Goal: Task Accomplishment & Management: Manage account settings

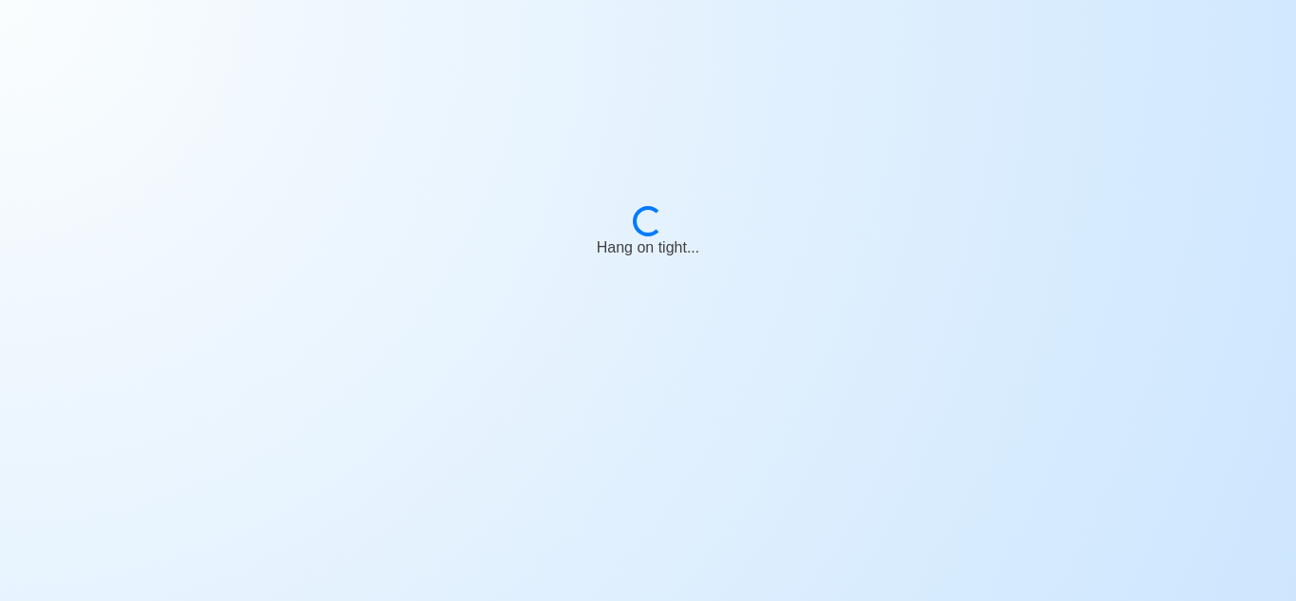
click at [648, 222] on div "Loading..." at bounding box center [648, 220] width 42 height 42
click at [1021, 411] on body "Loading... Almost there..." at bounding box center [648, 300] width 1296 height 601
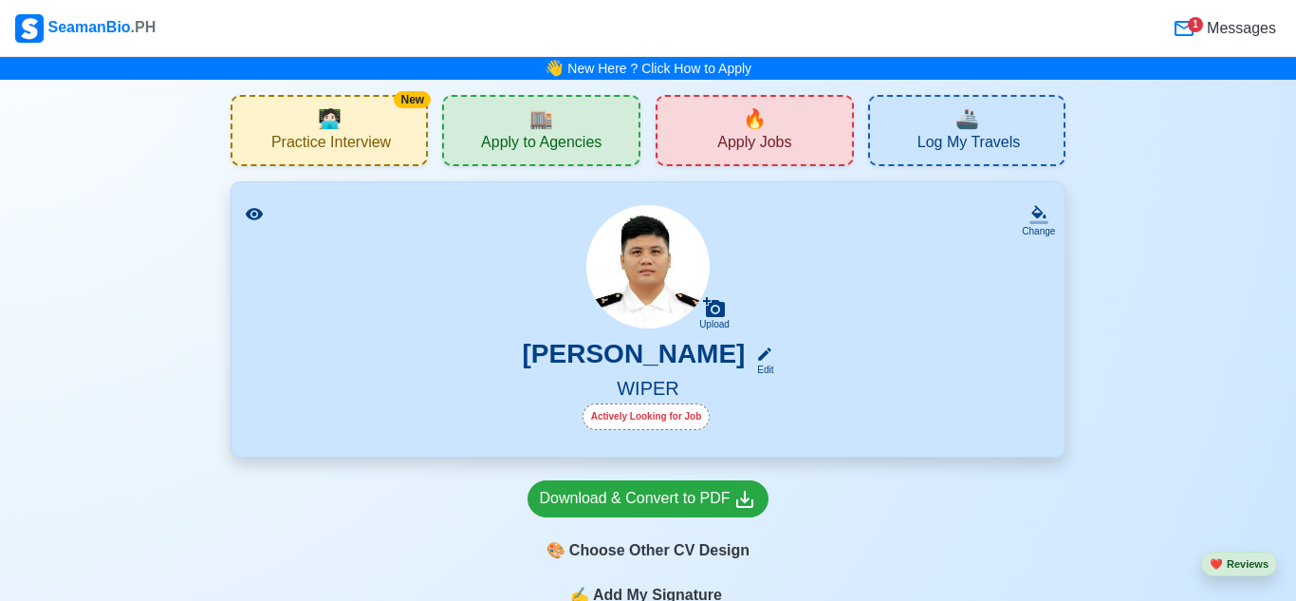
click at [1213, 29] on span "Messages" at bounding box center [1239, 28] width 73 height 23
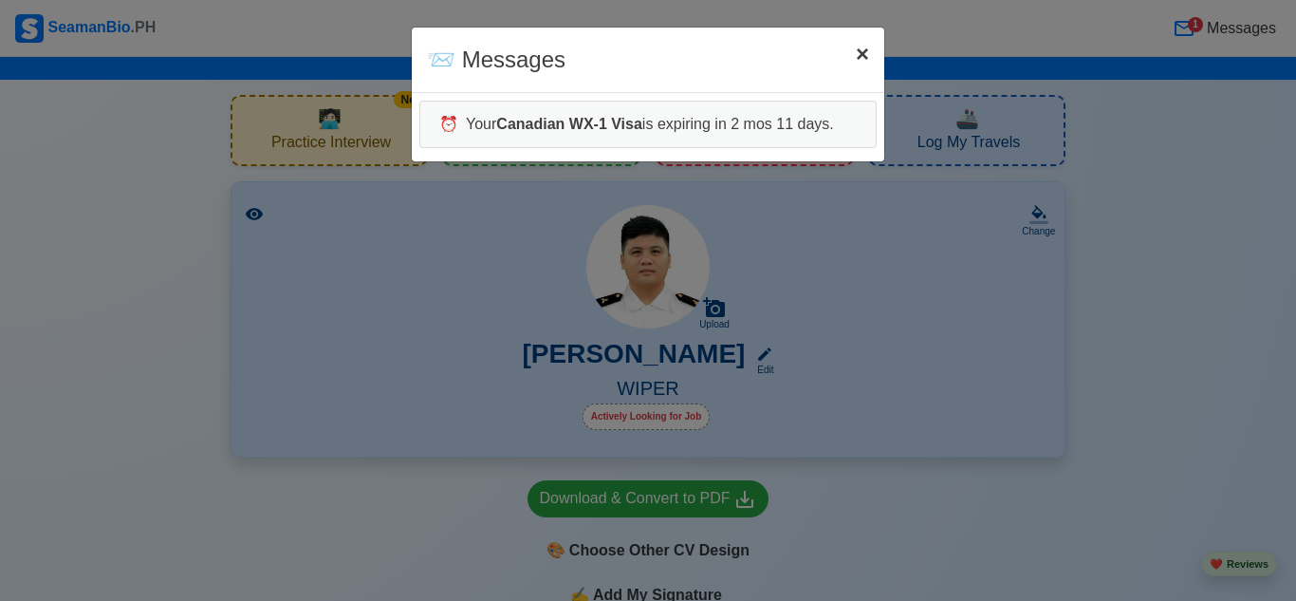
click at [860, 53] on span "×" at bounding box center [862, 54] width 13 height 26
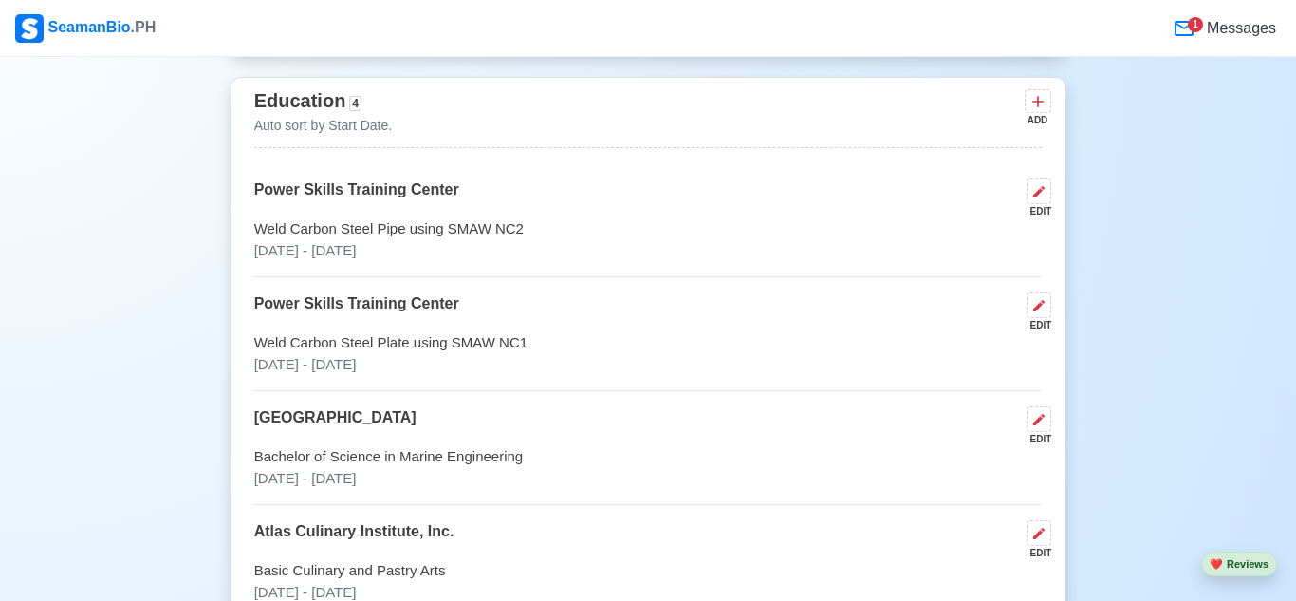
scroll to position [946, 0]
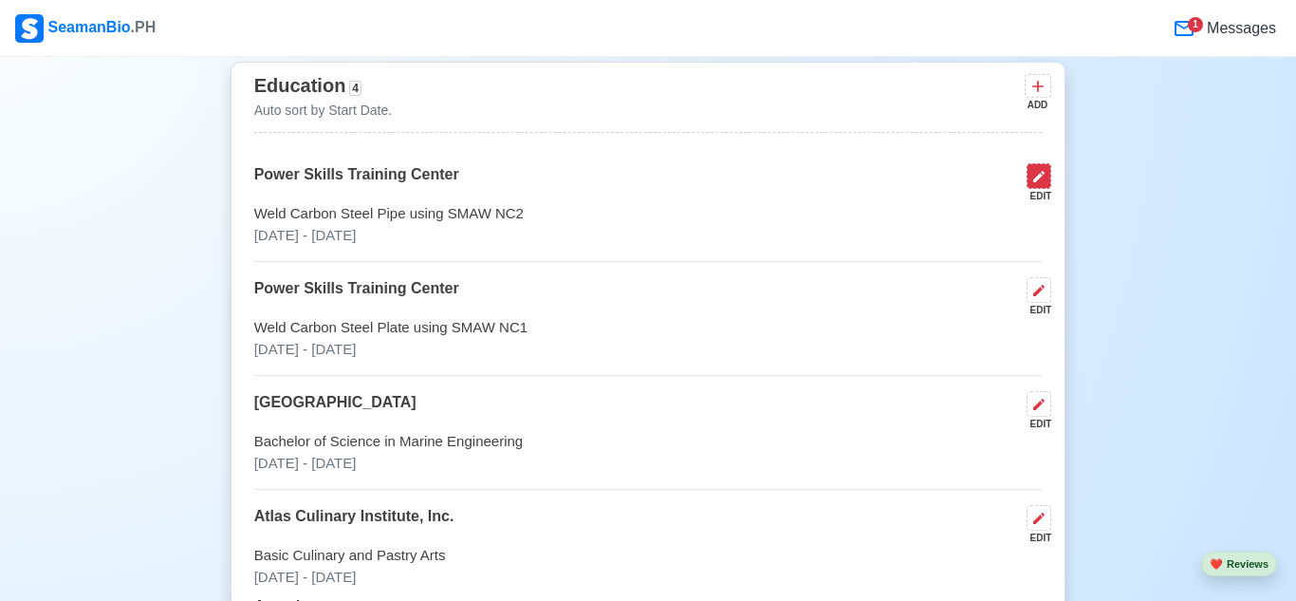
click at [1030, 182] on button at bounding box center [1039, 176] width 25 height 26
select select "October"
select select "2024"
select select "November"
select select "2024"
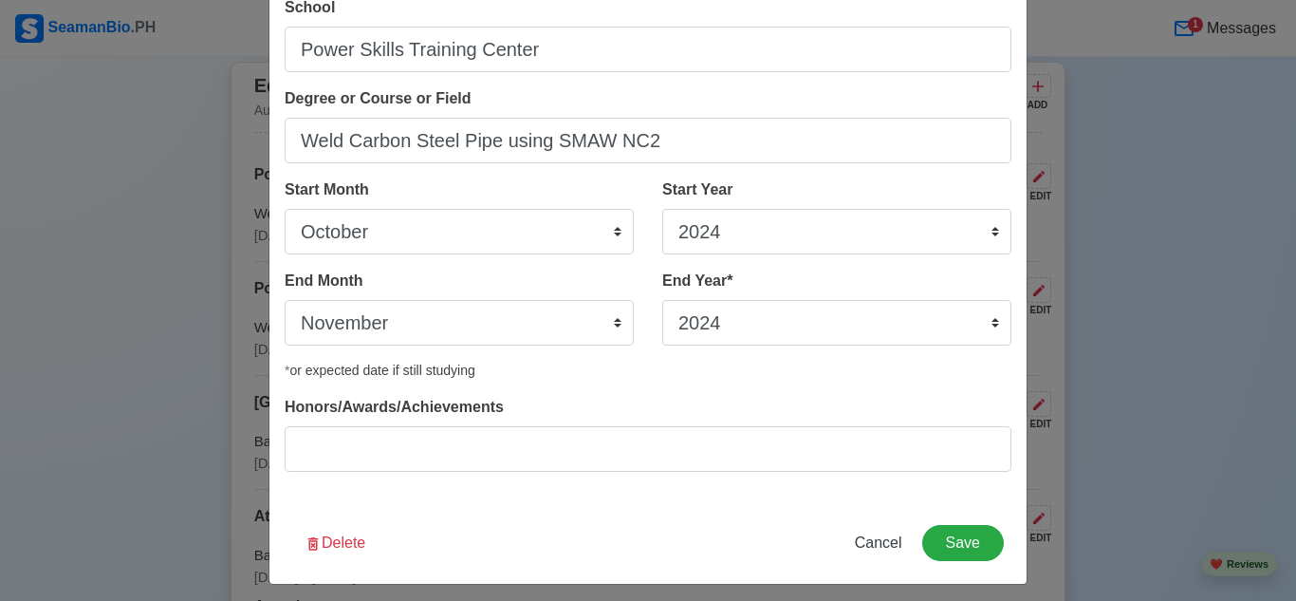
scroll to position [121, 0]
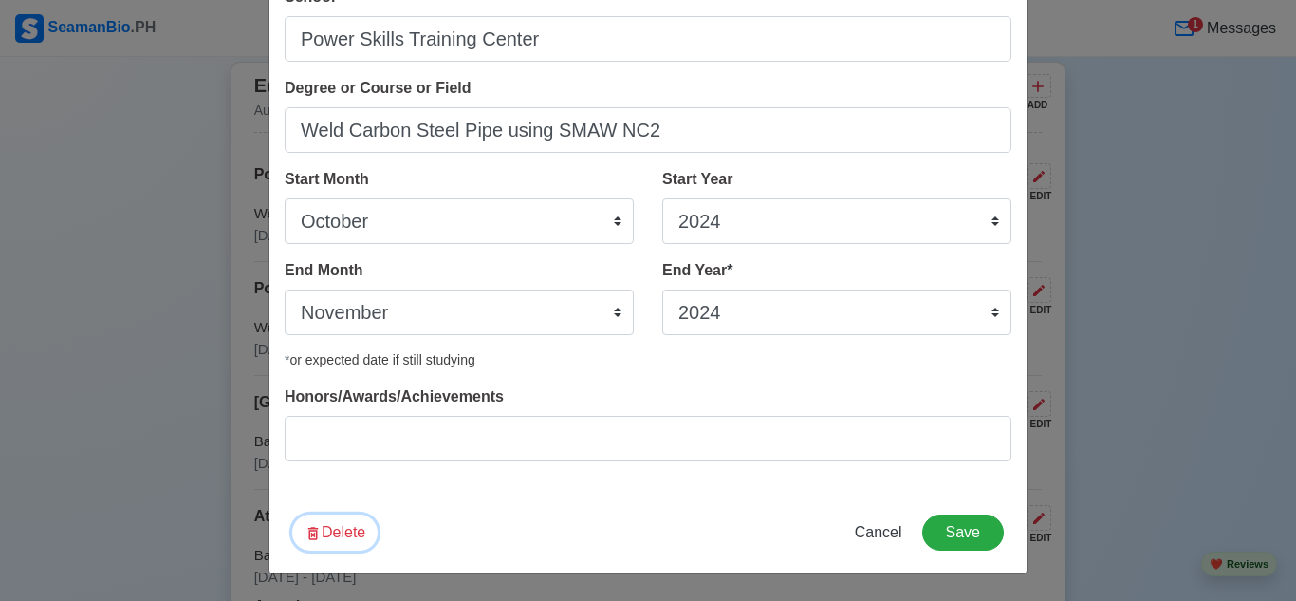
click at [332, 531] on button "Delete" at bounding box center [334, 532] width 85 height 36
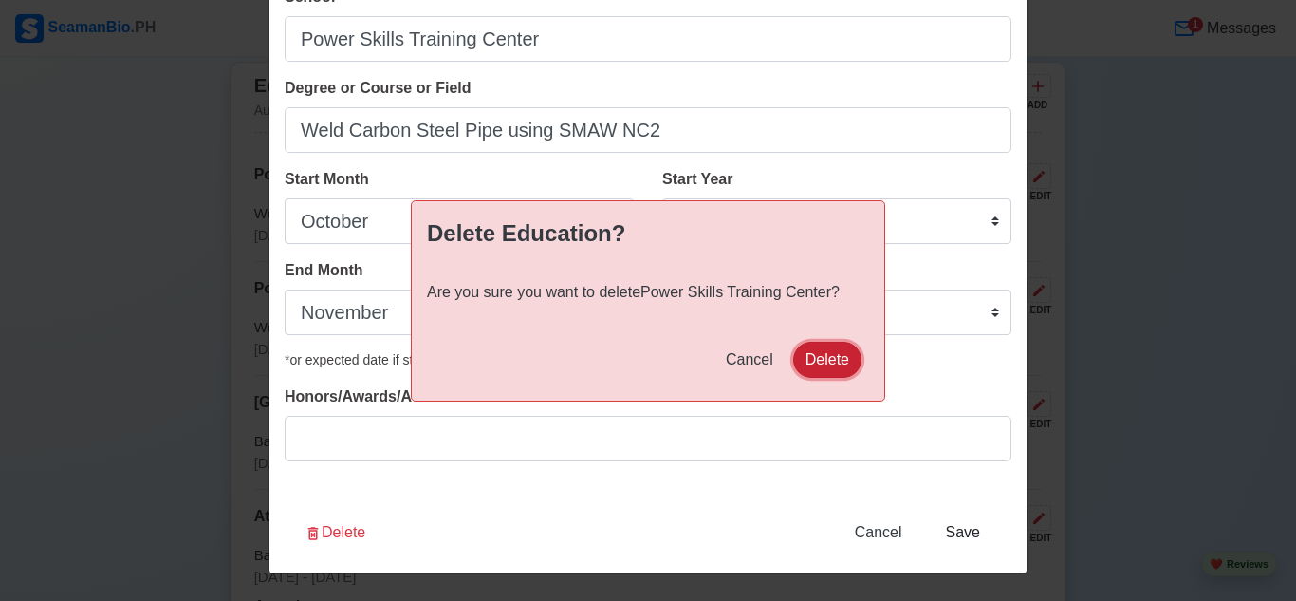
click at [829, 358] on button "Delete" at bounding box center [827, 360] width 68 height 36
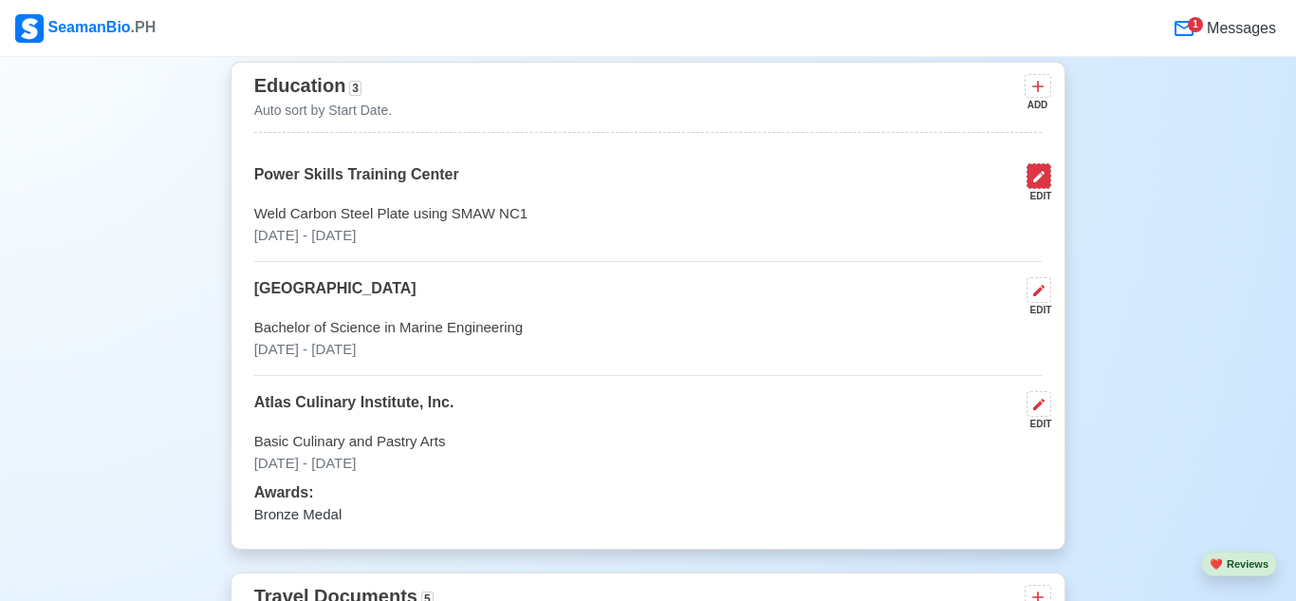
click at [1037, 178] on icon at bounding box center [1039, 176] width 11 height 11
select select "September"
select select "2024"
select select "October"
select select "2024"
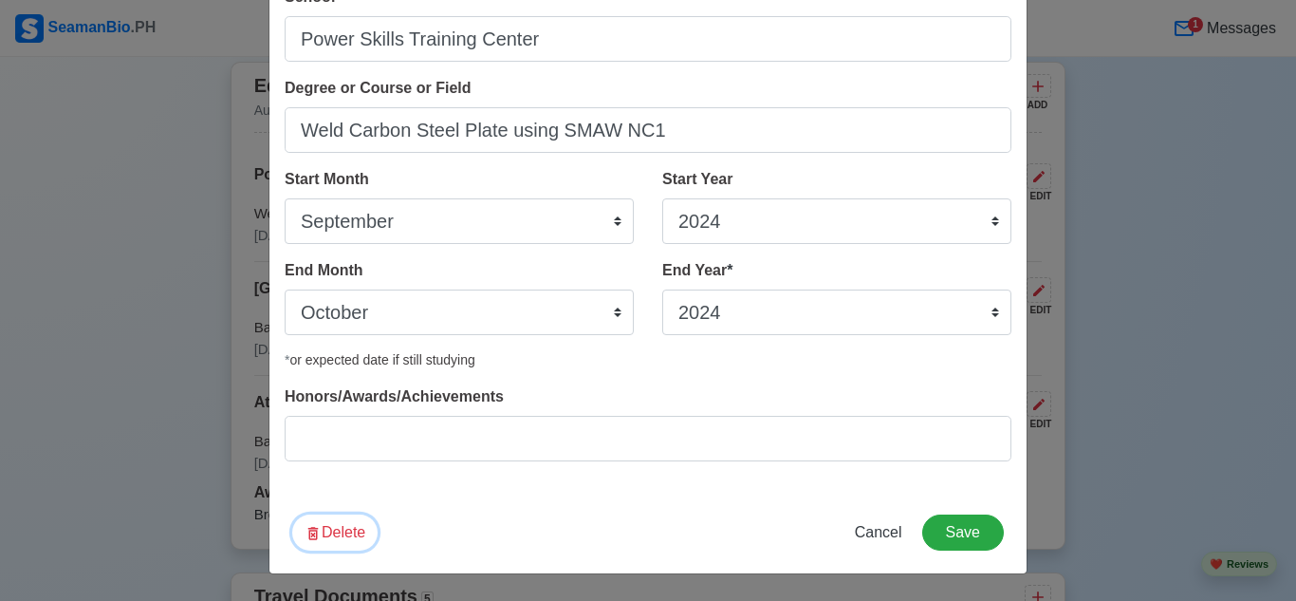
click at [331, 532] on button "Delete" at bounding box center [334, 532] width 85 height 36
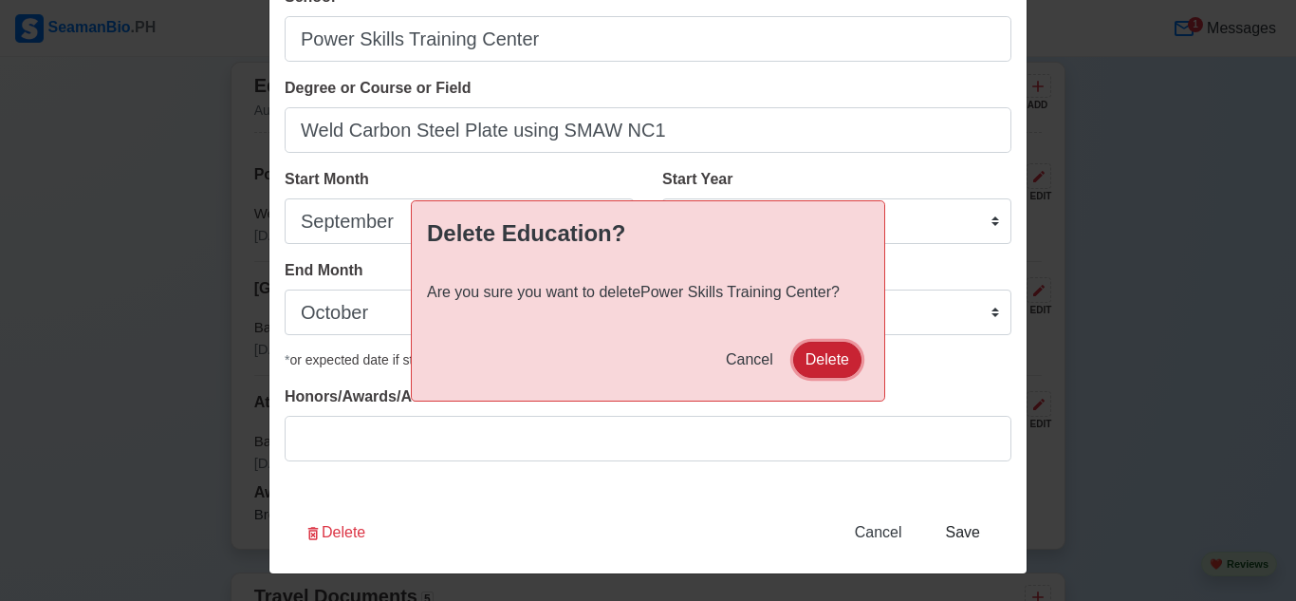
click at [846, 361] on button "Delete" at bounding box center [827, 360] width 68 height 36
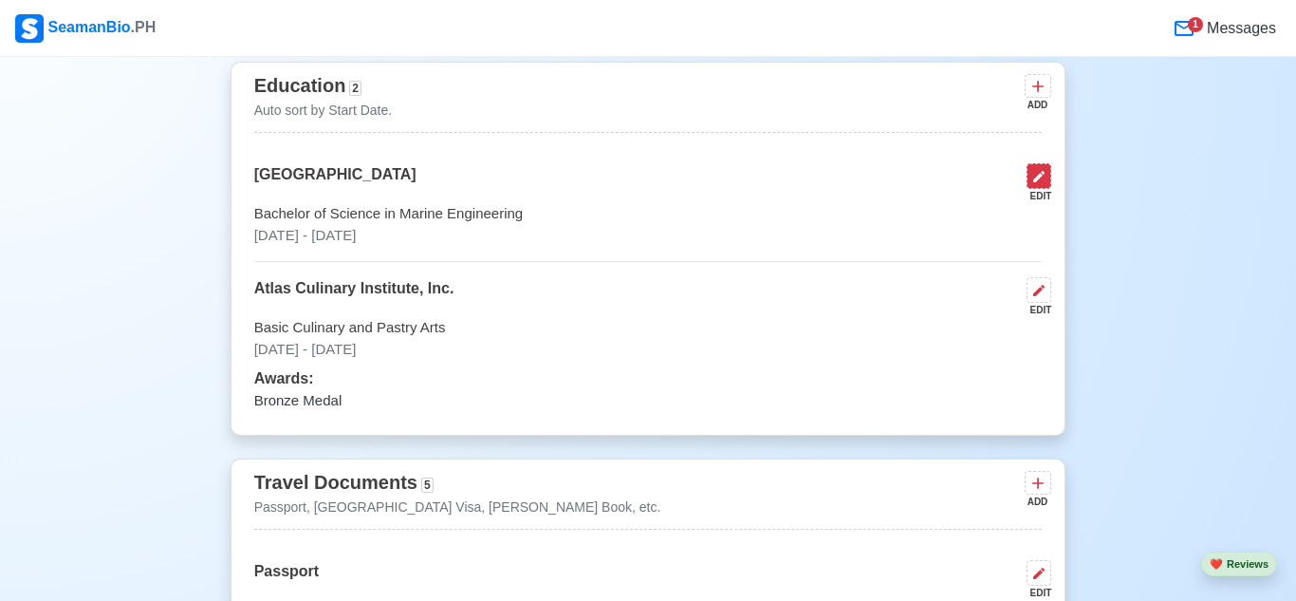
click at [1037, 184] on button at bounding box center [1039, 176] width 25 height 26
select select "June"
select select "2019"
select select "August"
select select "2022"
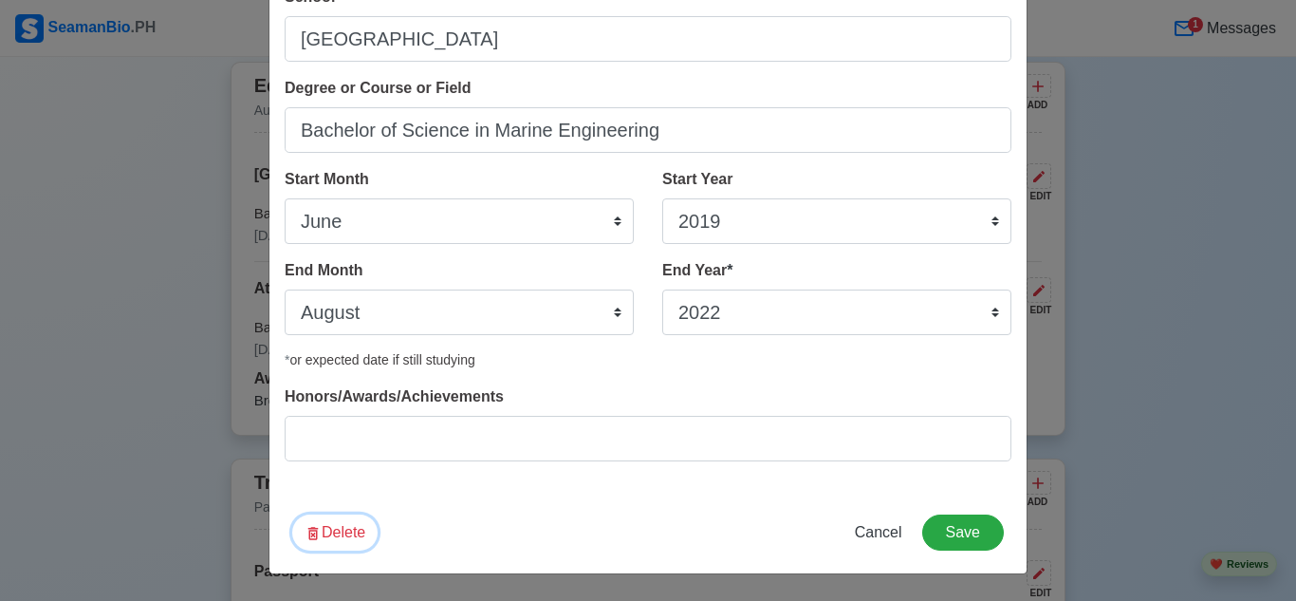
click at [342, 545] on button "Delete" at bounding box center [334, 532] width 85 height 36
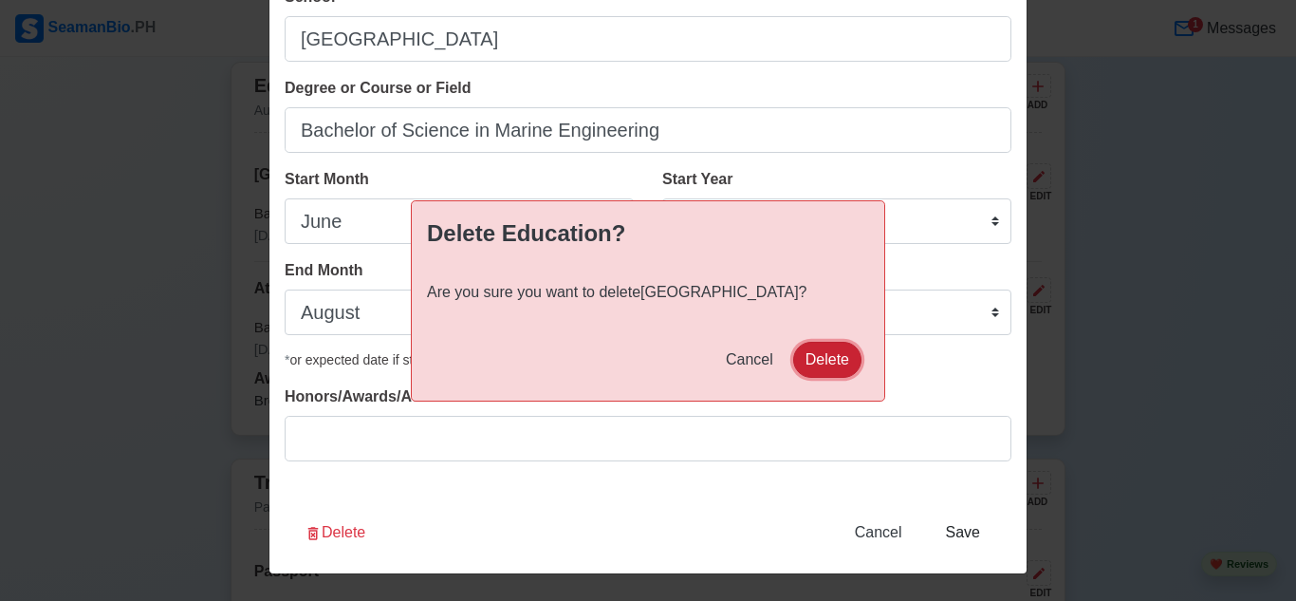
click at [844, 353] on button "Delete" at bounding box center [827, 360] width 68 height 36
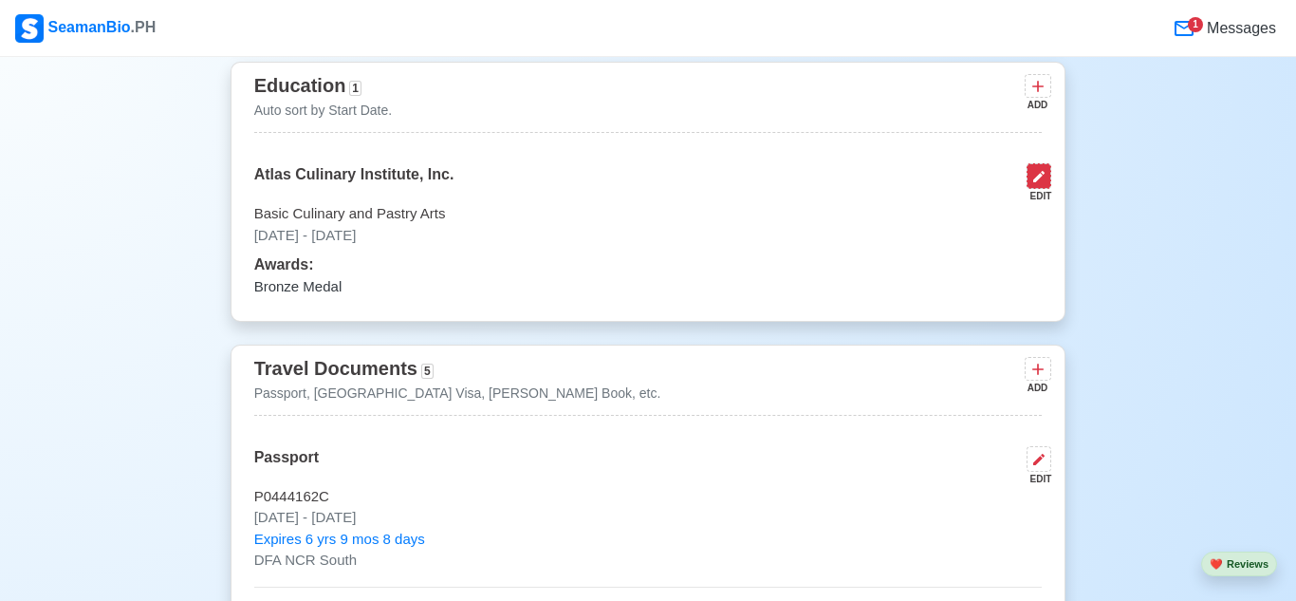
click at [1034, 172] on icon at bounding box center [1039, 176] width 15 height 15
select select "August"
select select "2015"
select select "March"
select select "2016"
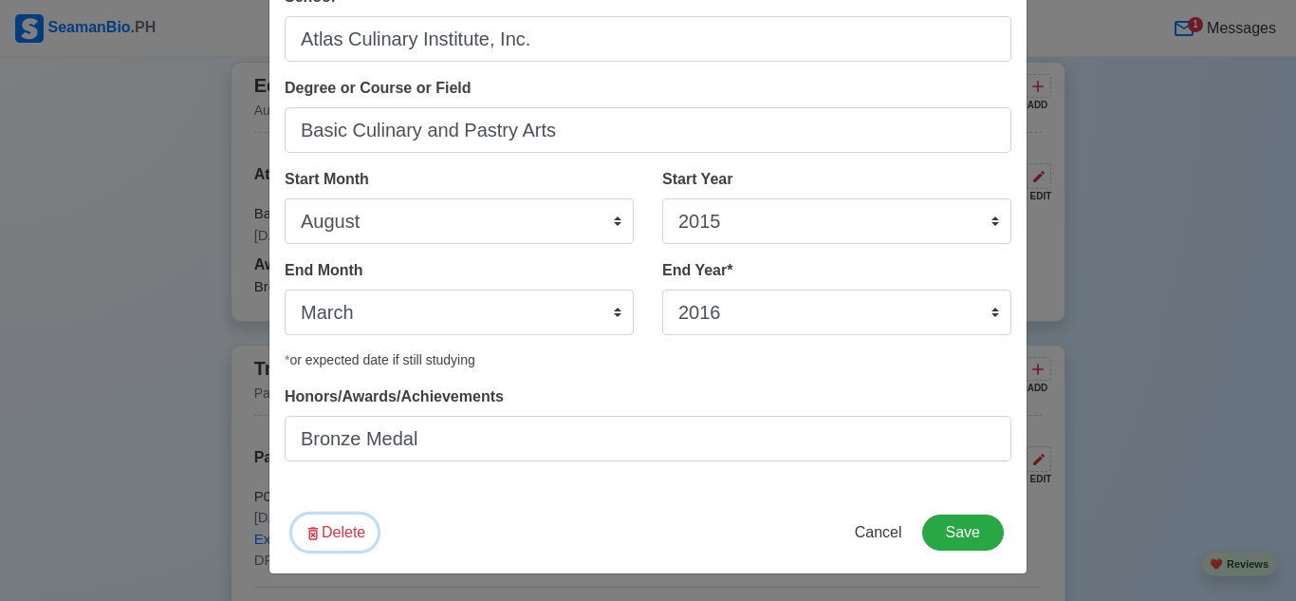
click at [328, 531] on button "Delete" at bounding box center [334, 532] width 85 height 36
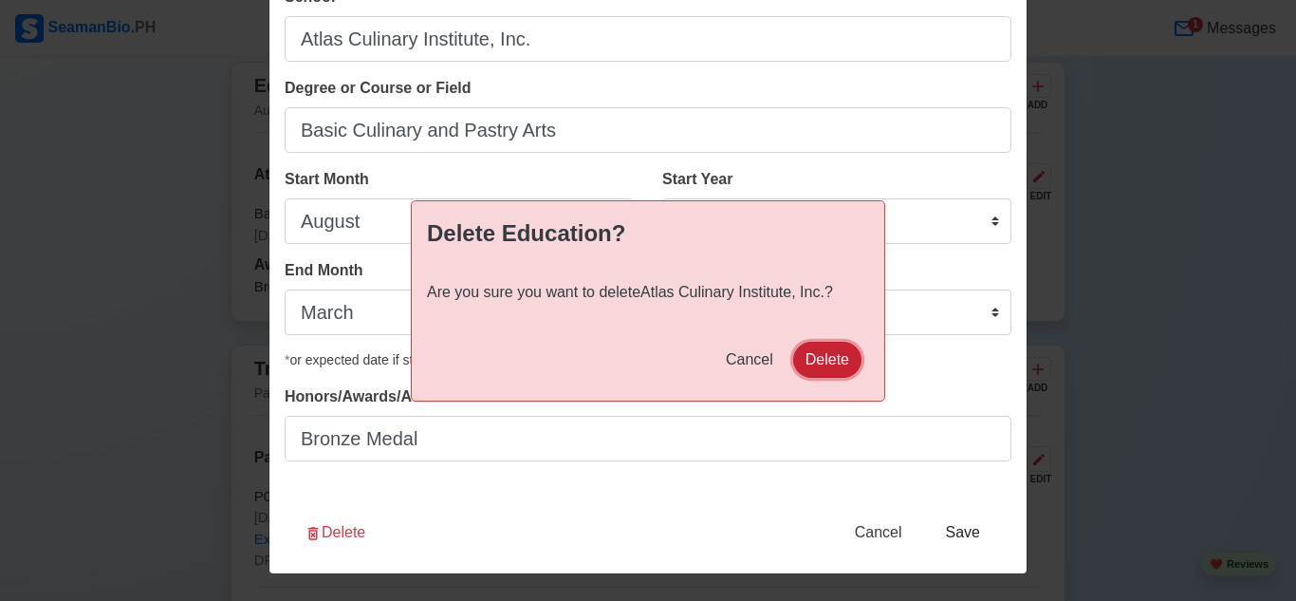
click at [829, 360] on button "Delete" at bounding box center [827, 360] width 68 height 36
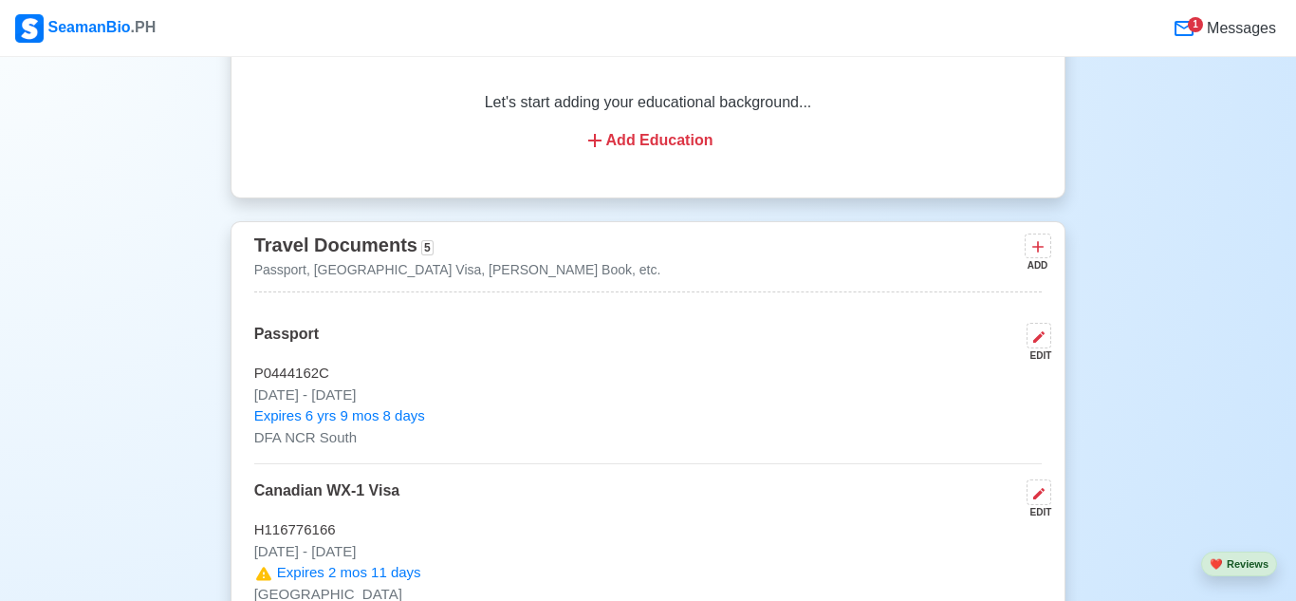
scroll to position [1278, 0]
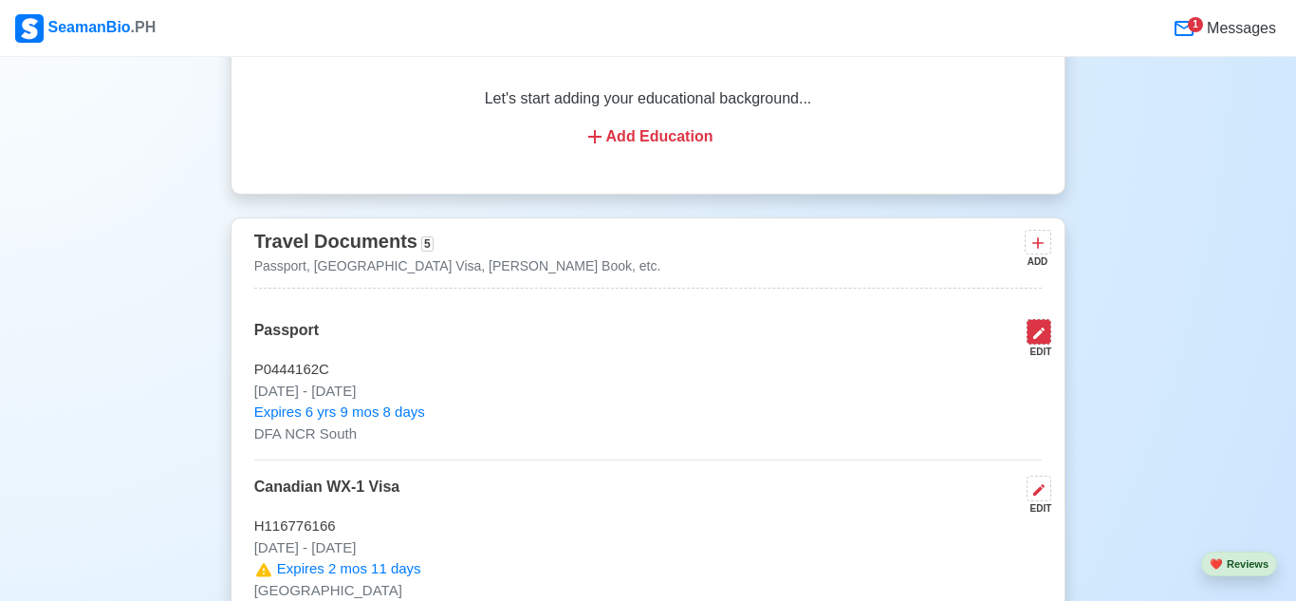
click at [1043, 332] on icon at bounding box center [1039, 333] width 15 height 15
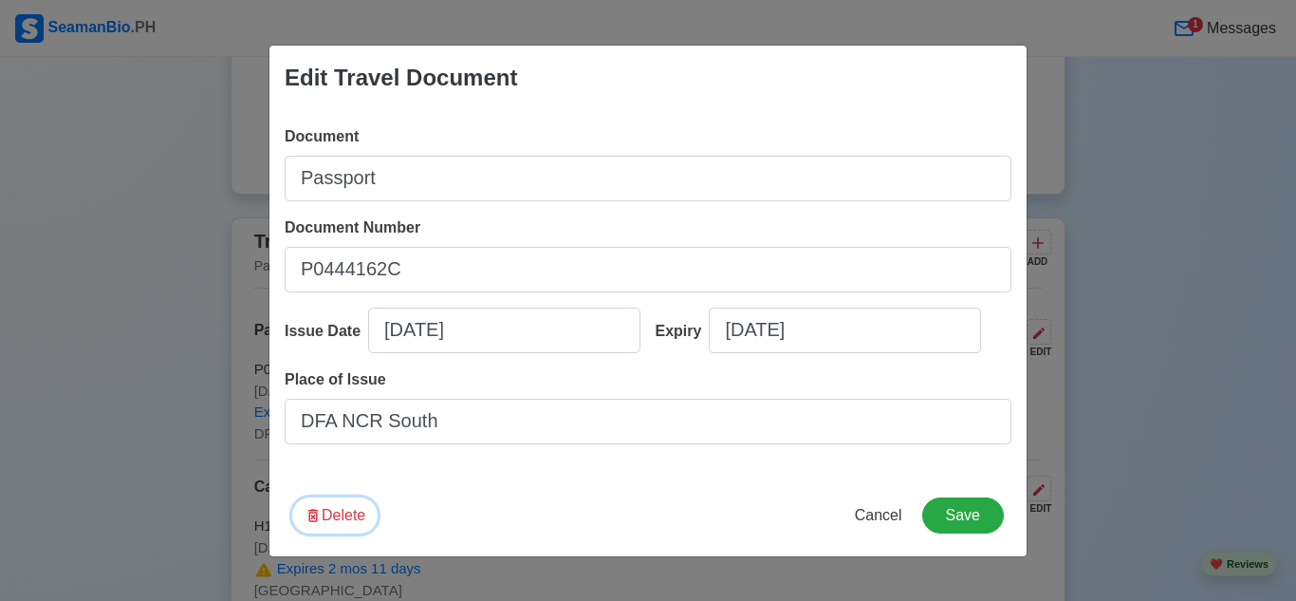
click at [353, 531] on button "Delete" at bounding box center [334, 515] width 85 height 36
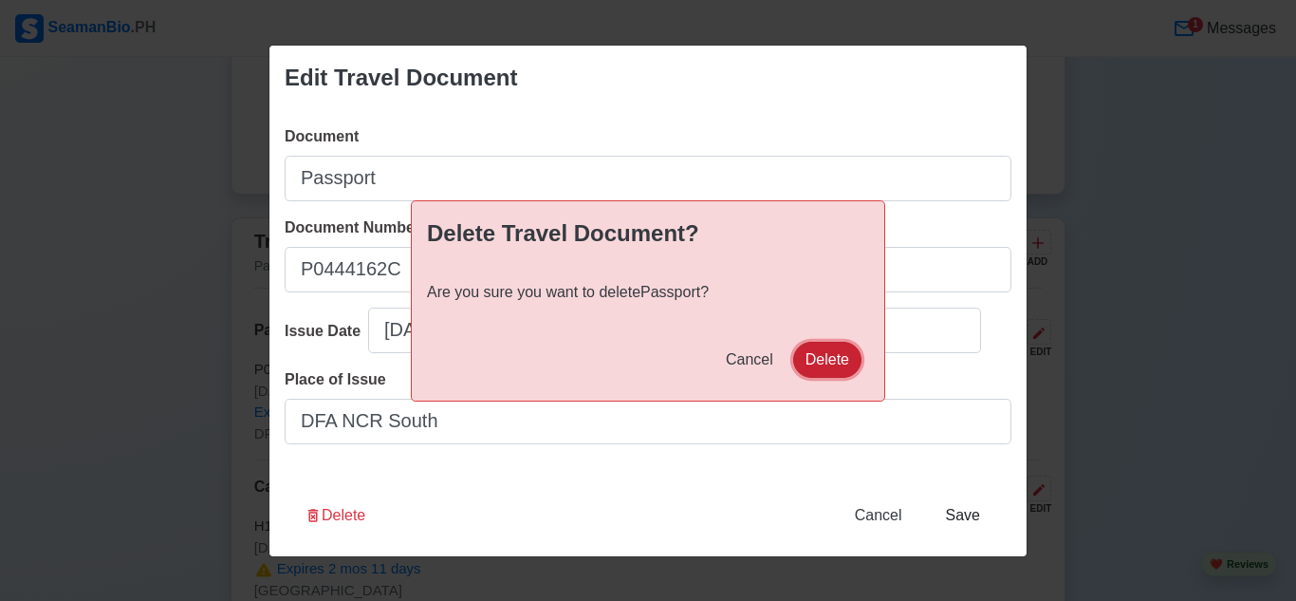
click at [844, 355] on button "Delete" at bounding box center [827, 360] width 68 height 36
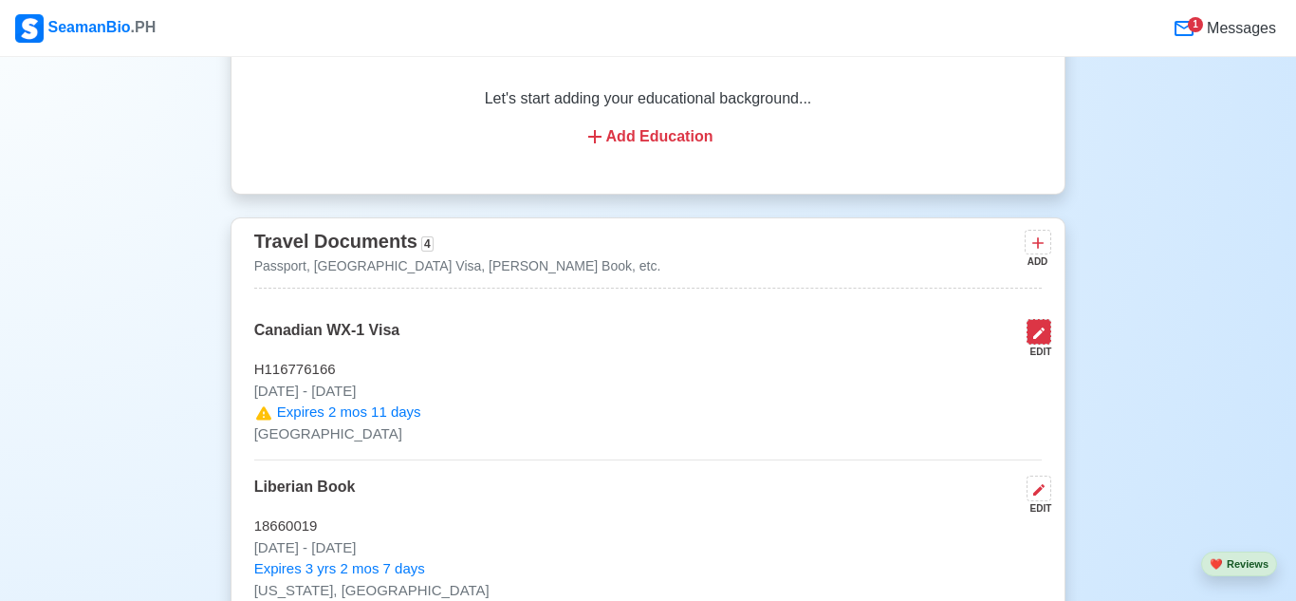
click at [1049, 337] on button at bounding box center [1039, 332] width 25 height 26
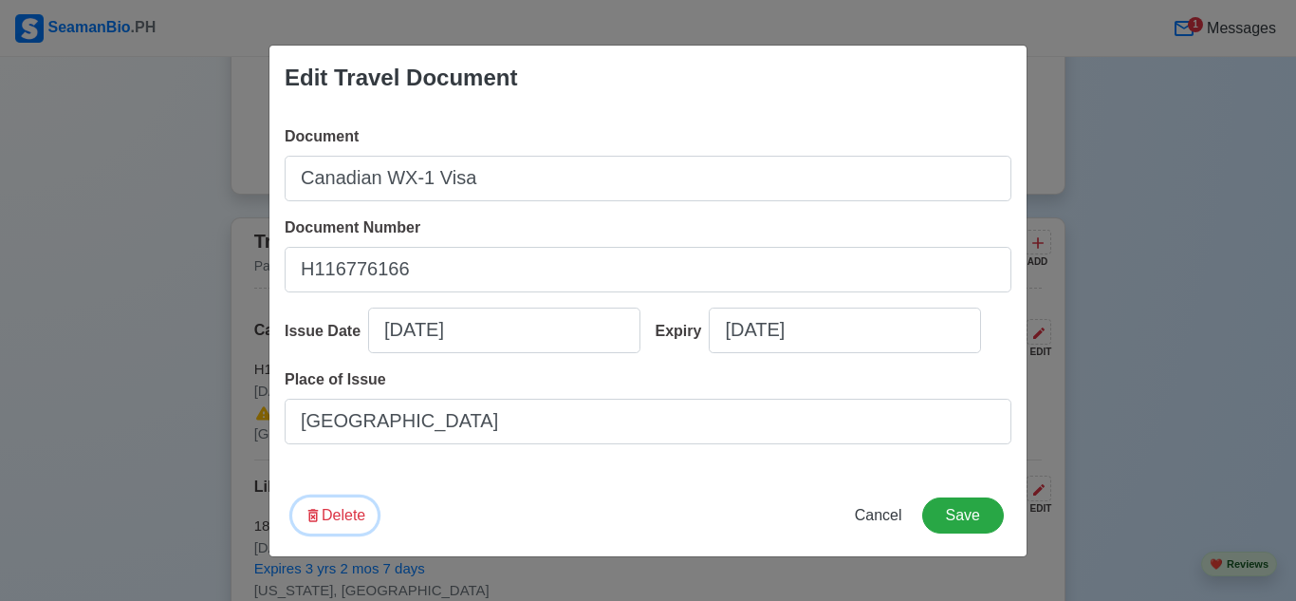
click at [316, 523] on icon "button" at bounding box center [313, 516] width 10 height 13
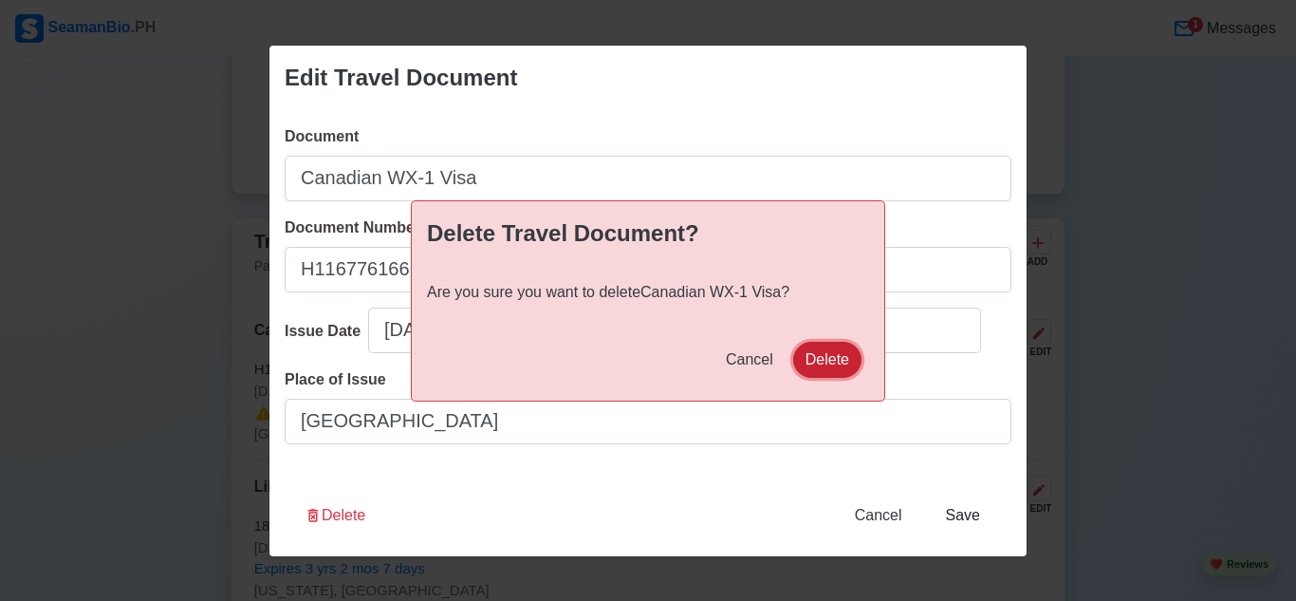
click at [829, 353] on button "Delete" at bounding box center [827, 360] width 68 height 36
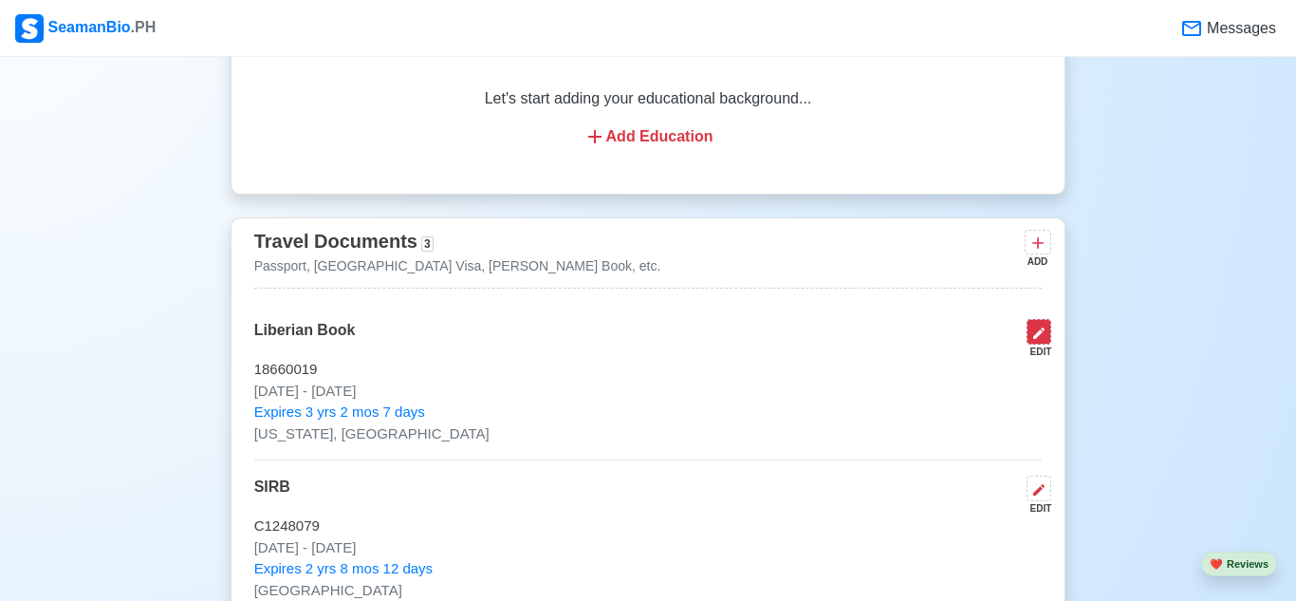
click at [1040, 330] on icon at bounding box center [1039, 332] width 11 height 11
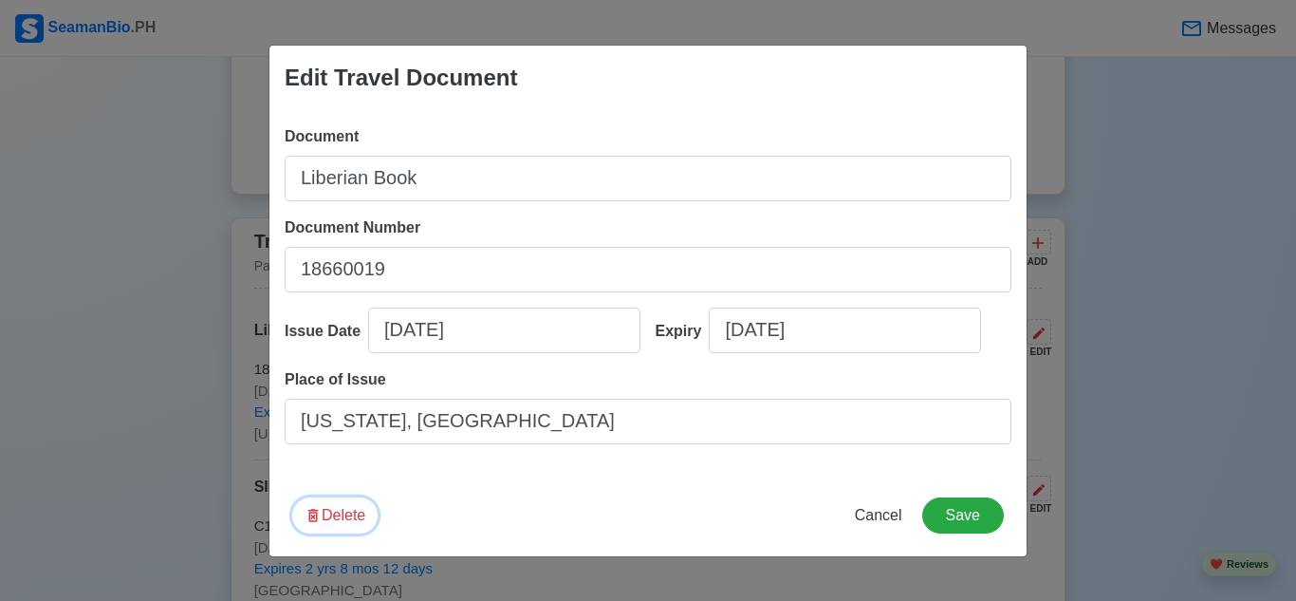
click at [356, 525] on button "Delete" at bounding box center [334, 515] width 85 height 36
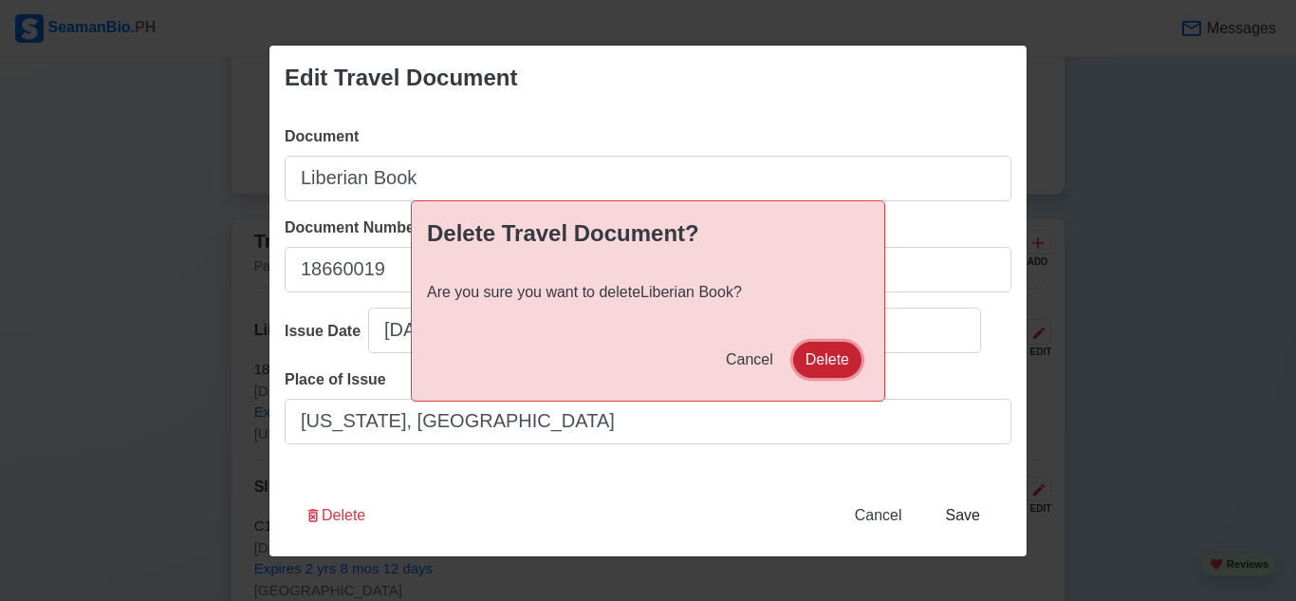
click at [837, 347] on button "Delete" at bounding box center [827, 360] width 68 height 36
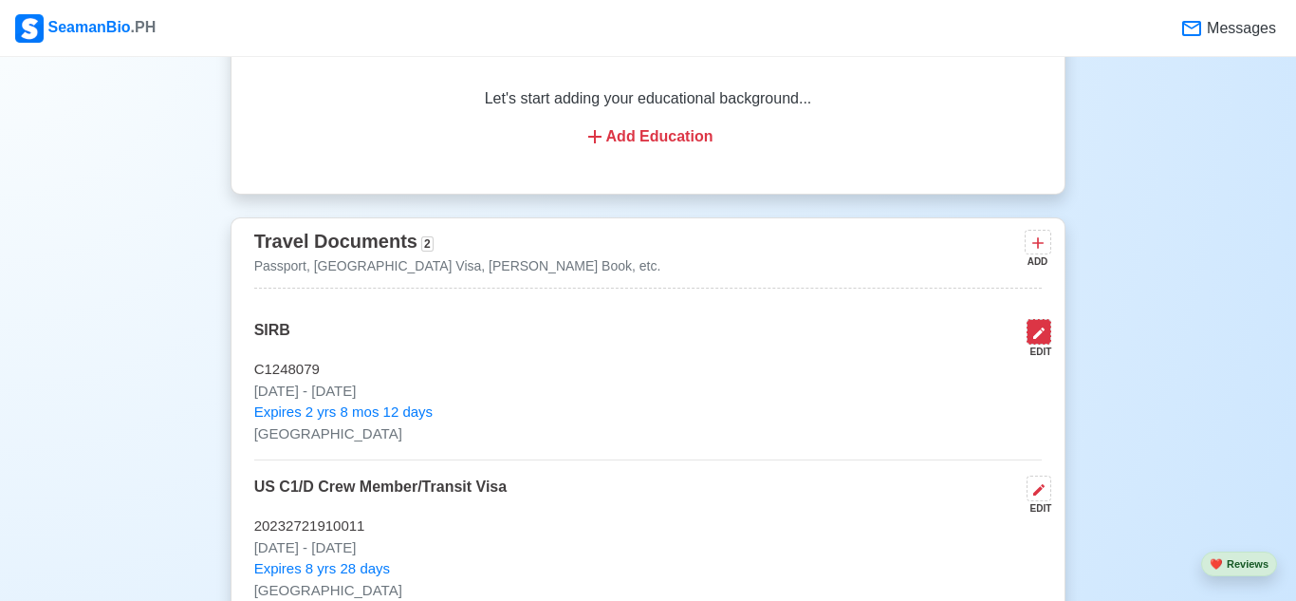
click at [1029, 340] on button at bounding box center [1039, 332] width 25 height 26
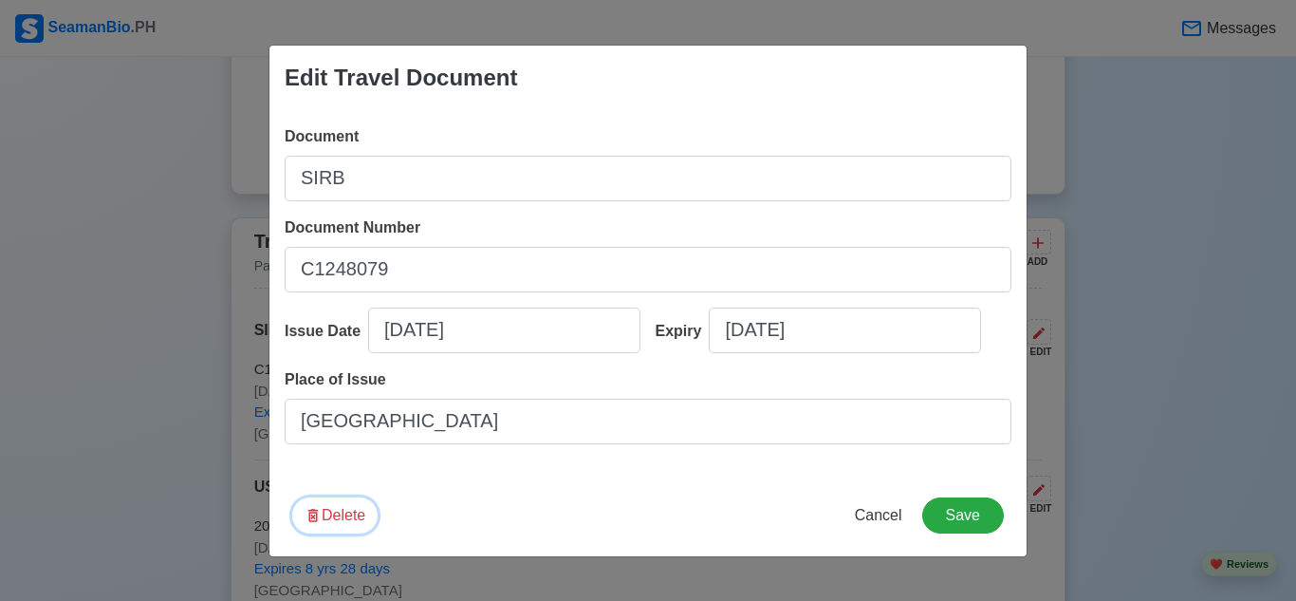
click at [319, 524] on icon "button" at bounding box center [313, 515] width 17 height 17
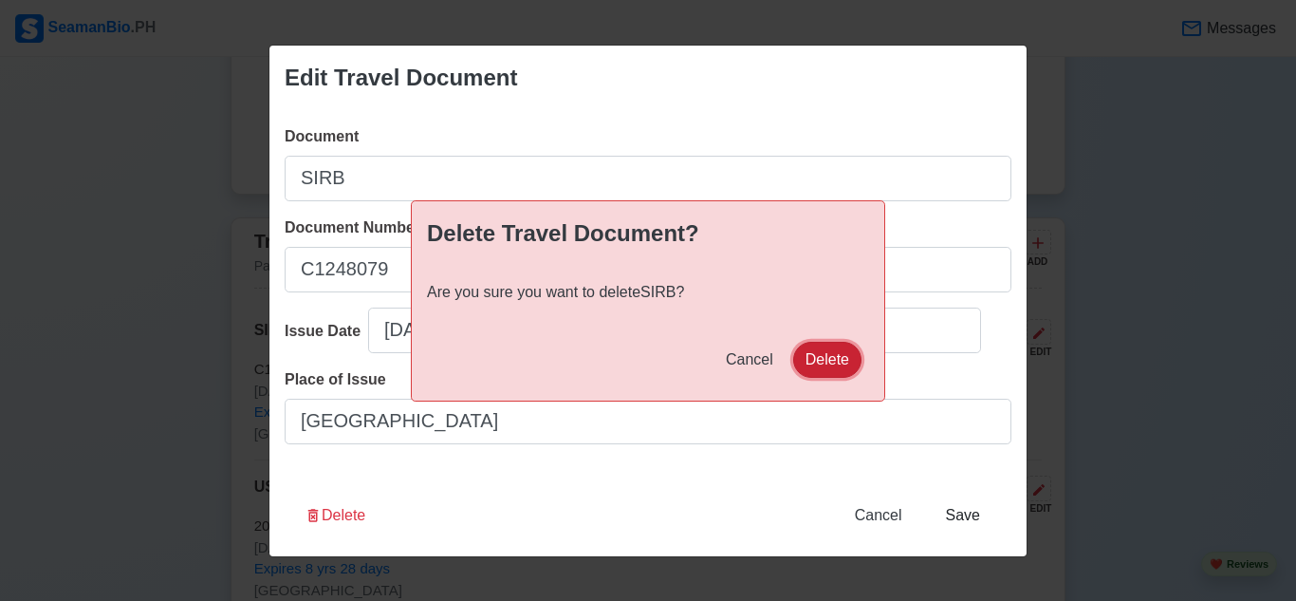
click at [825, 372] on button "Delete" at bounding box center [827, 360] width 68 height 36
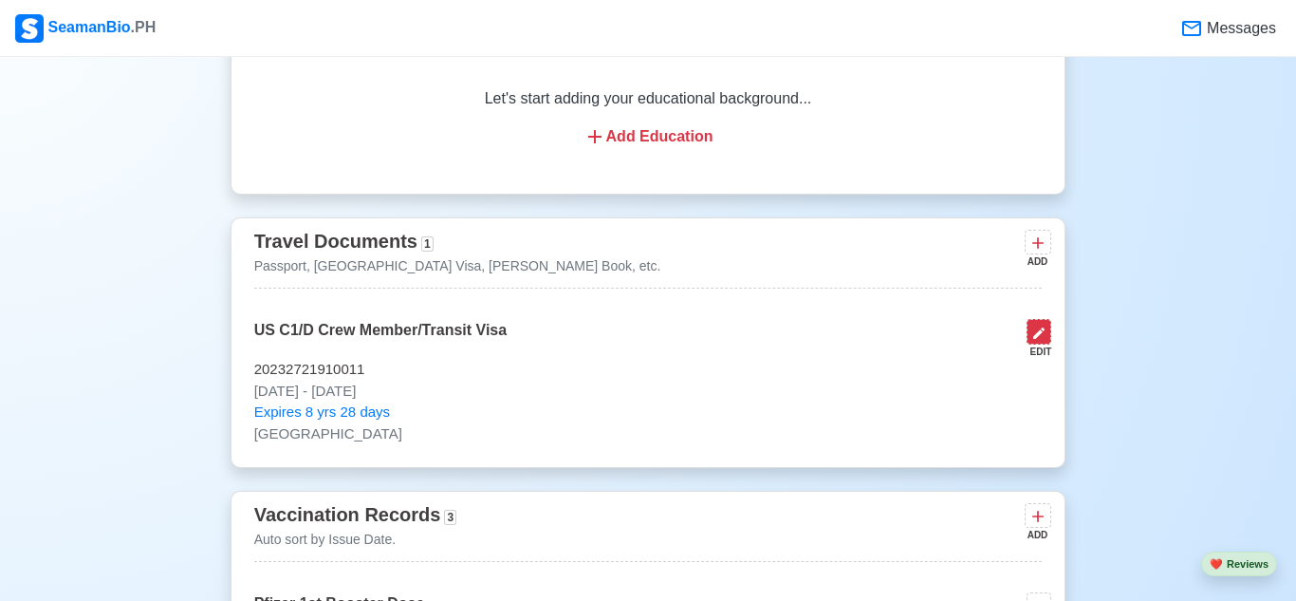
click at [1035, 327] on icon at bounding box center [1039, 333] width 15 height 15
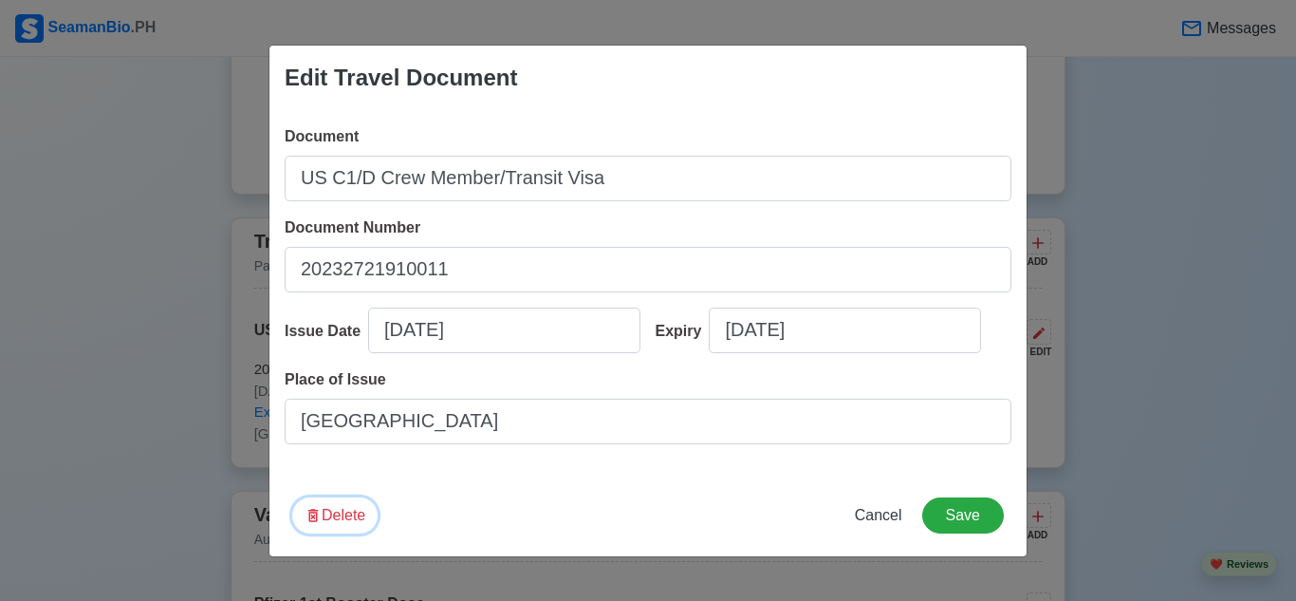
click at [326, 533] on button "Delete" at bounding box center [334, 515] width 85 height 36
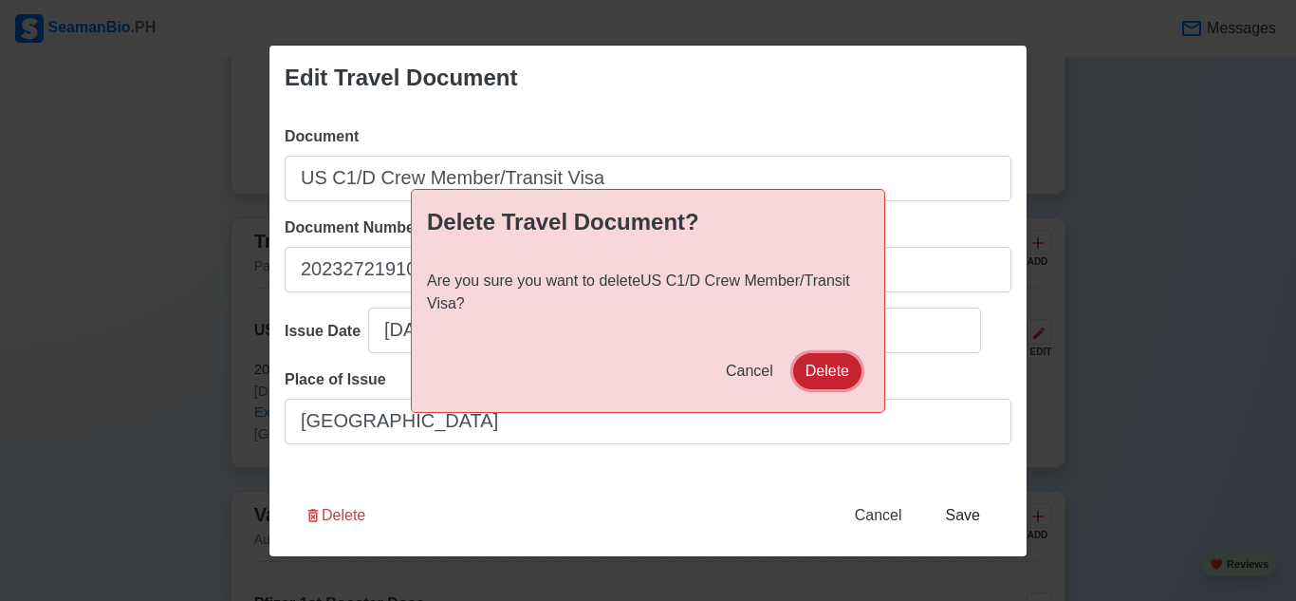
click at [827, 375] on button "Delete" at bounding box center [827, 371] width 68 height 36
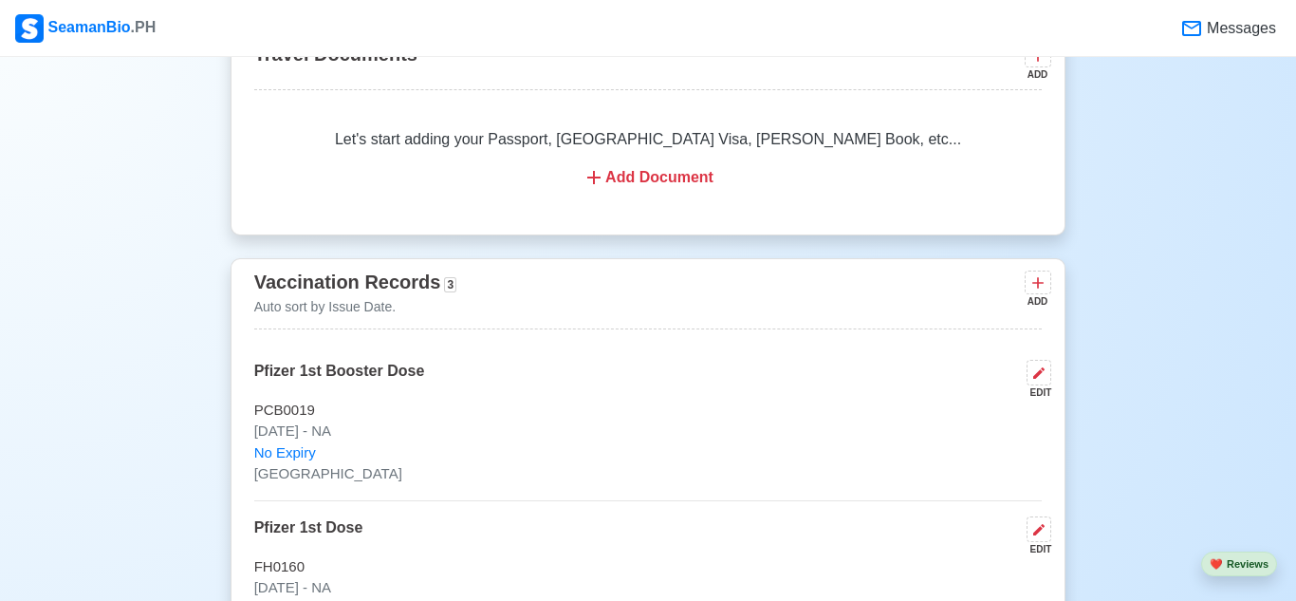
scroll to position [1564, 0]
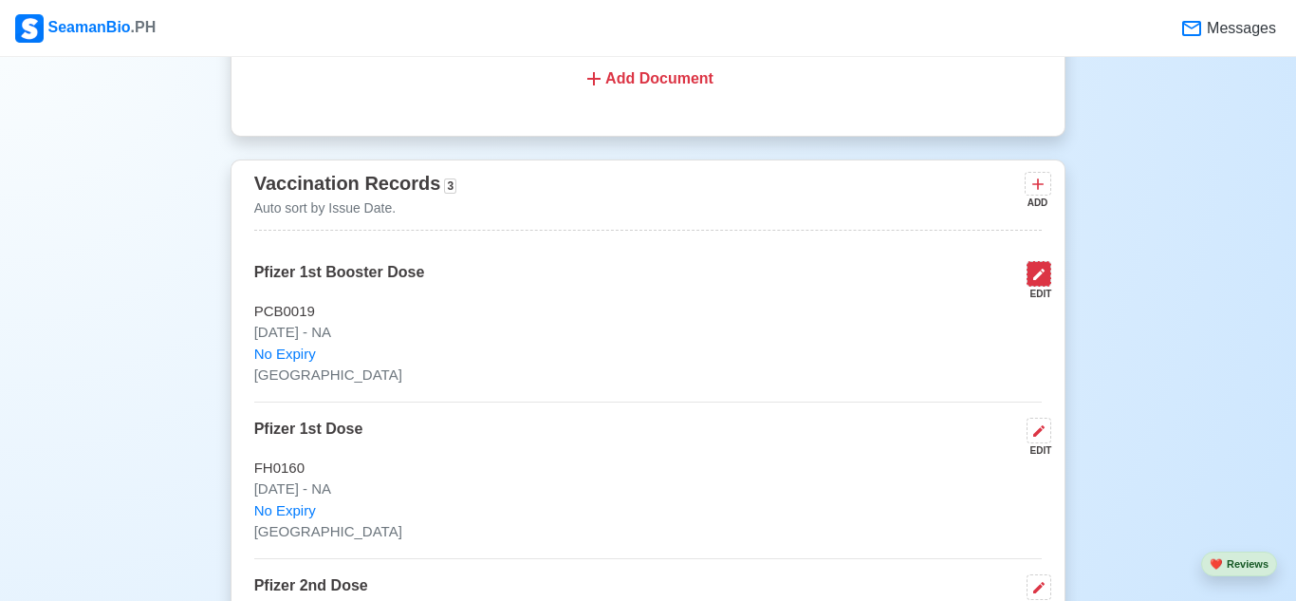
click at [1034, 270] on icon at bounding box center [1039, 274] width 15 height 15
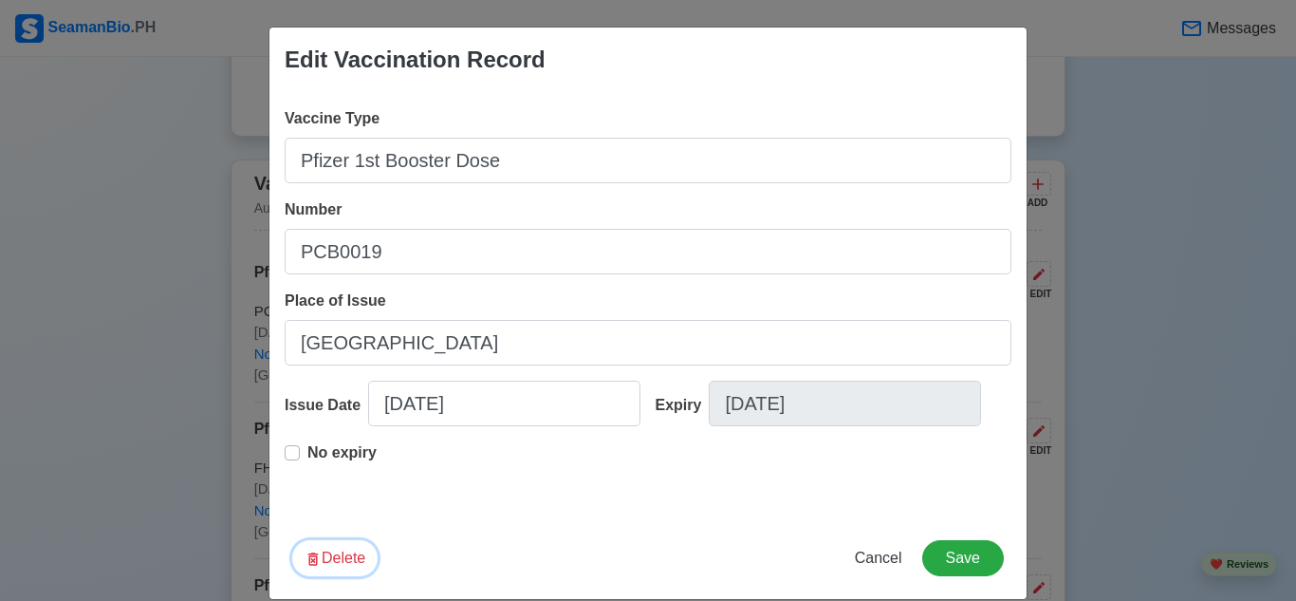
click at [333, 576] on button "Delete" at bounding box center [334, 558] width 85 height 36
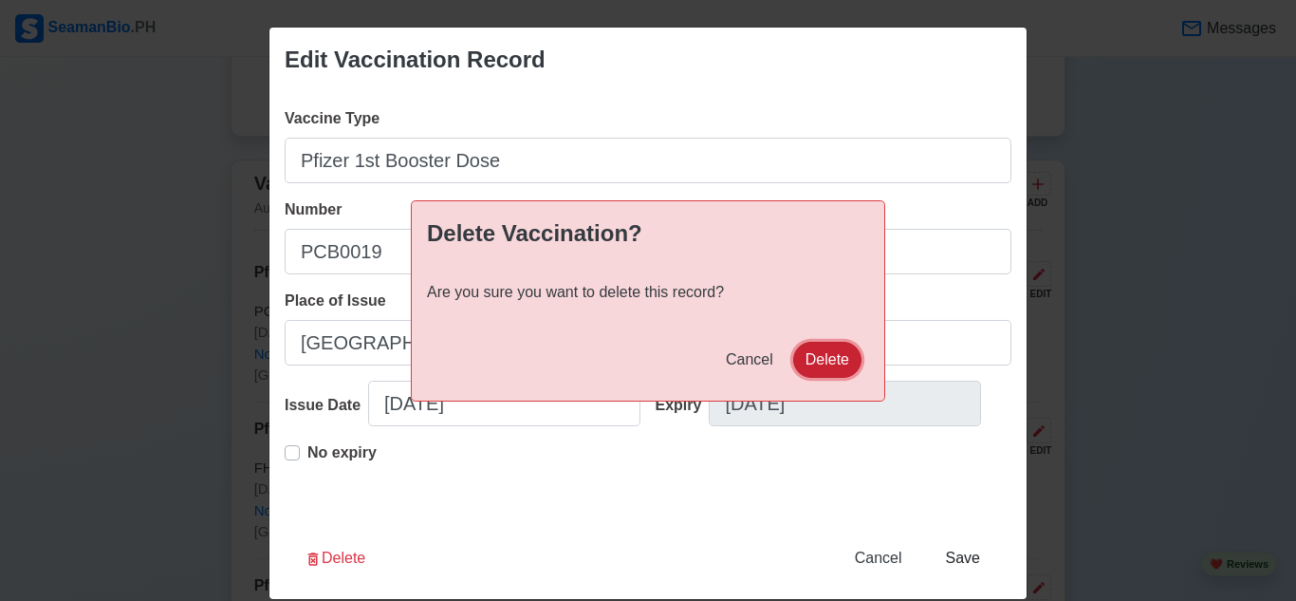
click at [810, 357] on button "Delete" at bounding box center [827, 360] width 68 height 36
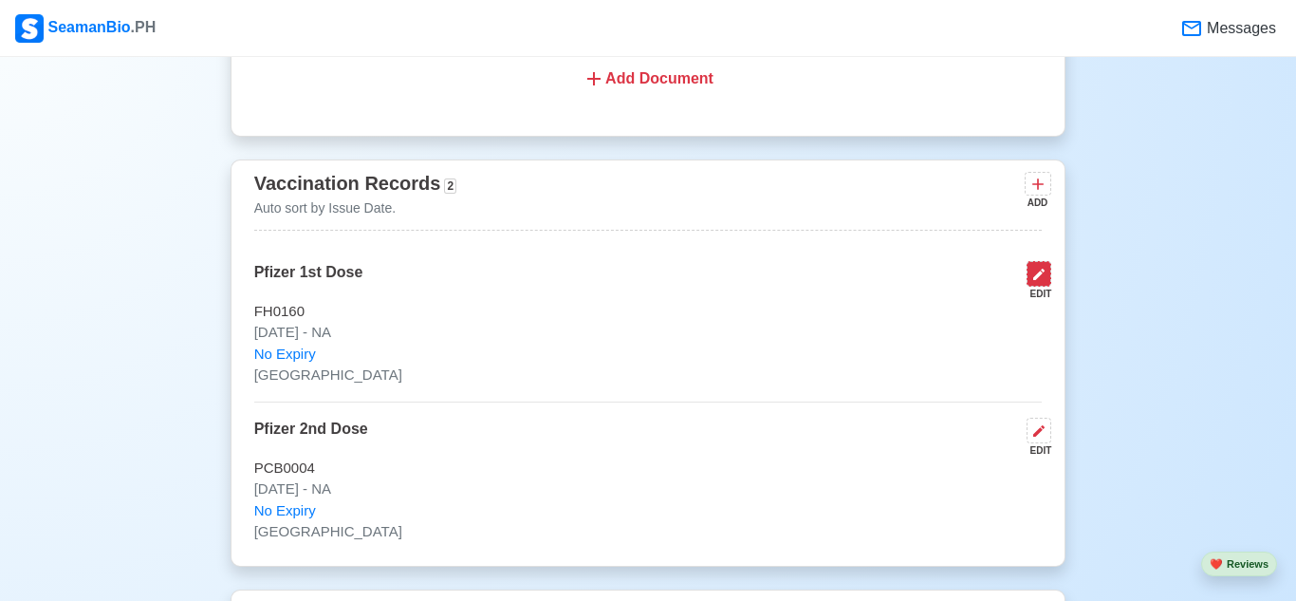
click at [1048, 277] on button at bounding box center [1039, 274] width 25 height 26
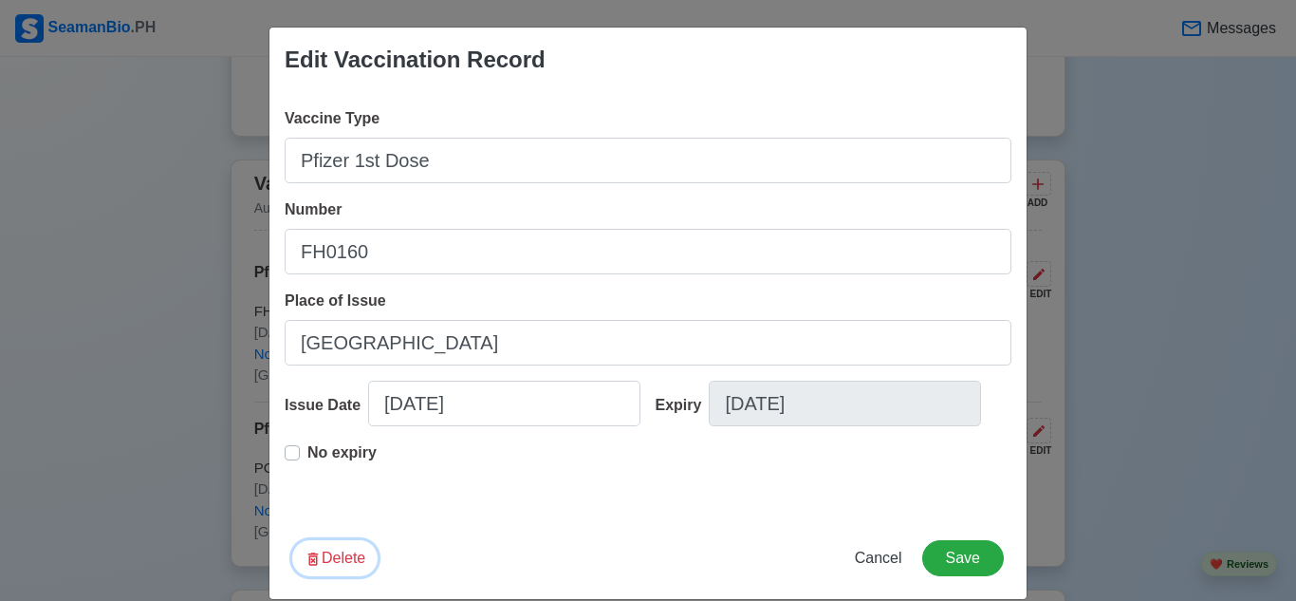
click at [344, 576] on button "Delete" at bounding box center [334, 558] width 85 height 36
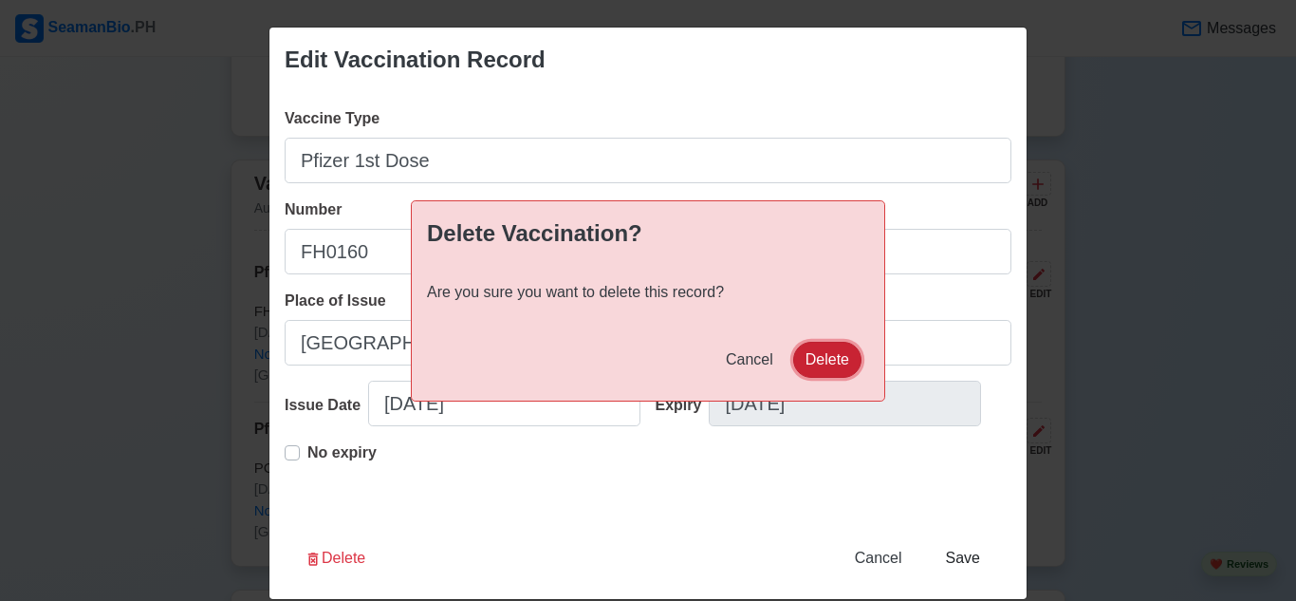
click at [836, 352] on button "Delete" at bounding box center [827, 360] width 68 height 36
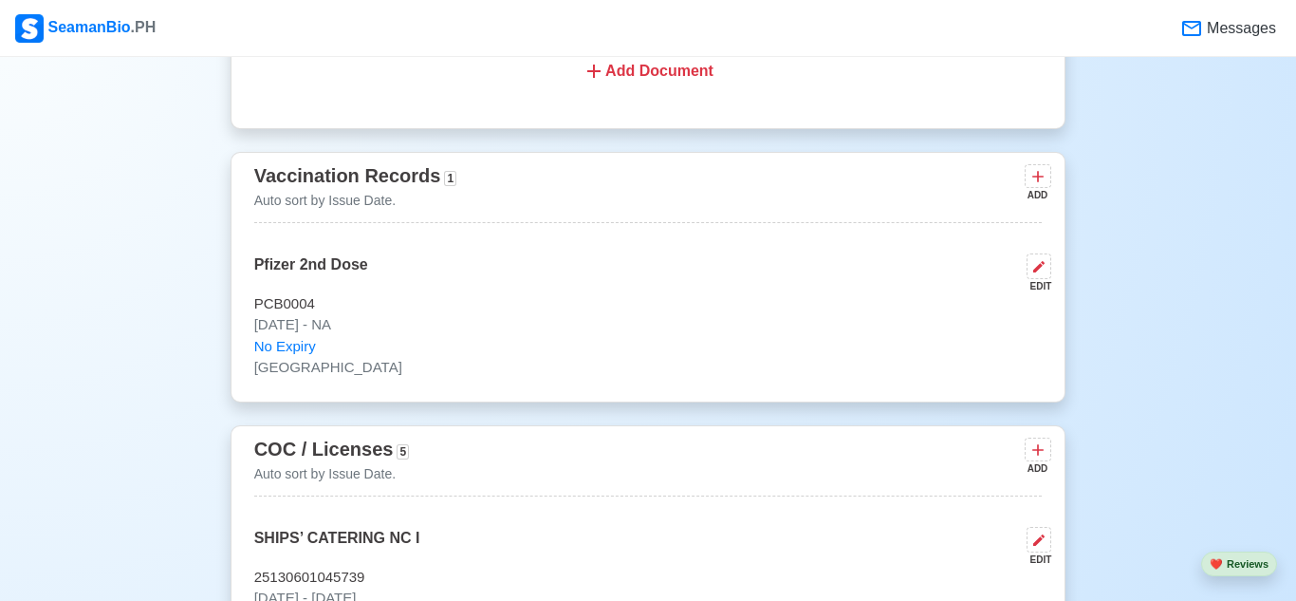
scroll to position [1574, 0]
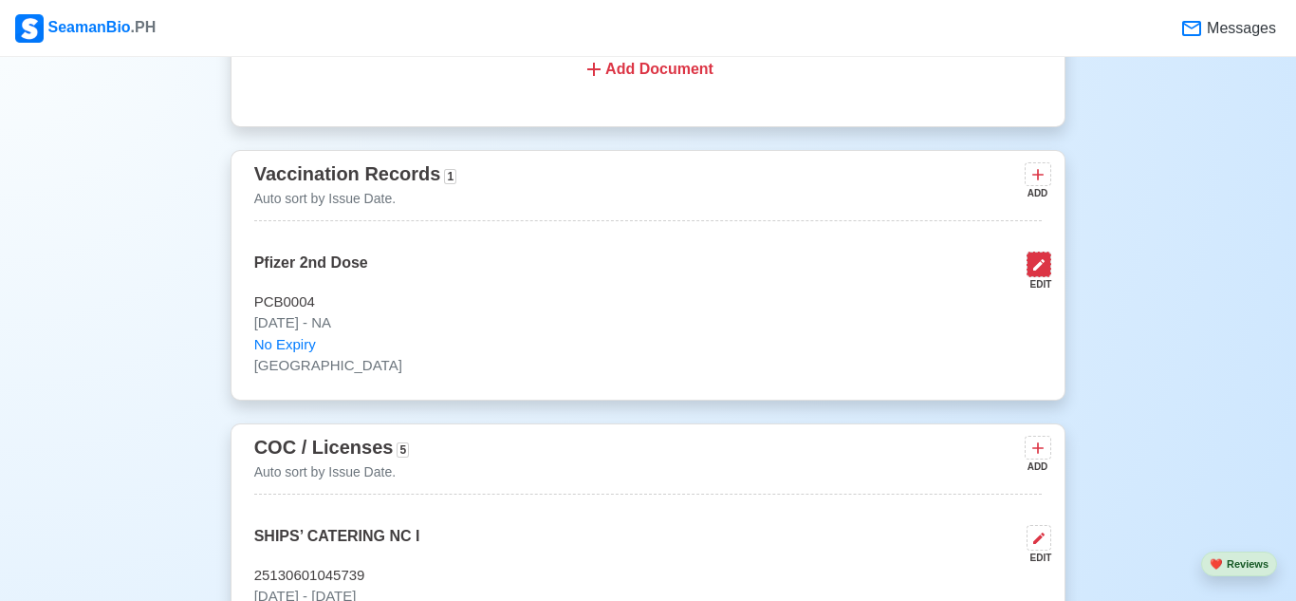
click at [1048, 265] on button at bounding box center [1039, 265] width 25 height 26
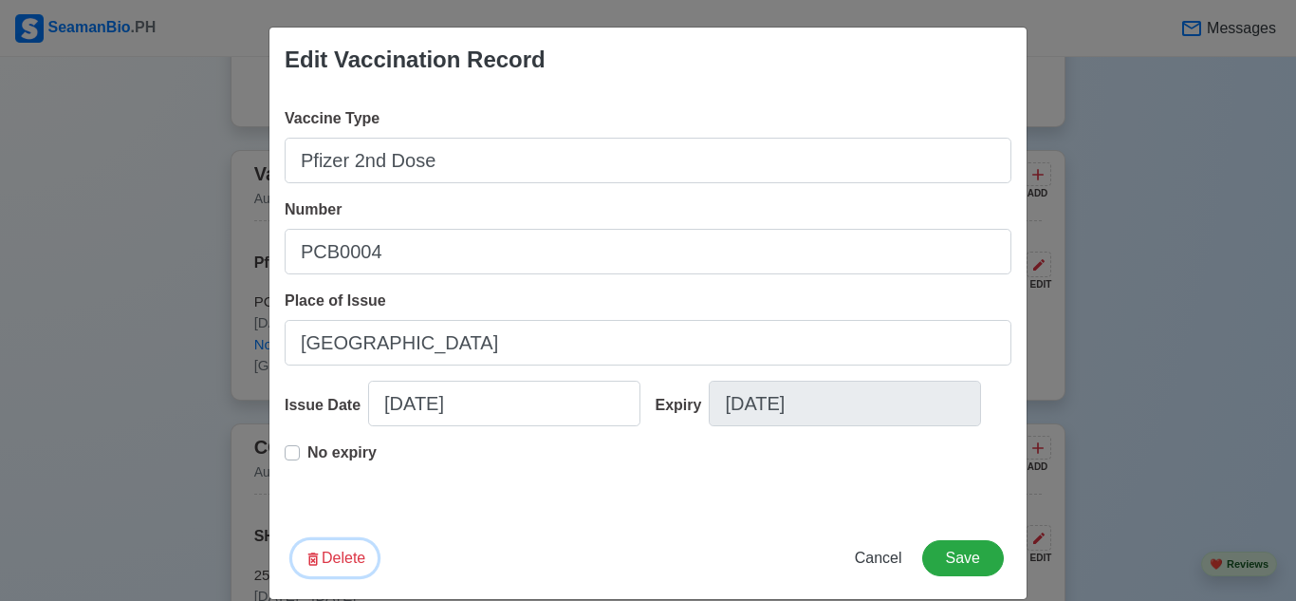
click at [357, 576] on button "Delete" at bounding box center [334, 558] width 85 height 36
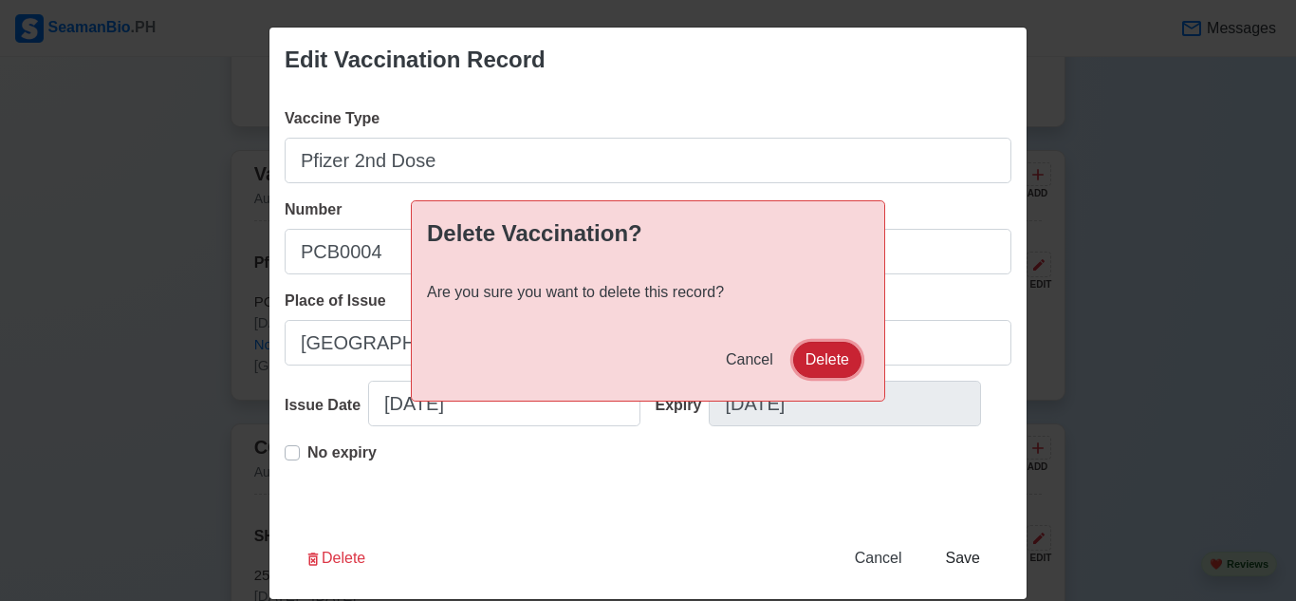
click at [856, 359] on button "Delete" at bounding box center [827, 360] width 68 height 36
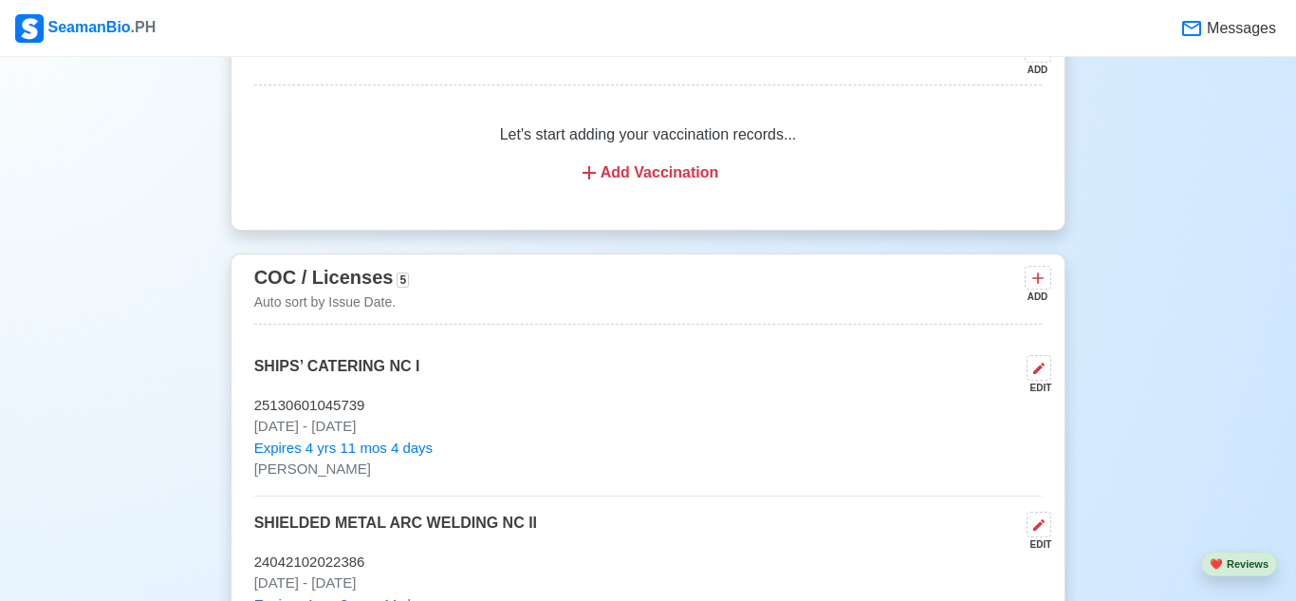
scroll to position [1780, 0]
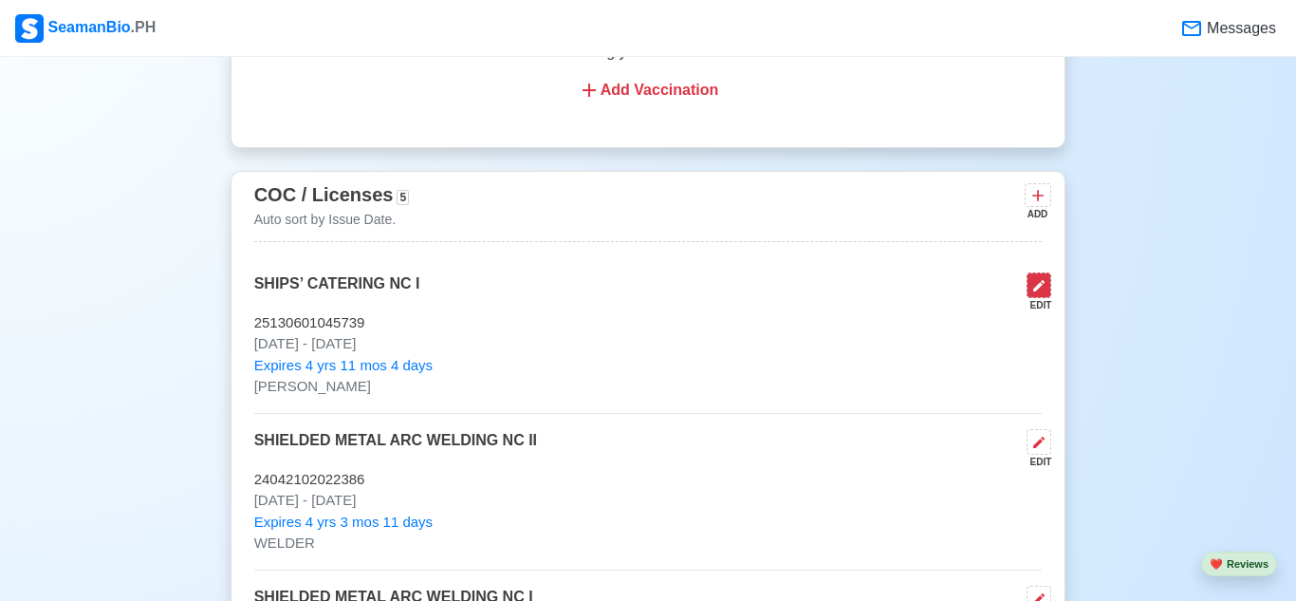
click at [1036, 281] on icon at bounding box center [1039, 285] width 15 height 15
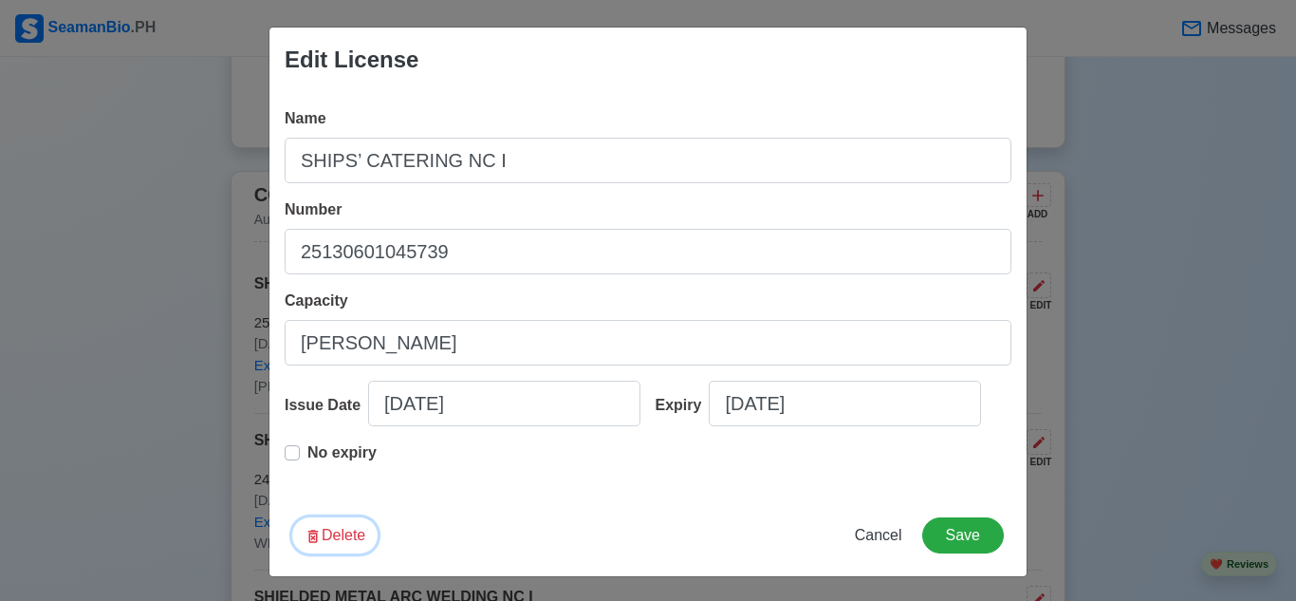
click at [332, 553] on button "Delete" at bounding box center [334, 535] width 85 height 36
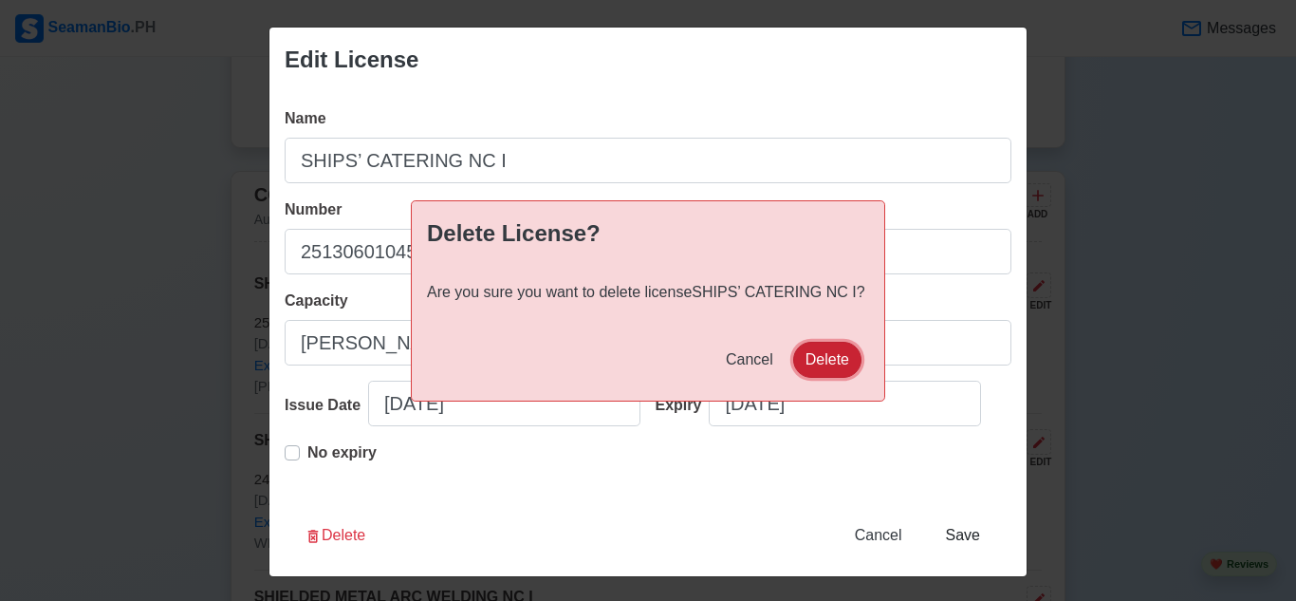
click at [816, 348] on button "Delete" at bounding box center [827, 360] width 68 height 36
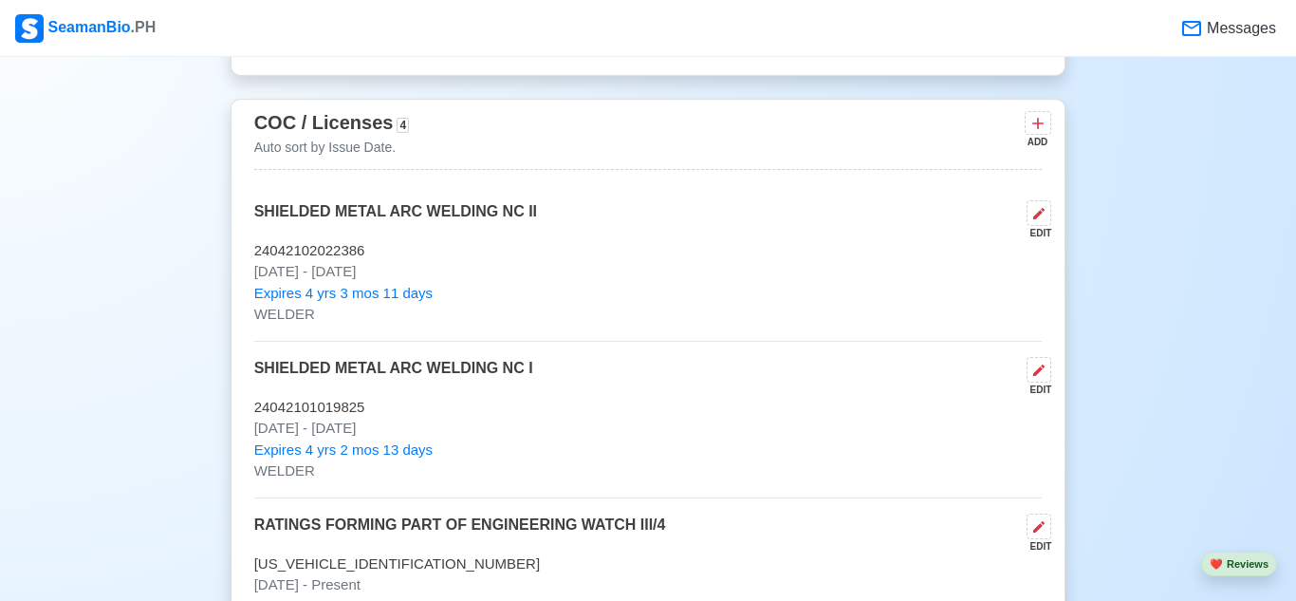
scroll to position [1867, 0]
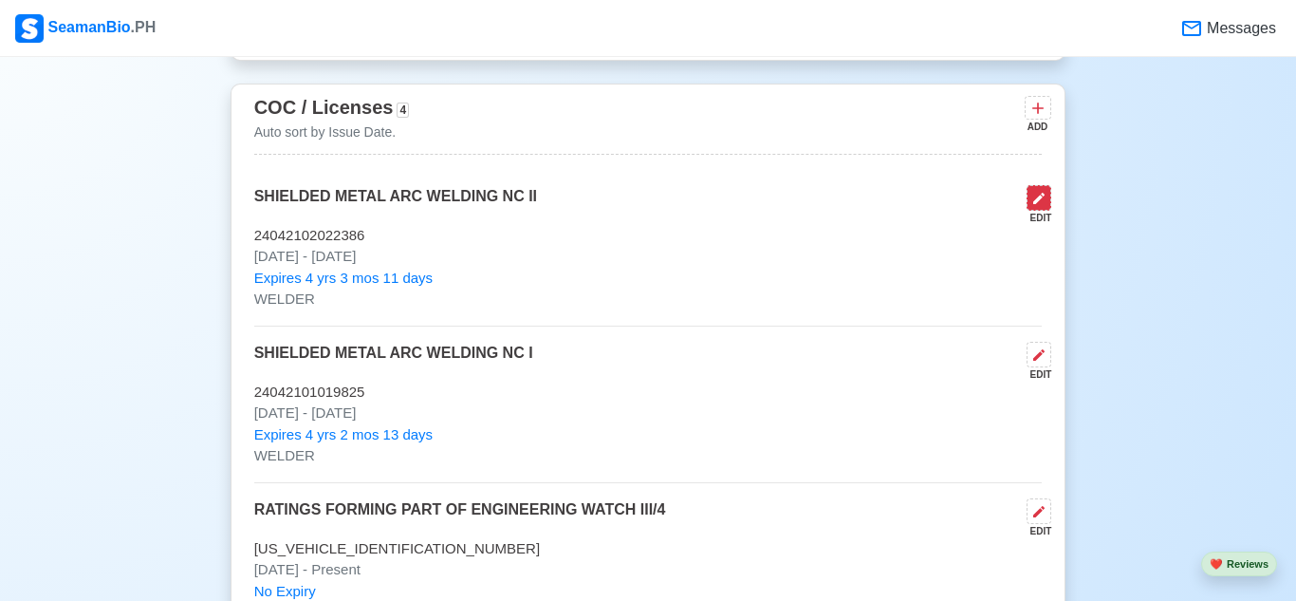
click at [1040, 199] on icon at bounding box center [1039, 198] width 15 height 15
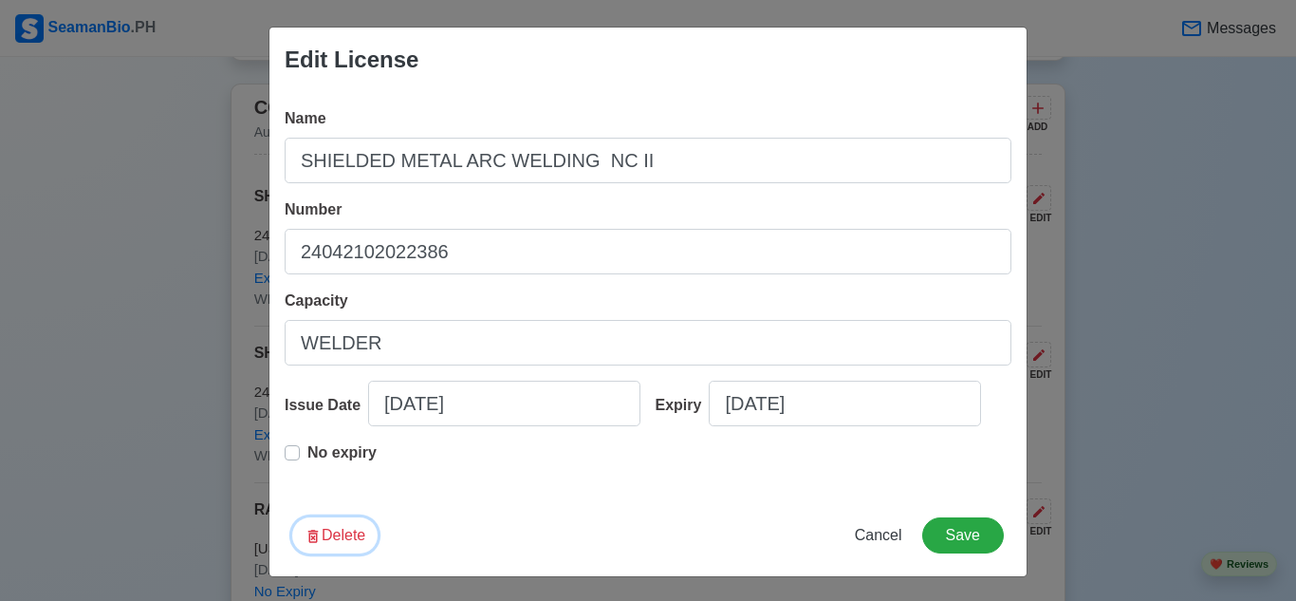
click at [321, 553] on button "Delete" at bounding box center [334, 535] width 85 height 36
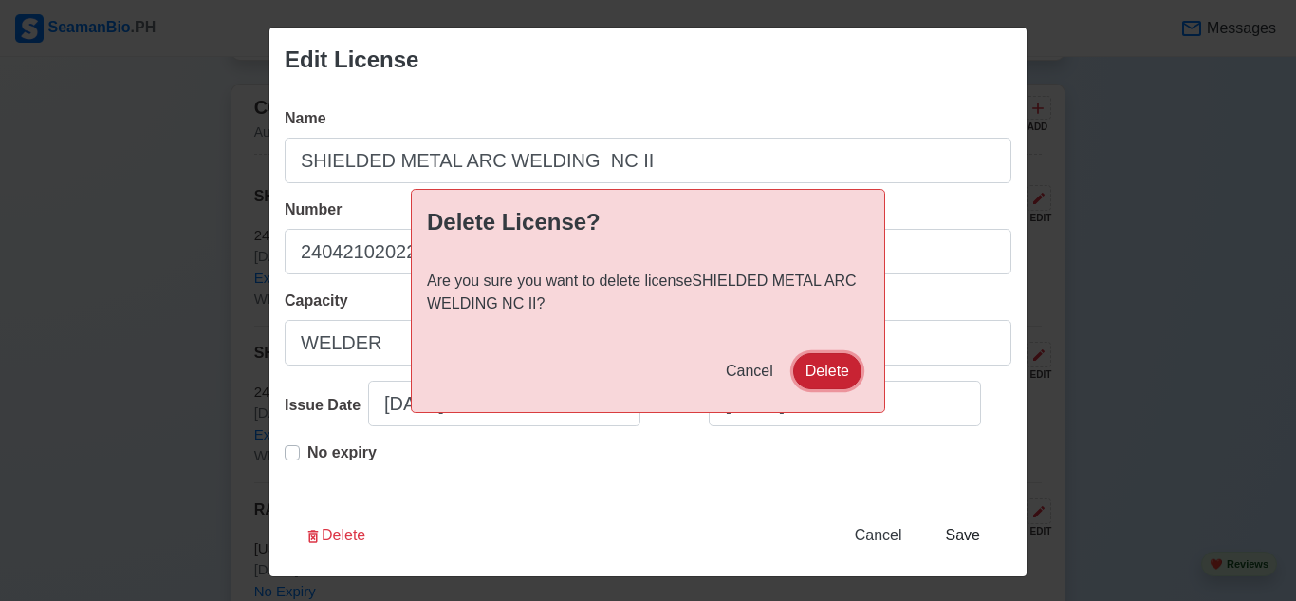
click at [804, 360] on button "Delete" at bounding box center [827, 371] width 68 height 36
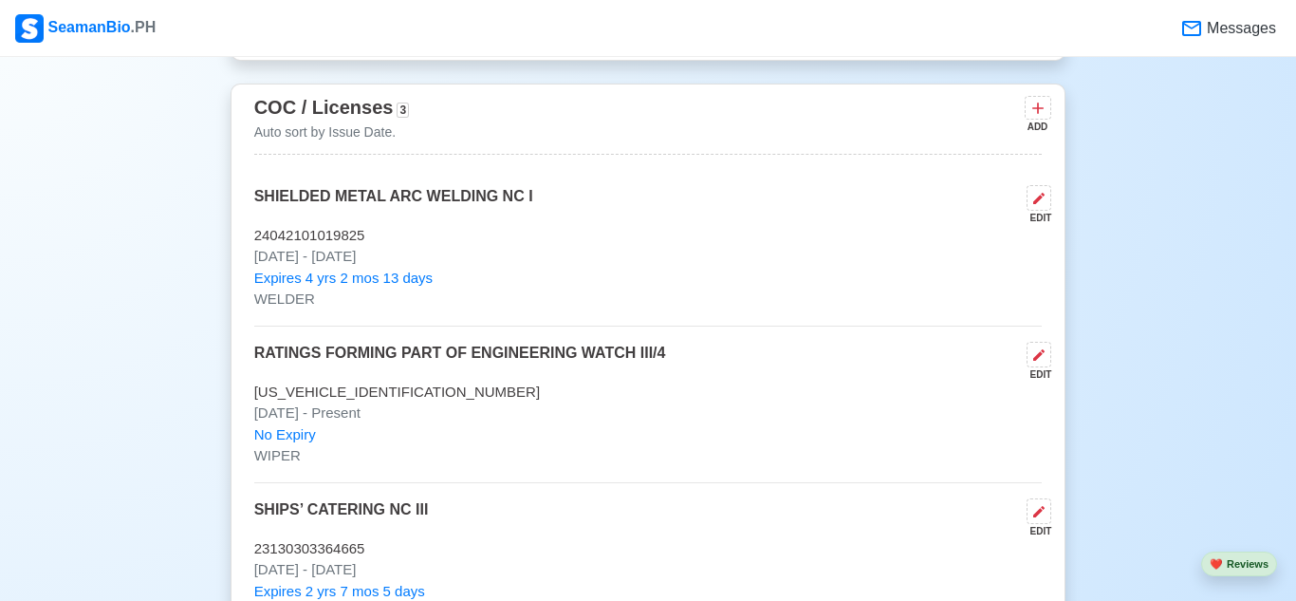
click at [1035, 211] on div "EDIT" at bounding box center [1035, 218] width 32 height 14
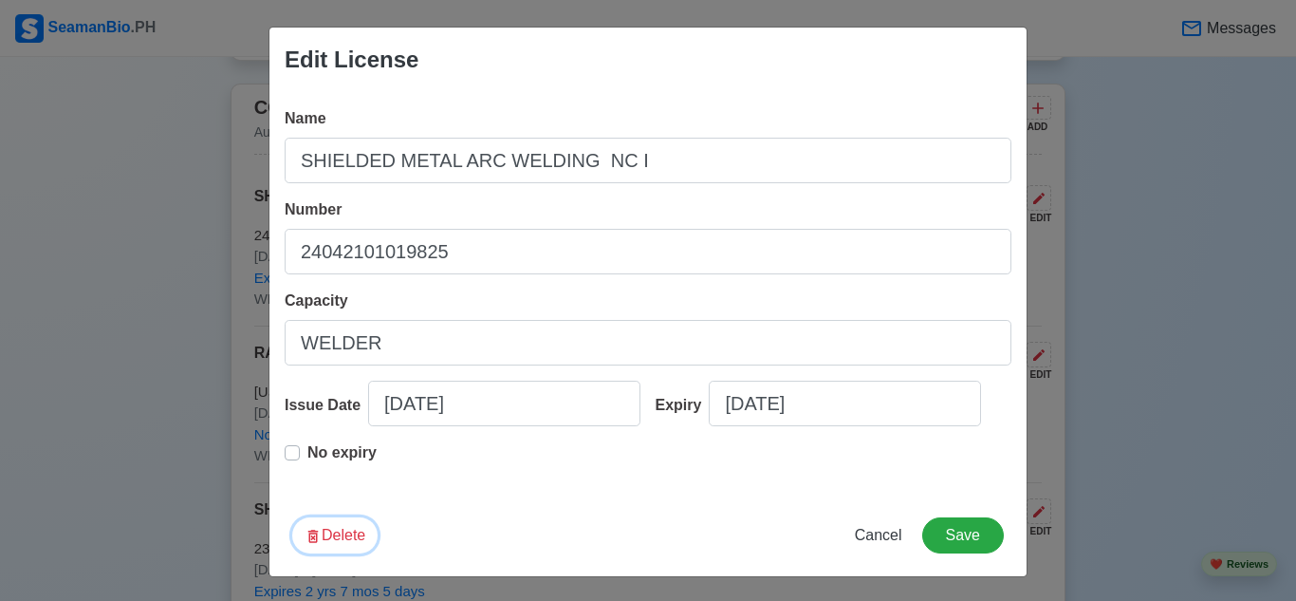
click at [344, 553] on button "Delete" at bounding box center [334, 535] width 85 height 36
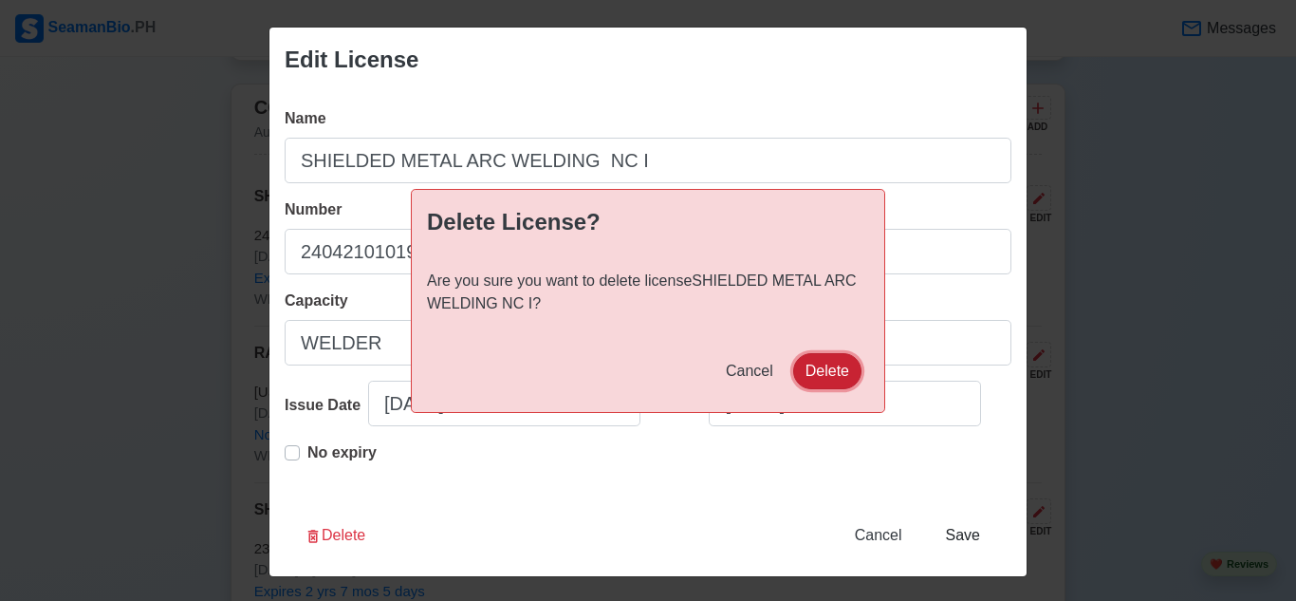
click at [827, 368] on button "Delete" at bounding box center [827, 371] width 68 height 36
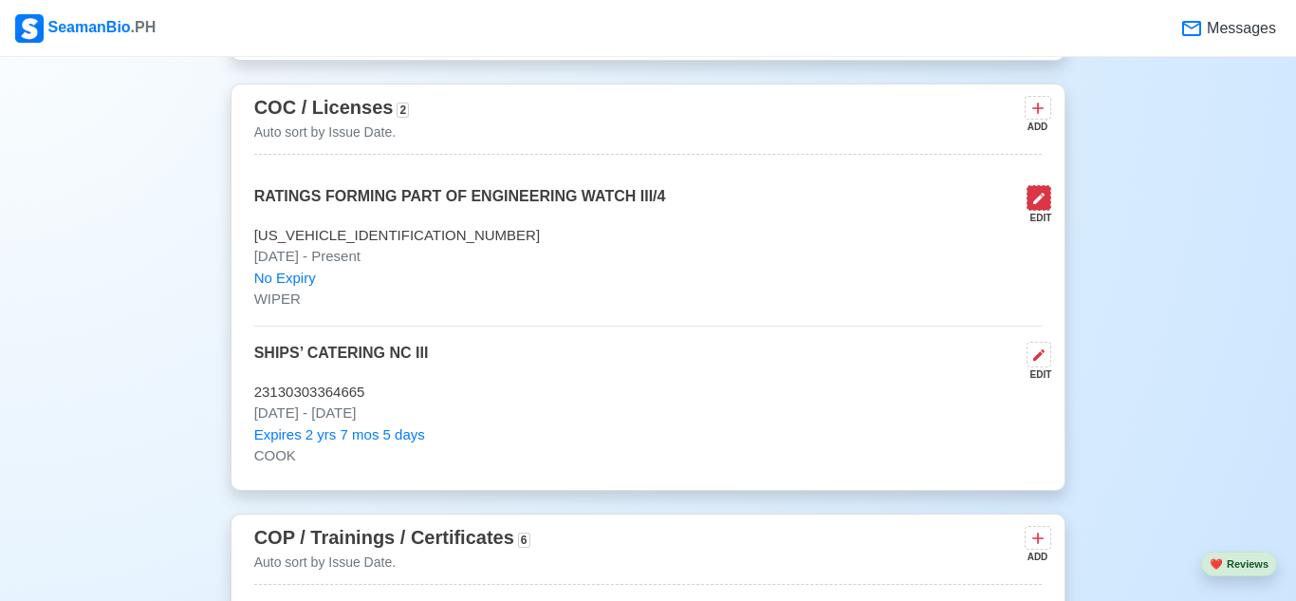
click at [1036, 191] on icon at bounding box center [1039, 198] width 15 height 15
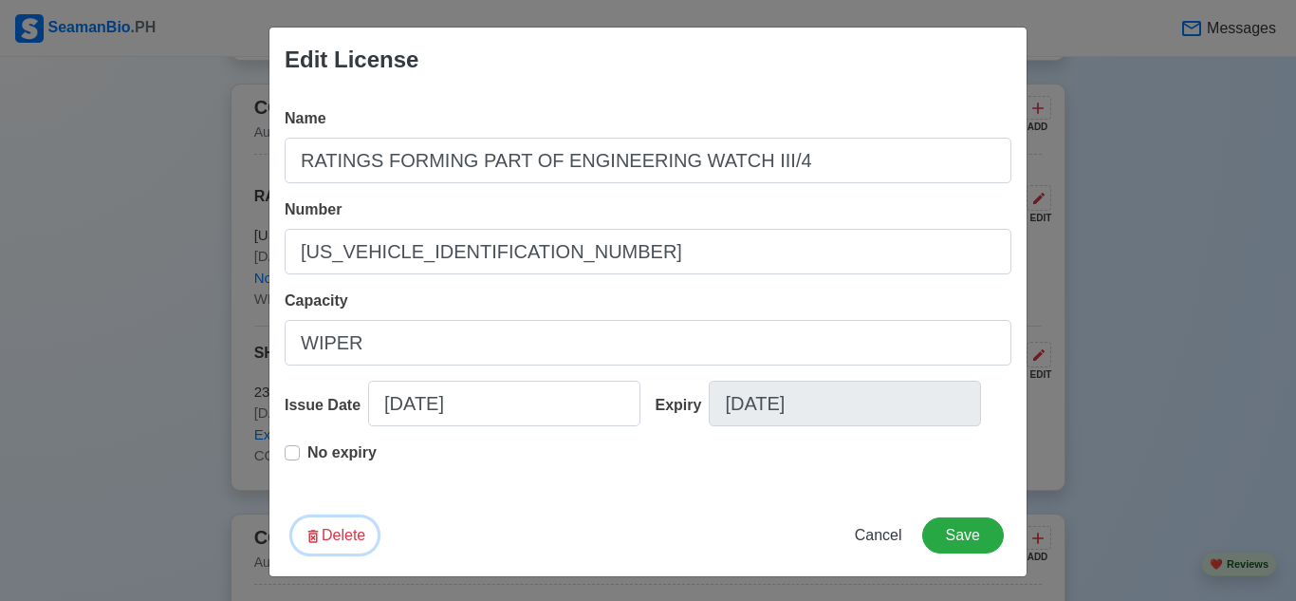
click at [347, 553] on button "Delete" at bounding box center [334, 535] width 85 height 36
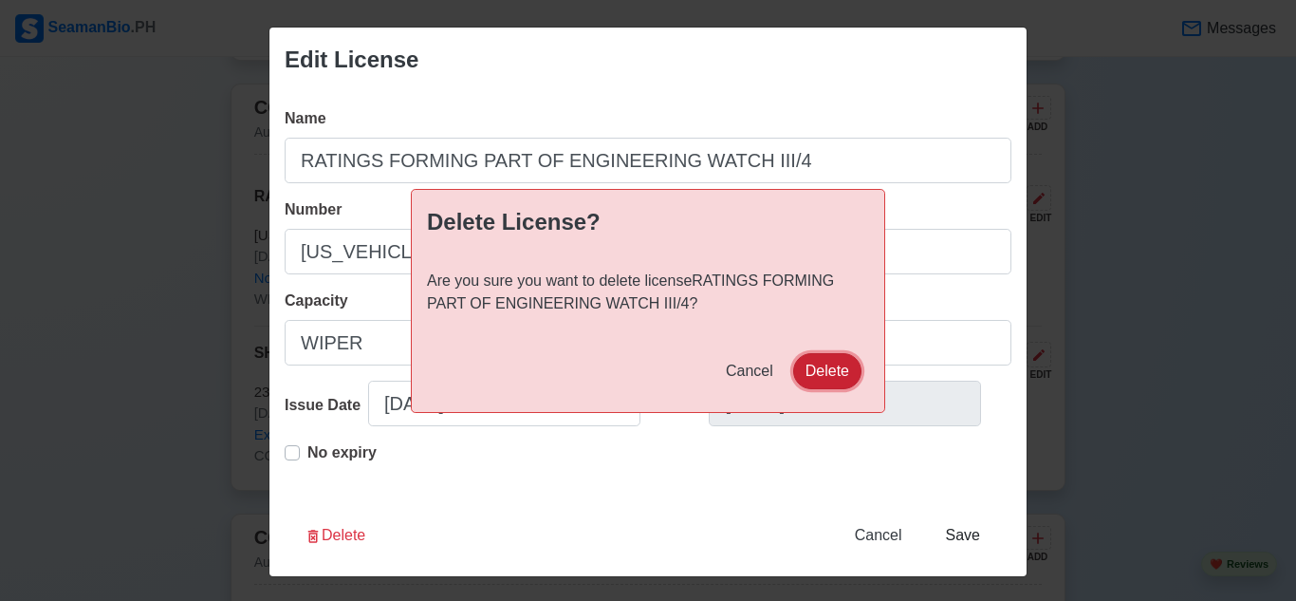
click at [824, 365] on button "Delete" at bounding box center [827, 371] width 68 height 36
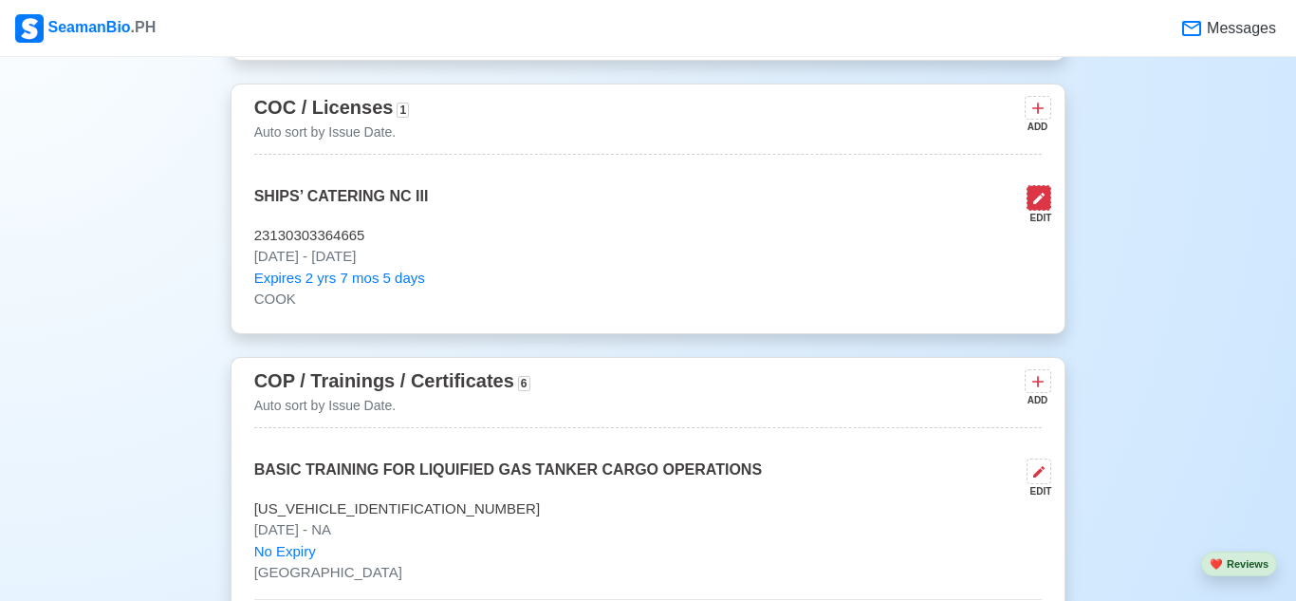
click at [1028, 196] on button at bounding box center [1039, 198] width 25 height 26
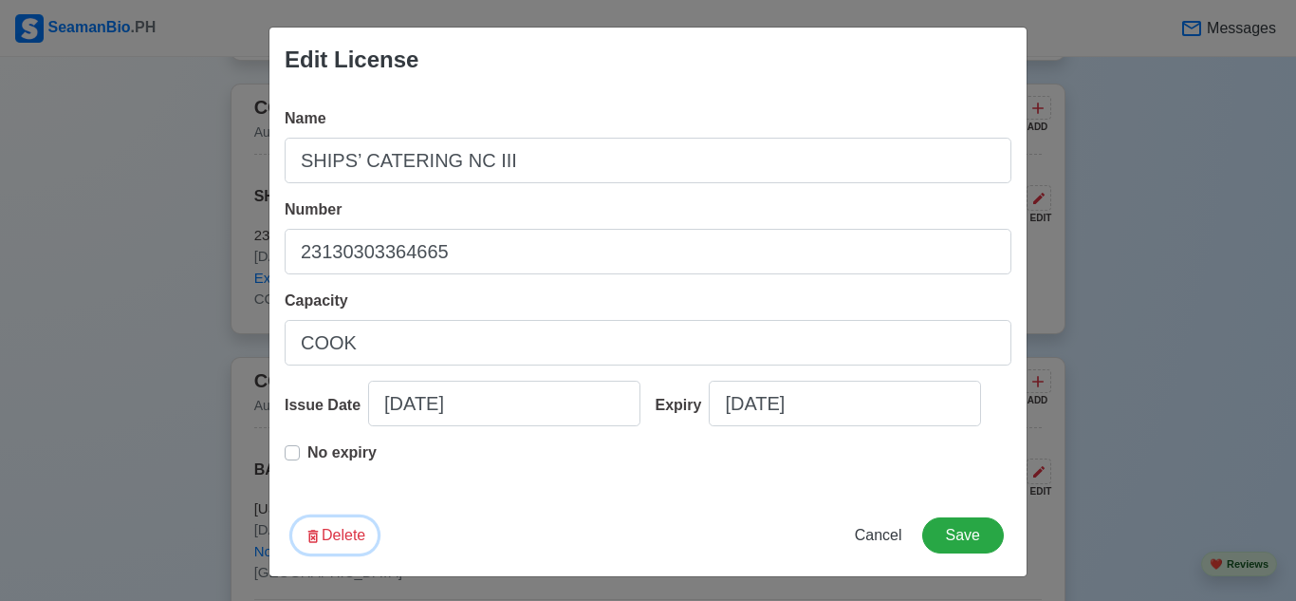
click at [331, 553] on button "Delete" at bounding box center [334, 535] width 85 height 36
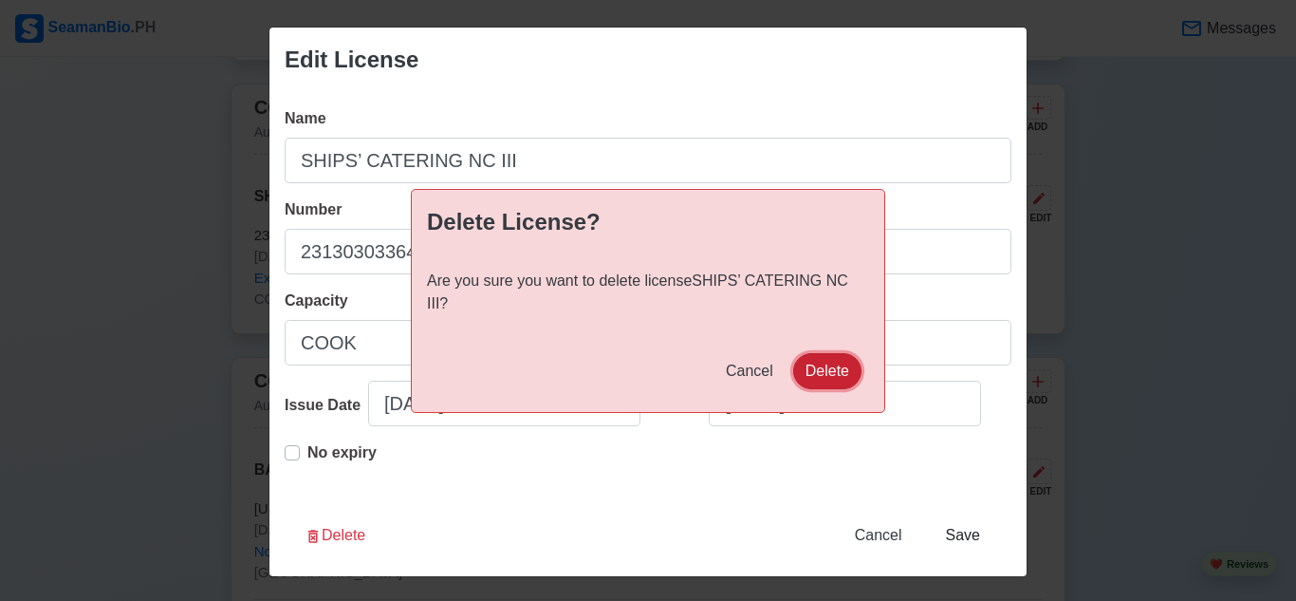
click at [832, 361] on button "Delete" at bounding box center [827, 371] width 68 height 36
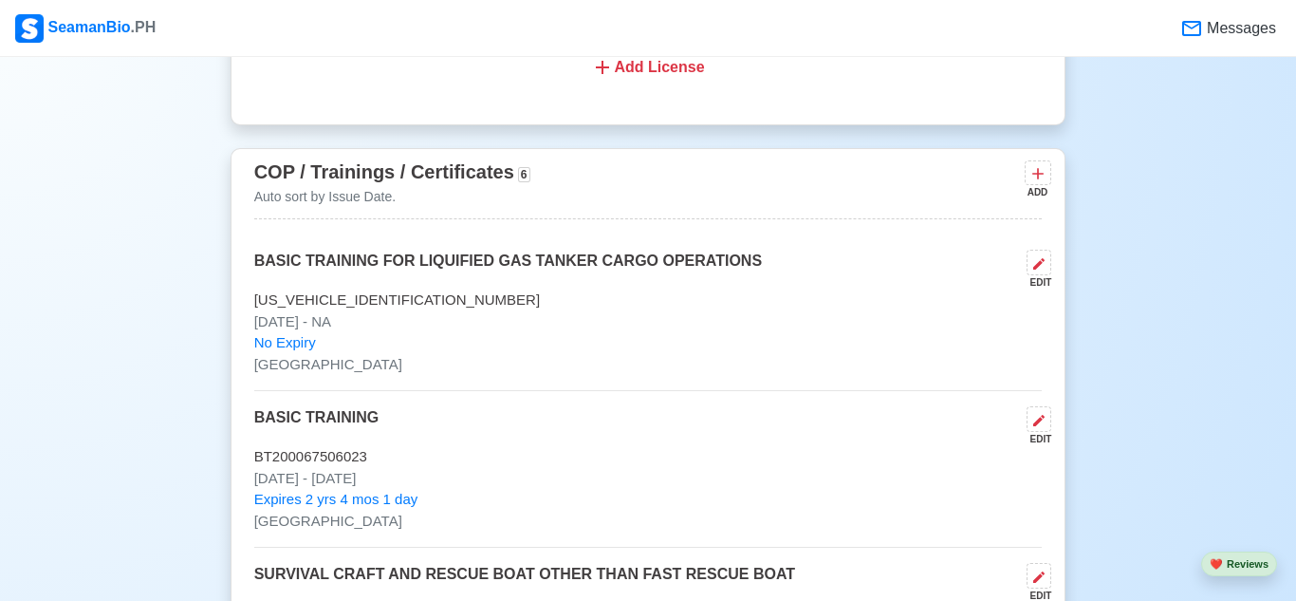
scroll to position [2042, 0]
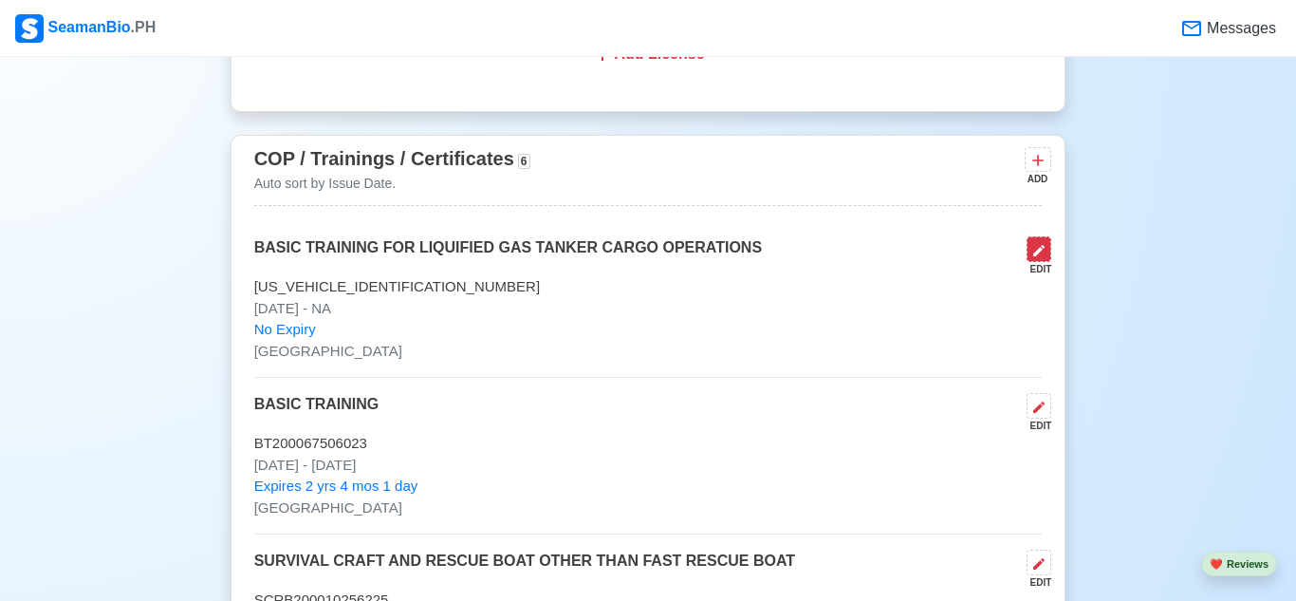
click at [1038, 249] on icon at bounding box center [1039, 250] width 11 height 11
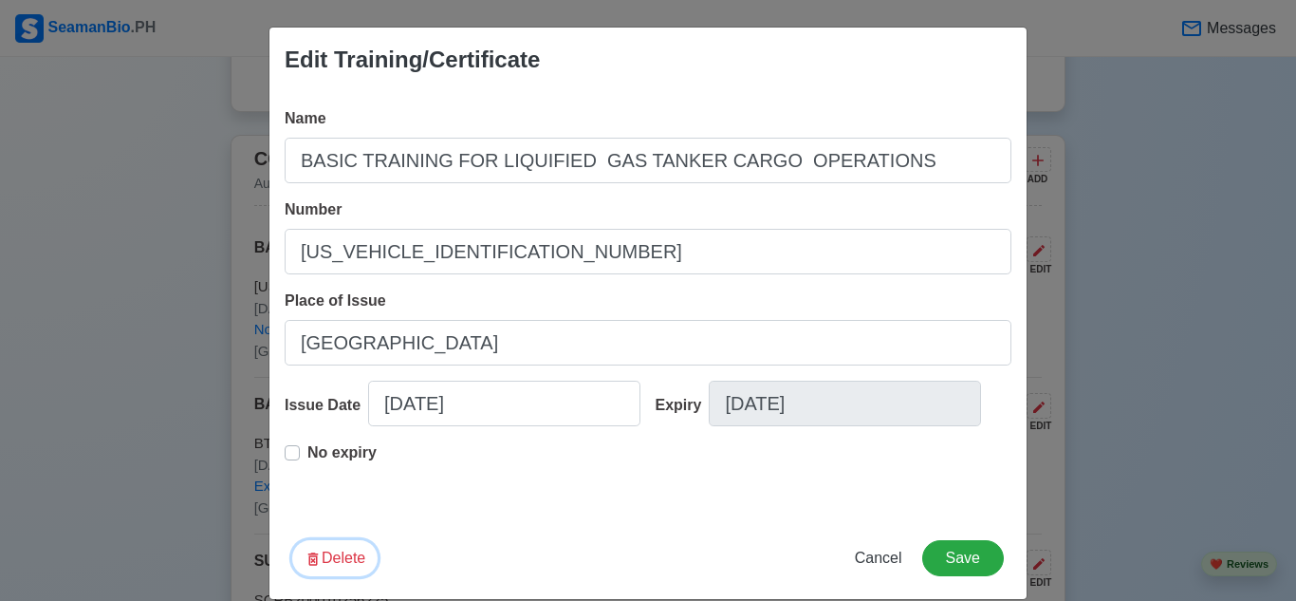
click at [349, 576] on button "Delete" at bounding box center [334, 558] width 85 height 36
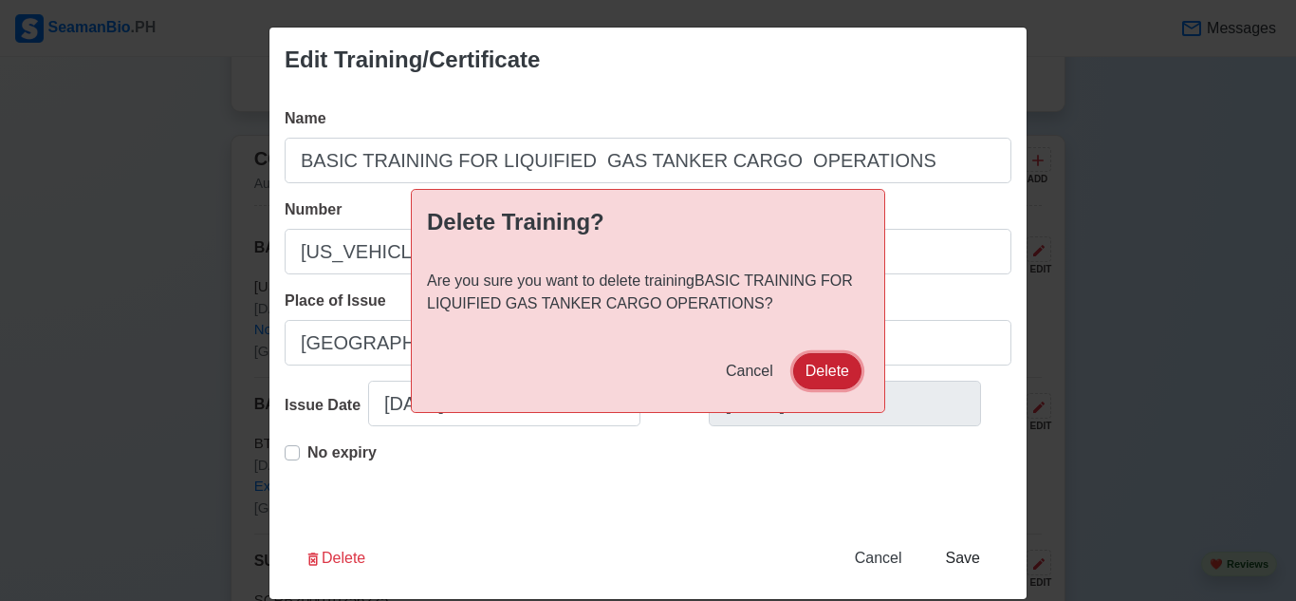
click at [805, 372] on button "Delete" at bounding box center [827, 371] width 68 height 36
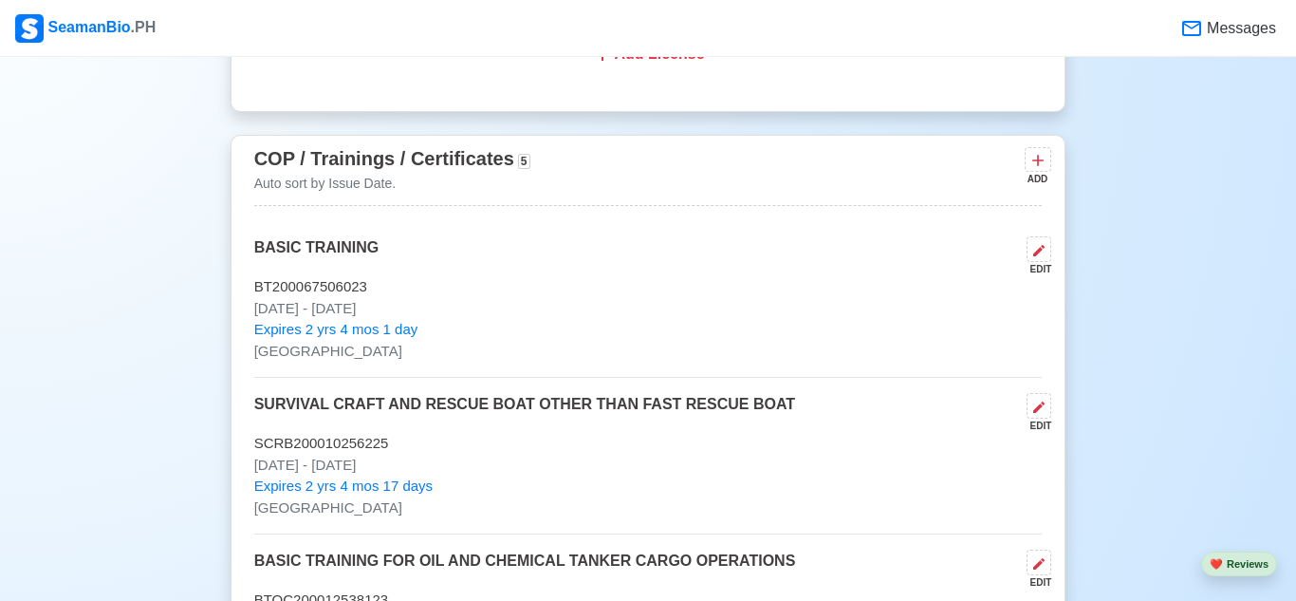
scroll to position [0, 0]
click at [1040, 250] on icon at bounding box center [1039, 250] width 11 height 11
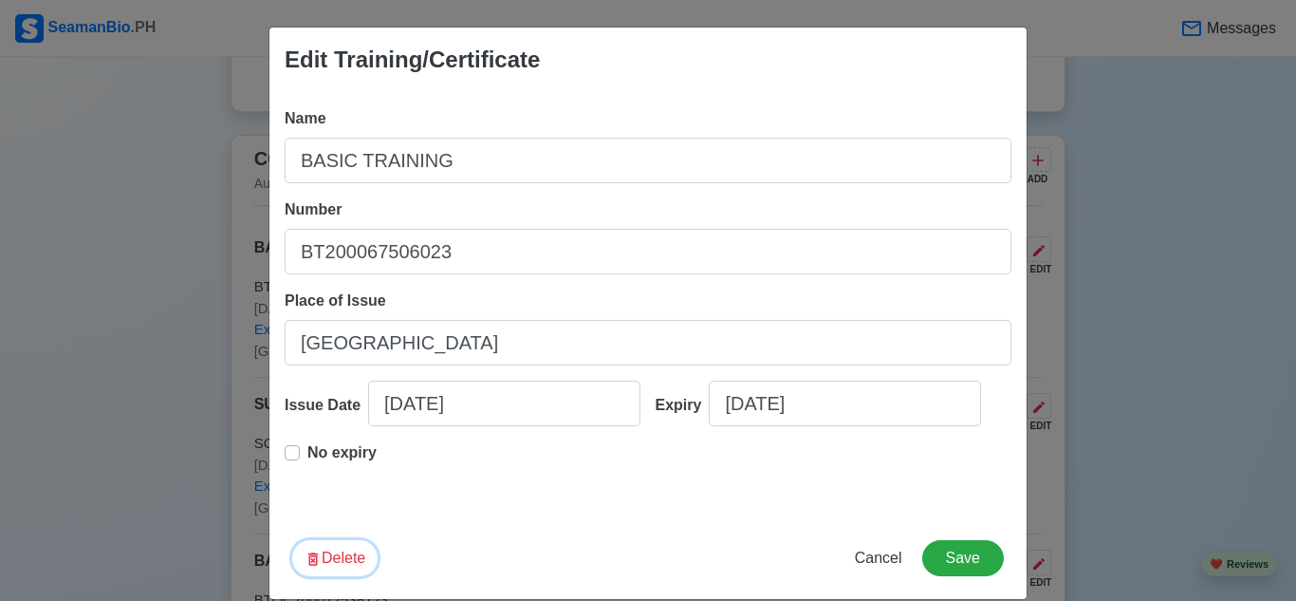
click at [334, 576] on button "Delete" at bounding box center [334, 558] width 85 height 36
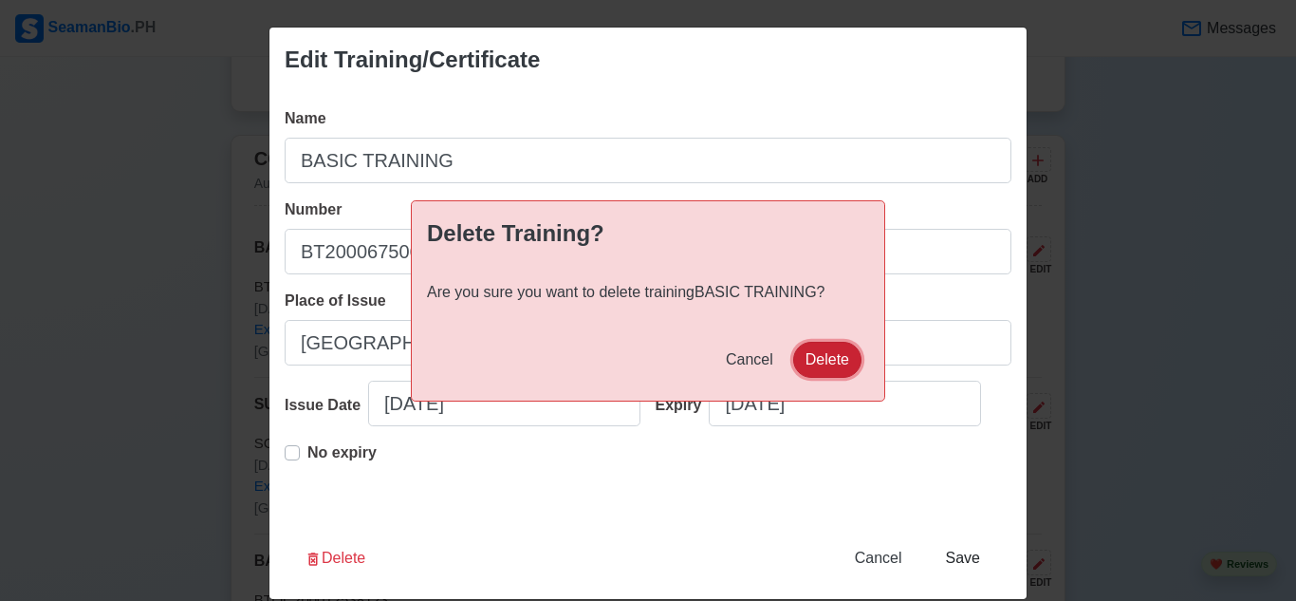
click at [821, 355] on button "Delete" at bounding box center [827, 360] width 68 height 36
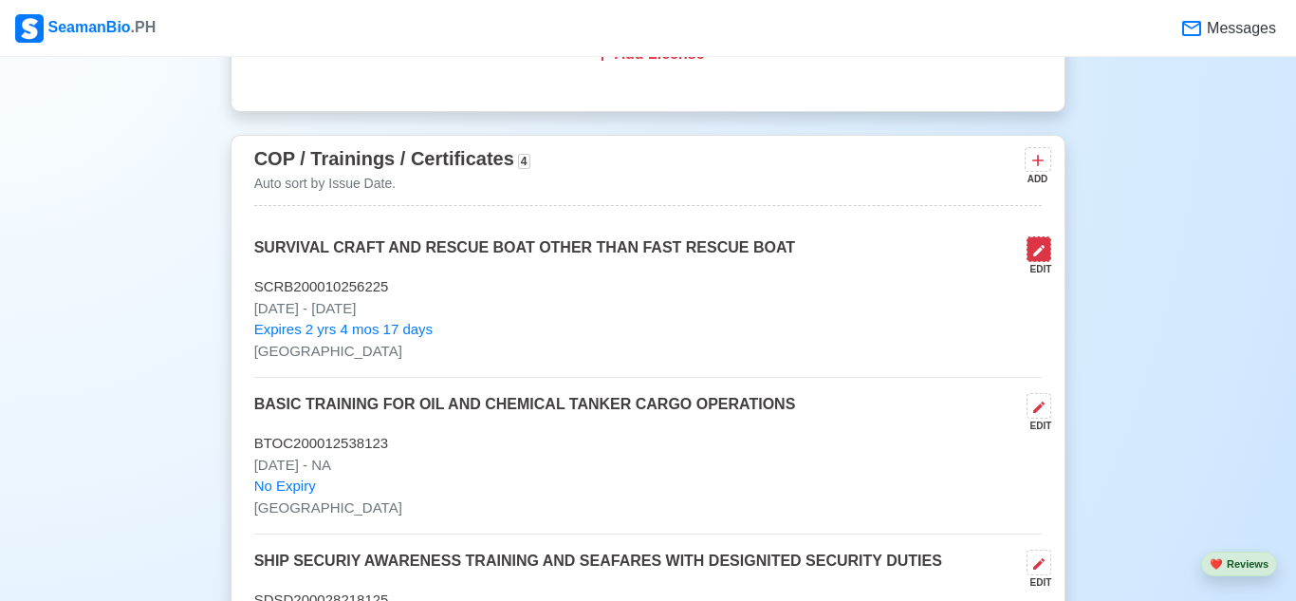
click at [1037, 259] on button at bounding box center [1039, 249] width 25 height 26
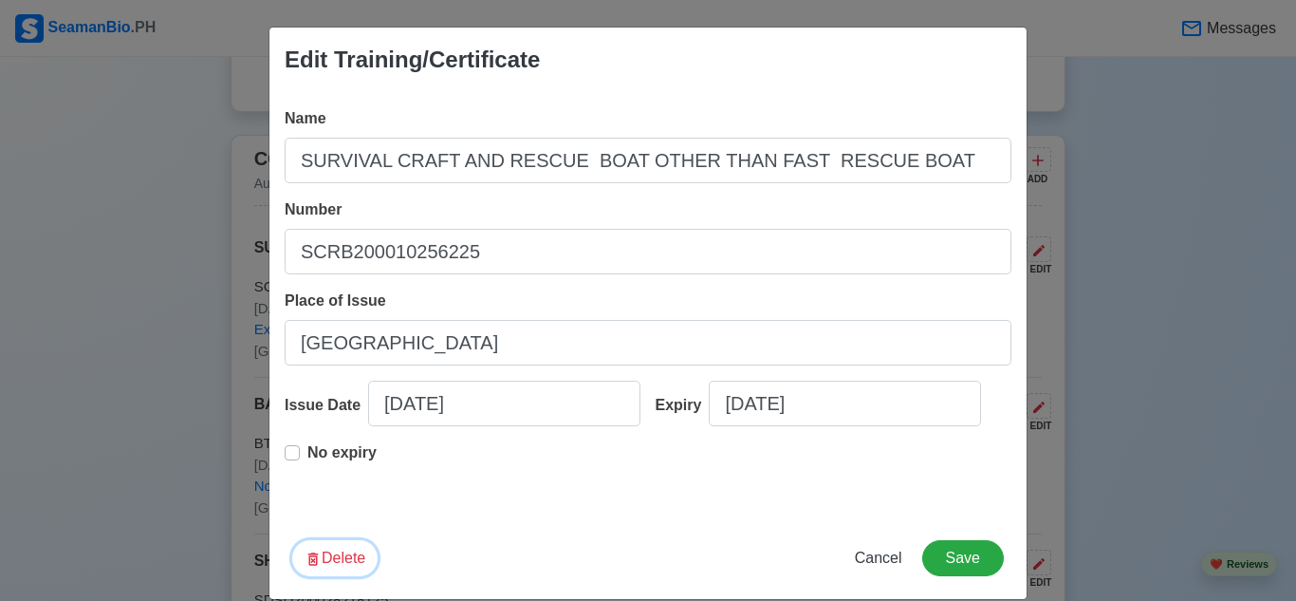
click at [326, 576] on button "Delete" at bounding box center [334, 558] width 85 height 36
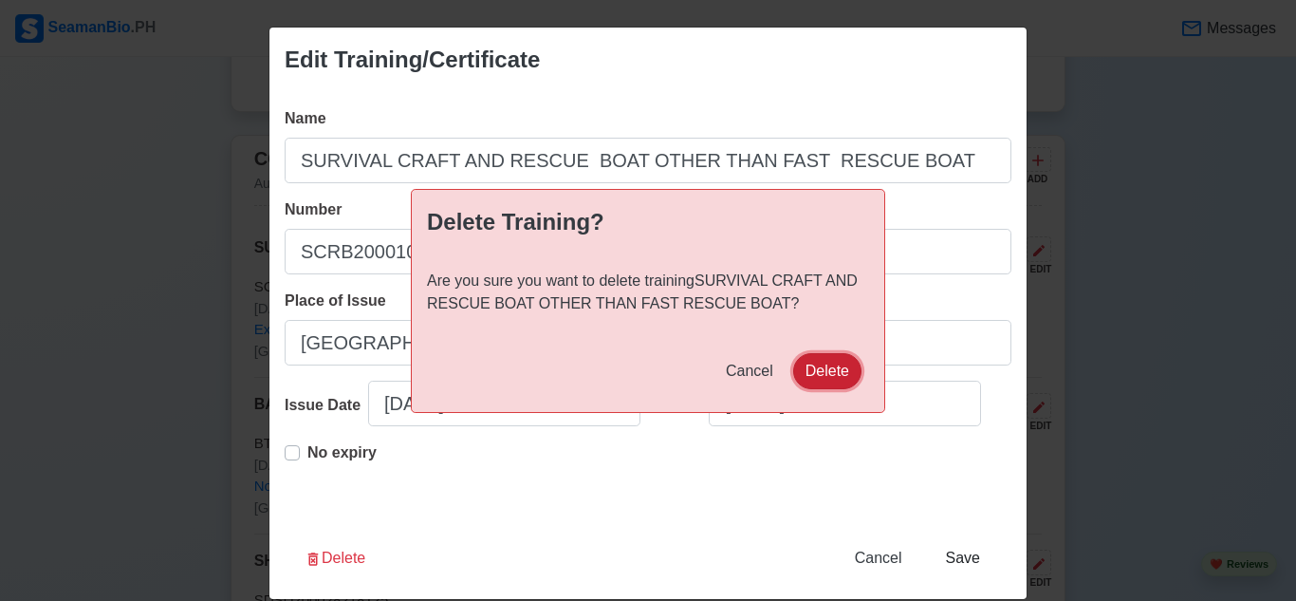
click at [805, 366] on button "Delete" at bounding box center [827, 371] width 68 height 36
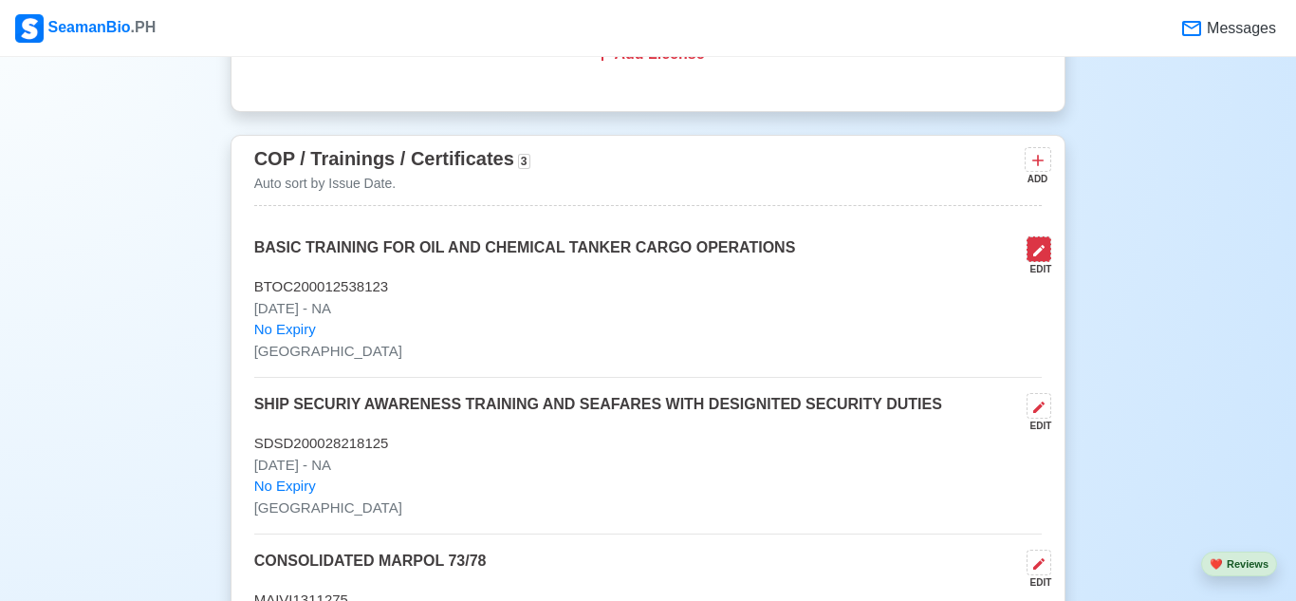
click at [1037, 249] on icon at bounding box center [1039, 250] width 11 height 11
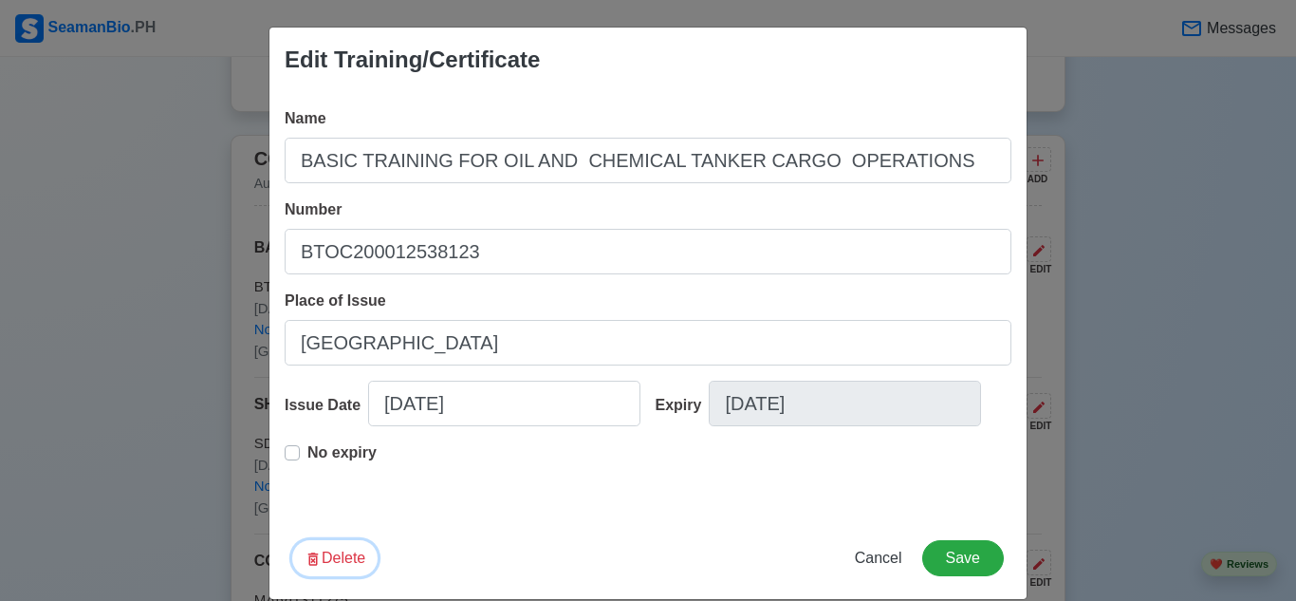
click at [352, 576] on button "Delete" at bounding box center [334, 558] width 85 height 36
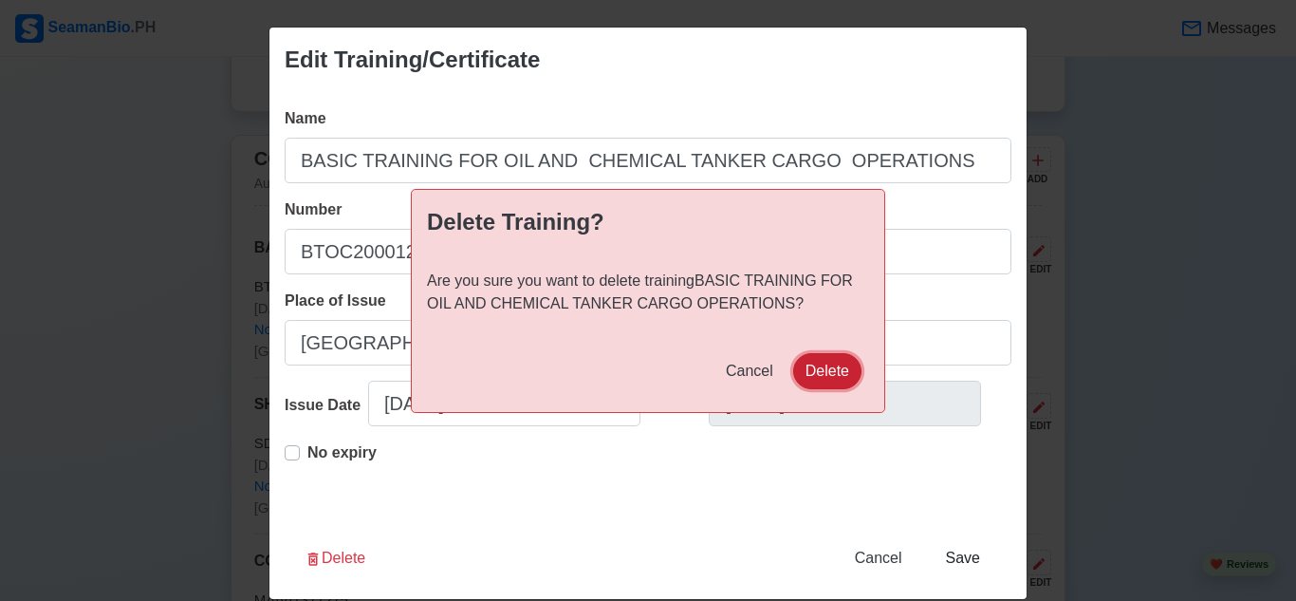
click at [830, 364] on button "Delete" at bounding box center [827, 371] width 68 height 36
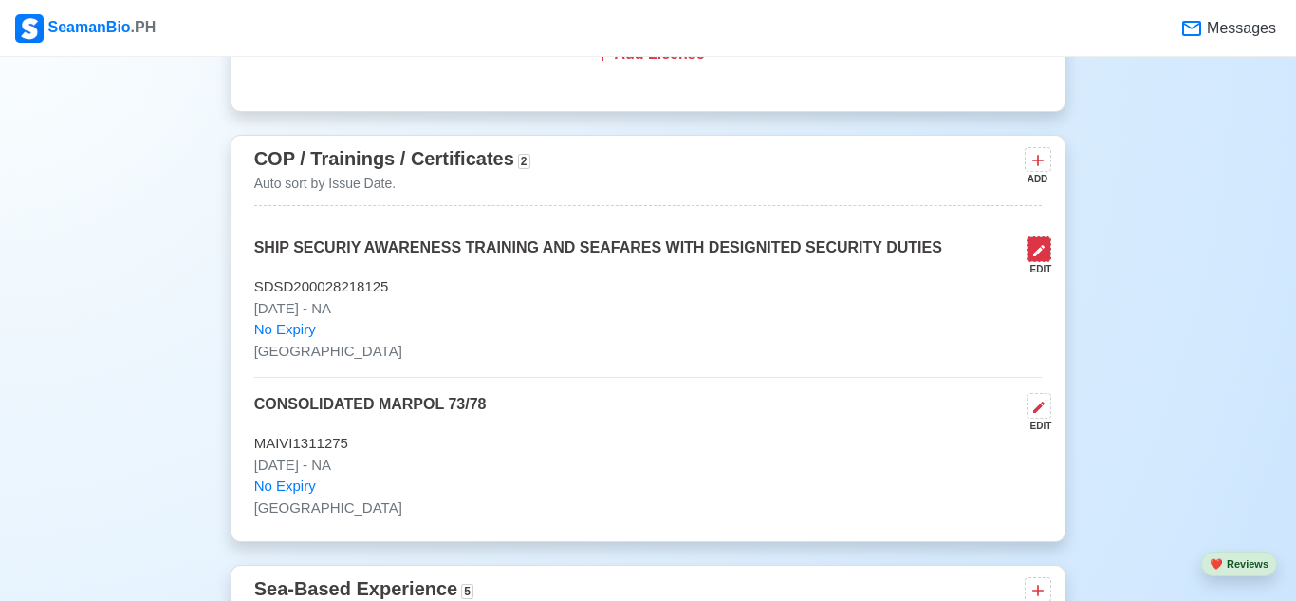
click at [1036, 253] on icon at bounding box center [1039, 250] width 11 height 11
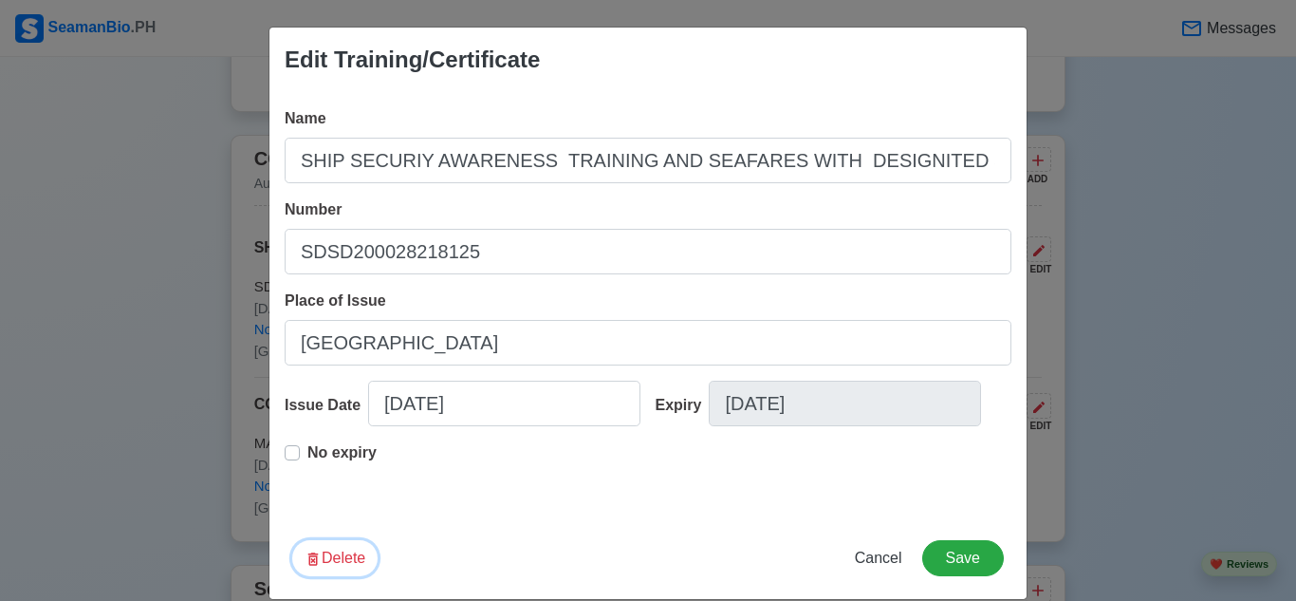
click at [358, 576] on button "Delete" at bounding box center [334, 558] width 85 height 36
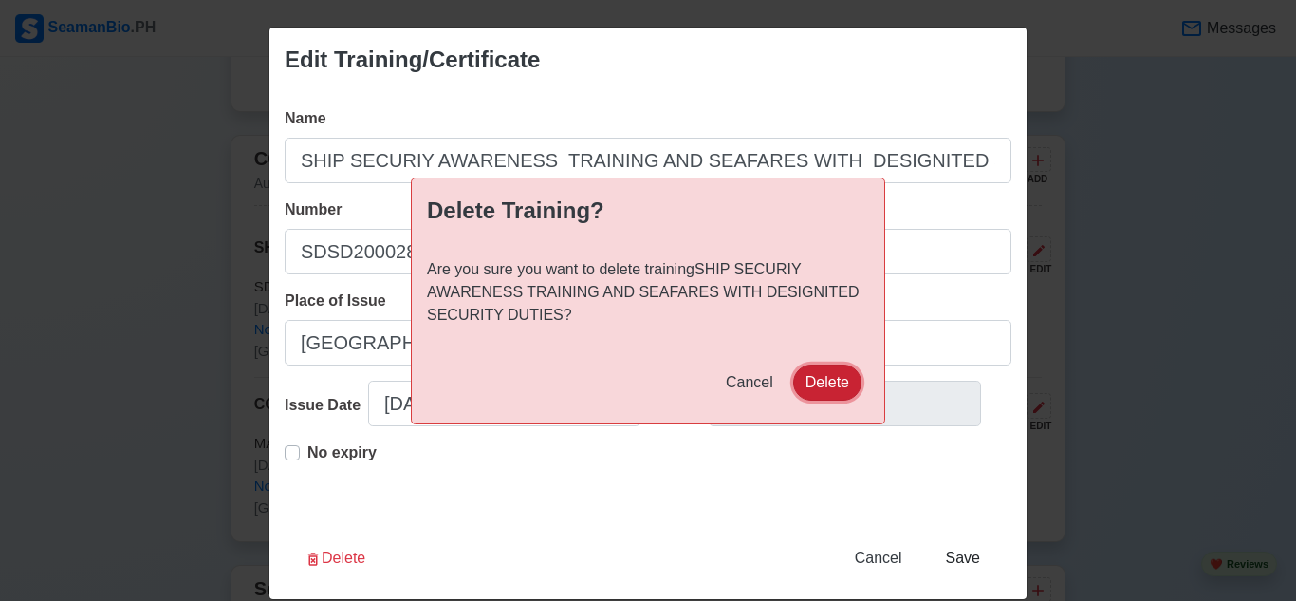
click at [841, 373] on button "Delete" at bounding box center [827, 382] width 68 height 36
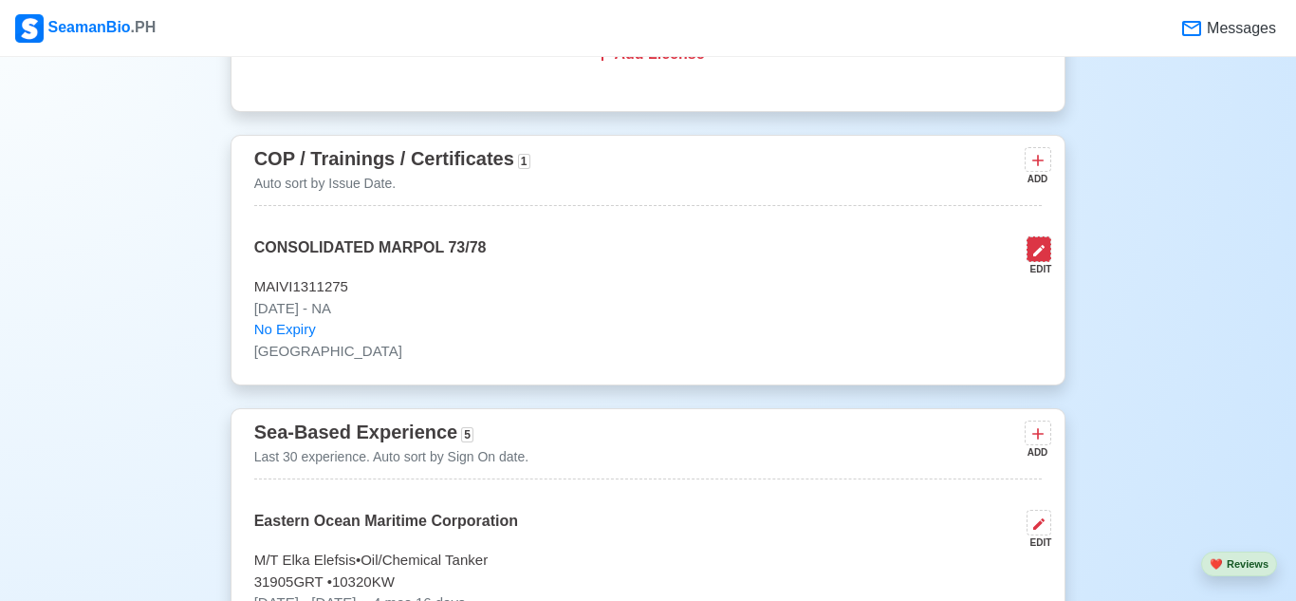
click at [1041, 249] on icon at bounding box center [1039, 250] width 11 height 11
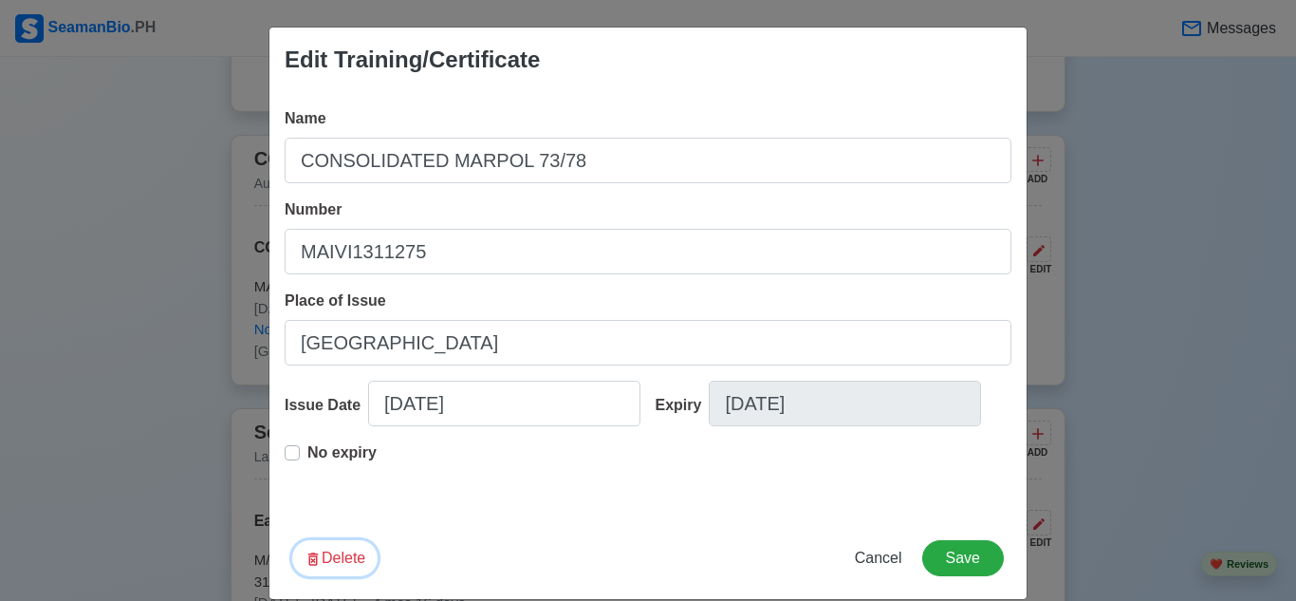
click at [337, 576] on button "Delete" at bounding box center [334, 558] width 85 height 36
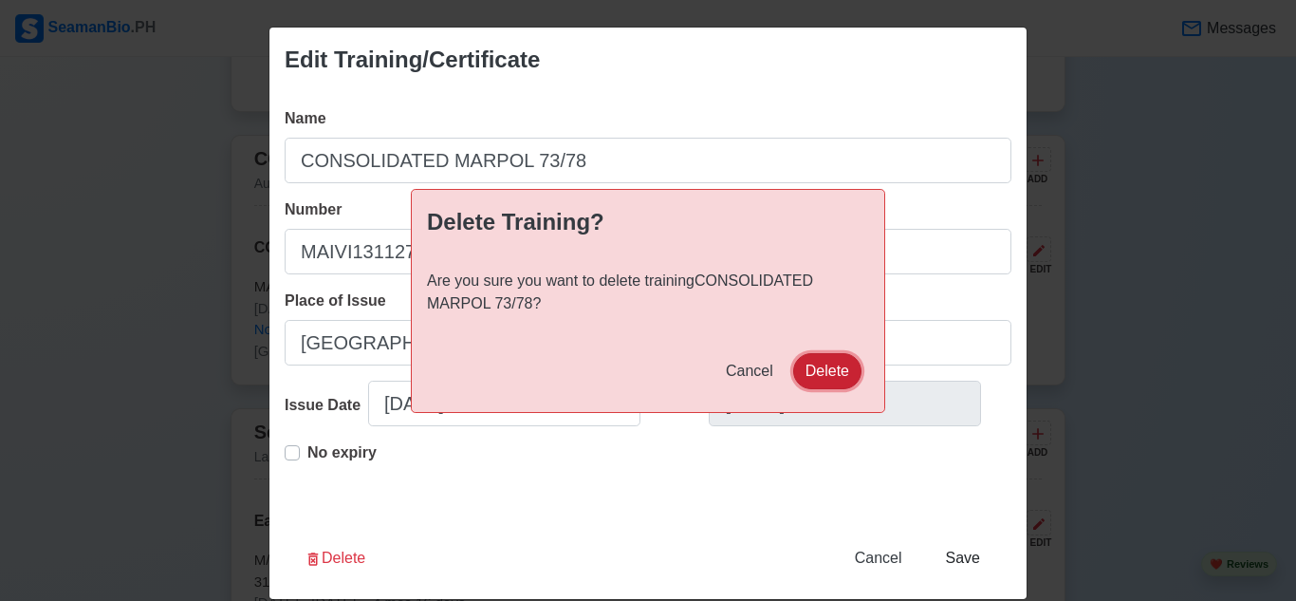
click at [831, 368] on button "Delete" at bounding box center [827, 371] width 68 height 36
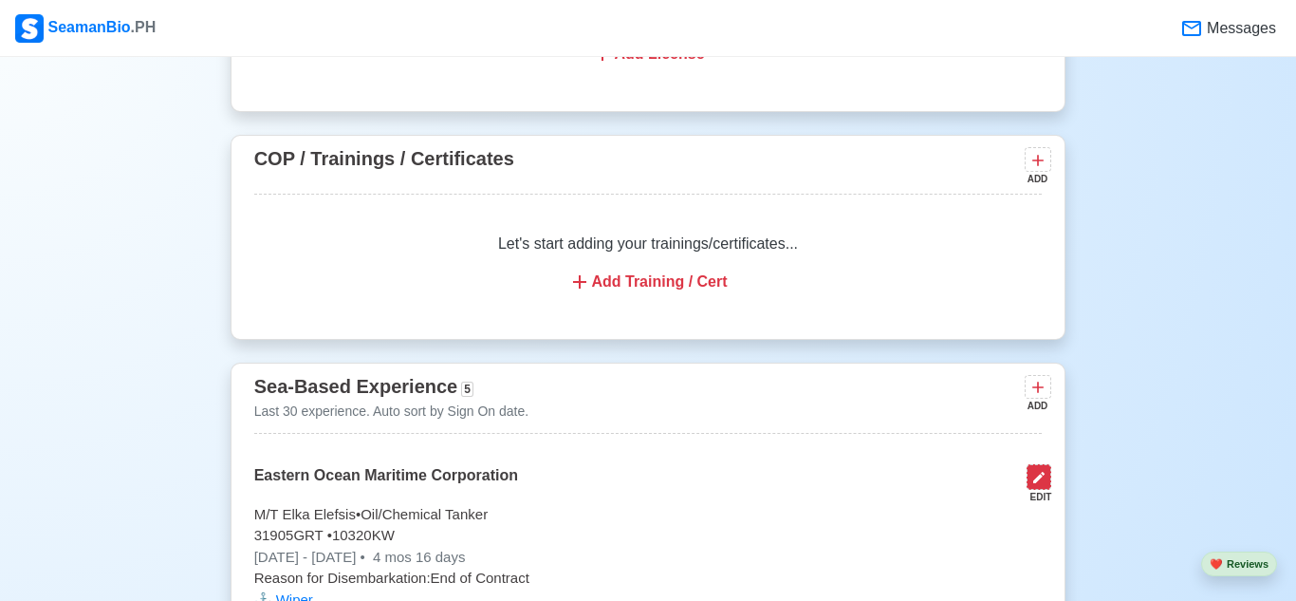
click at [1029, 482] on button at bounding box center [1039, 477] width 25 height 26
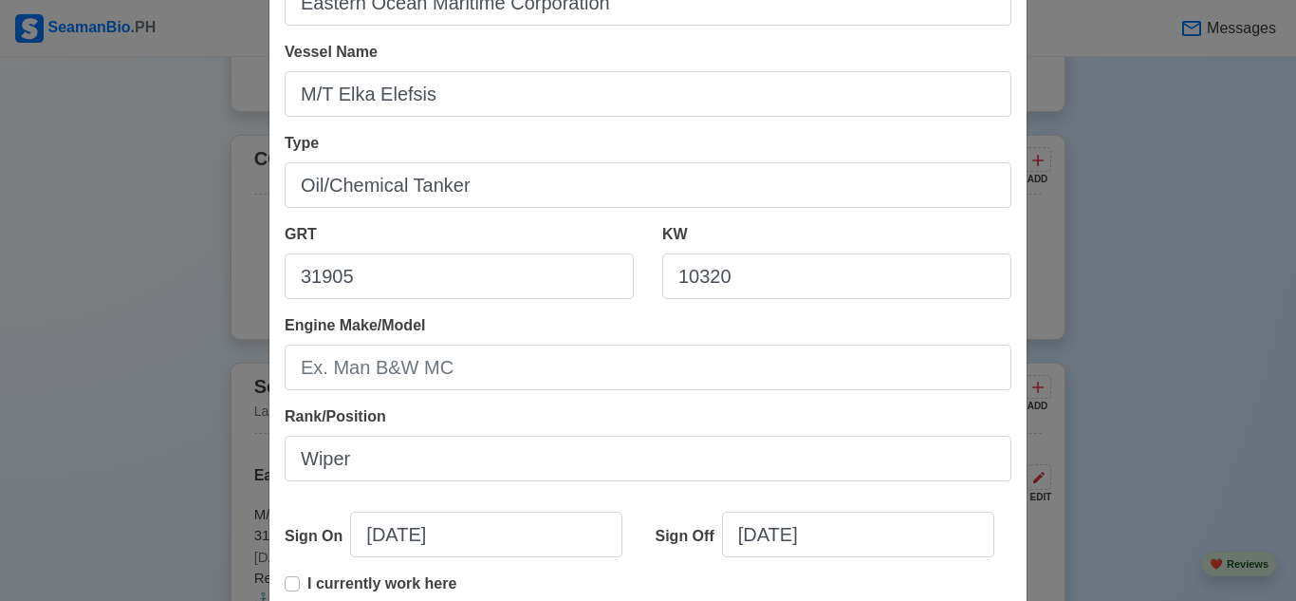
scroll to position [432, 0]
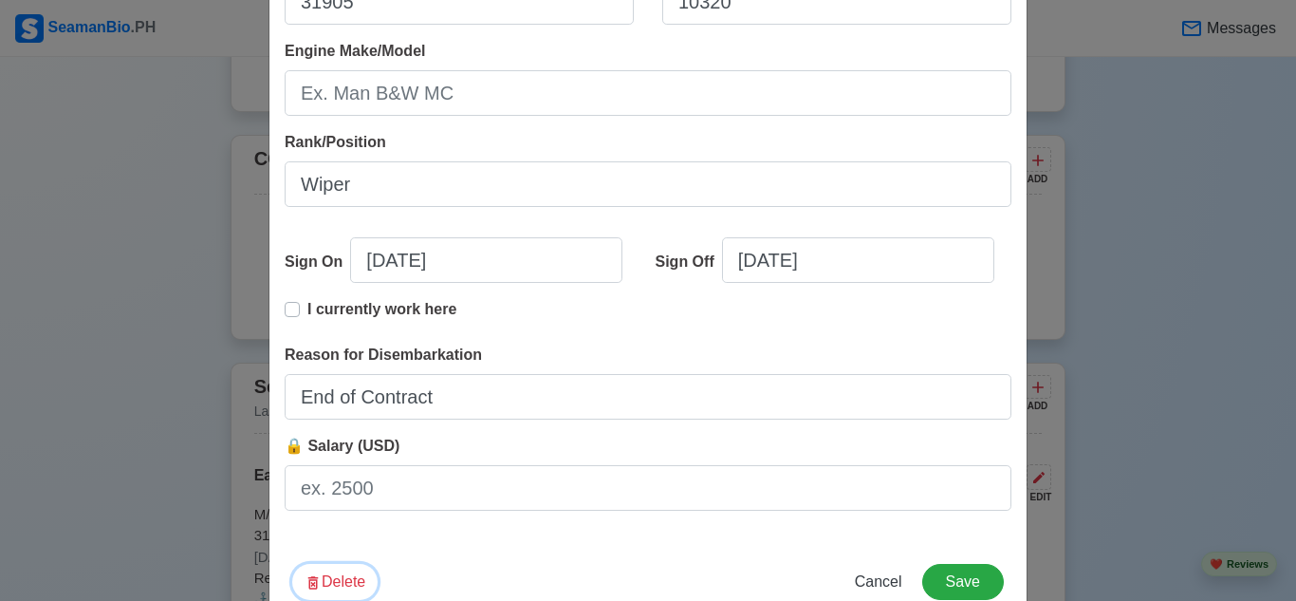
click at [328, 578] on button "Delete" at bounding box center [334, 582] width 85 height 36
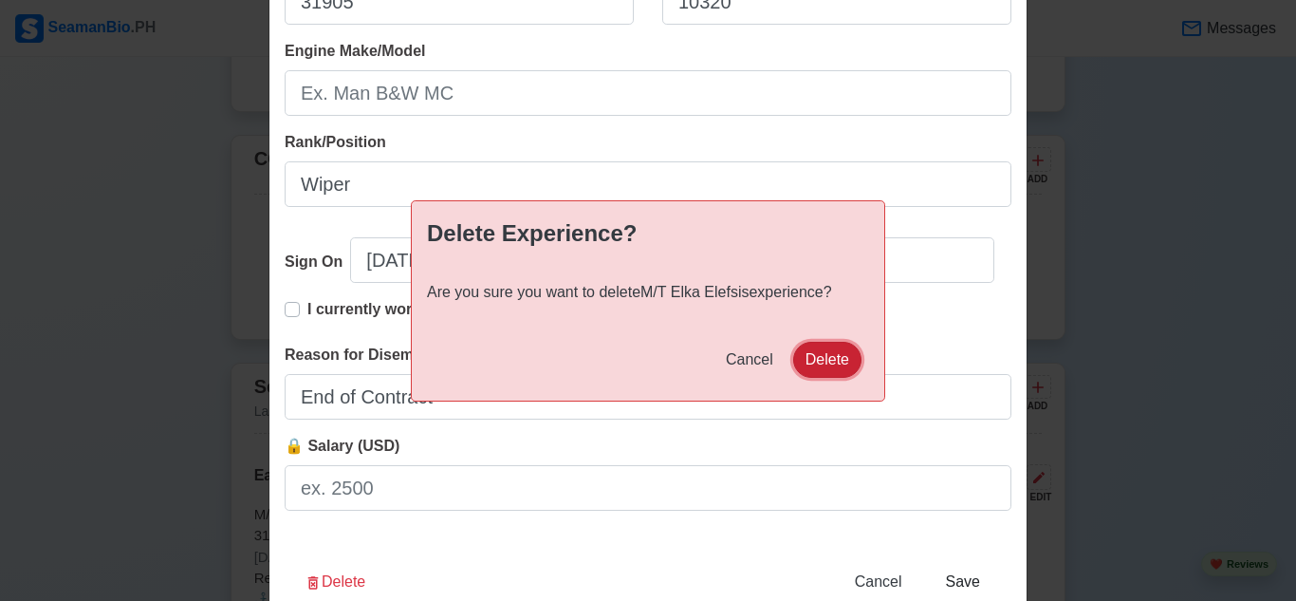
click at [829, 358] on button "Delete" at bounding box center [827, 360] width 68 height 36
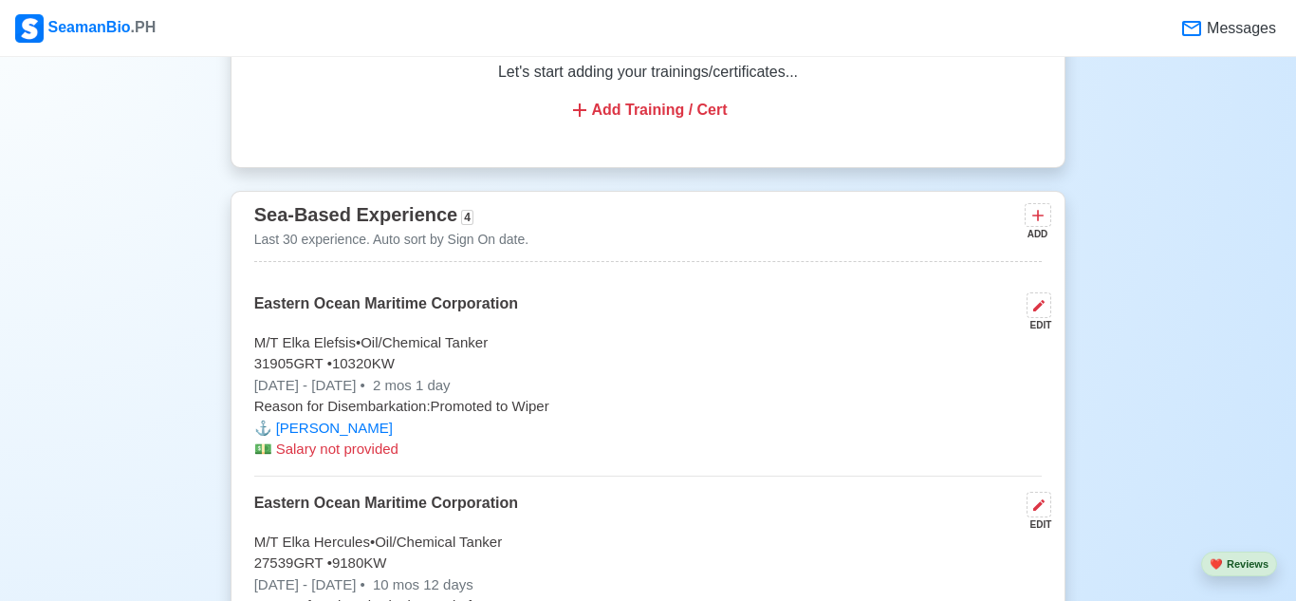
scroll to position [2205, 0]
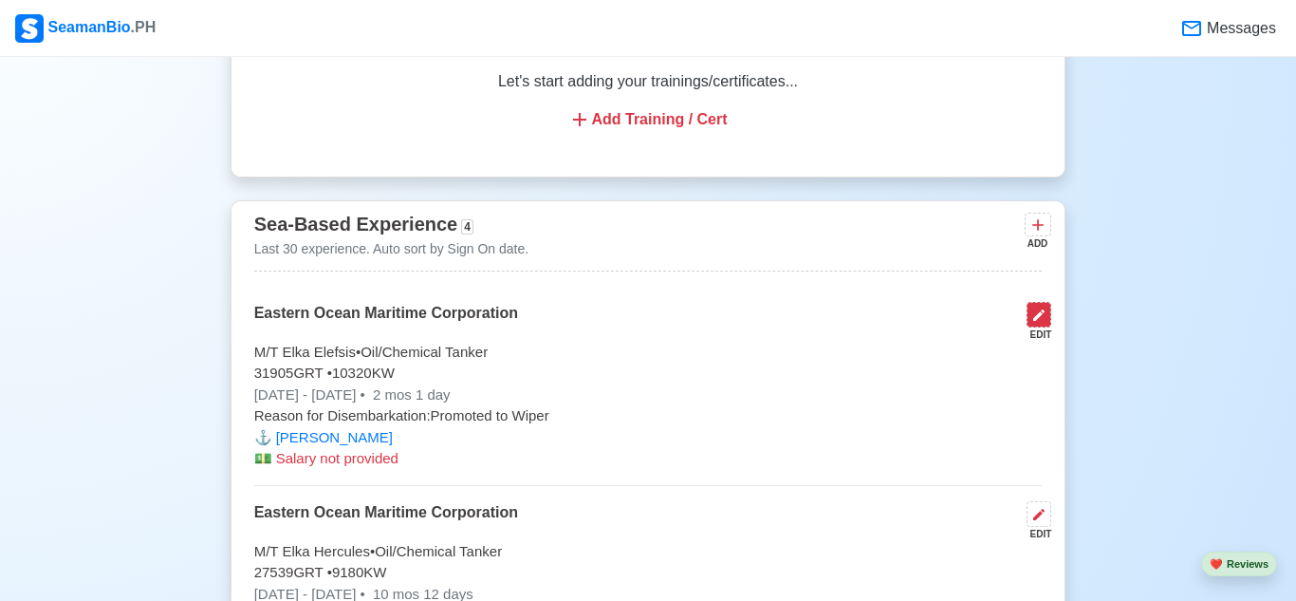
click at [1040, 313] on icon at bounding box center [1039, 314] width 11 height 11
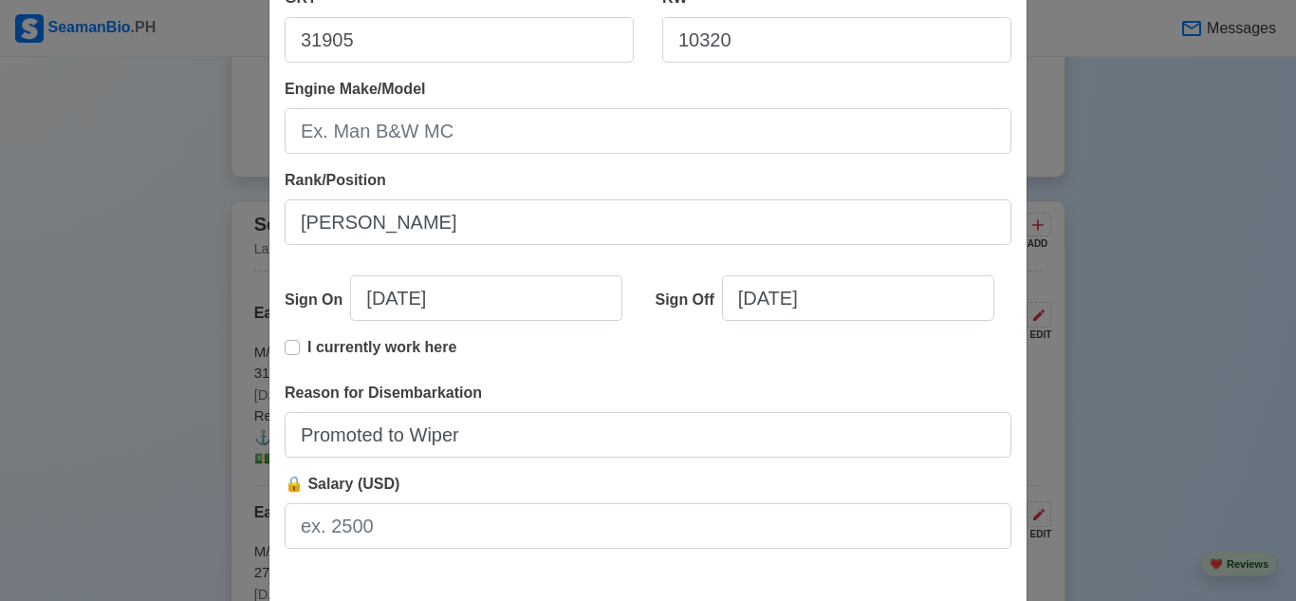
scroll to position [481, 0]
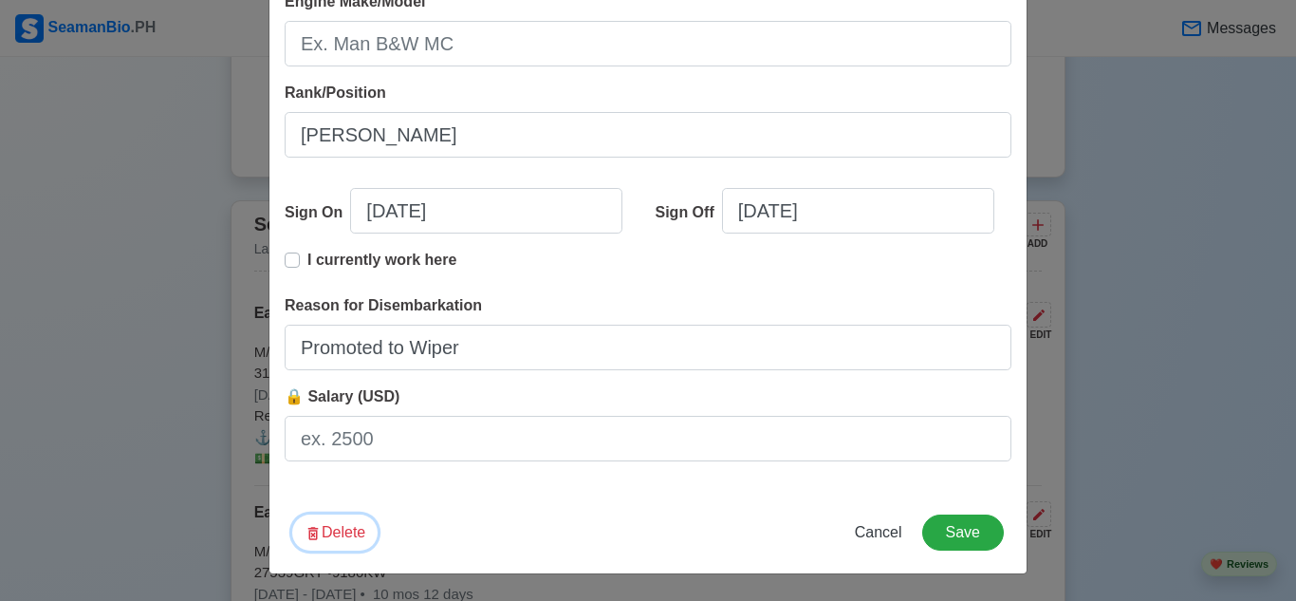
click at [356, 535] on button "Delete" at bounding box center [334, 532] width 85 height 36
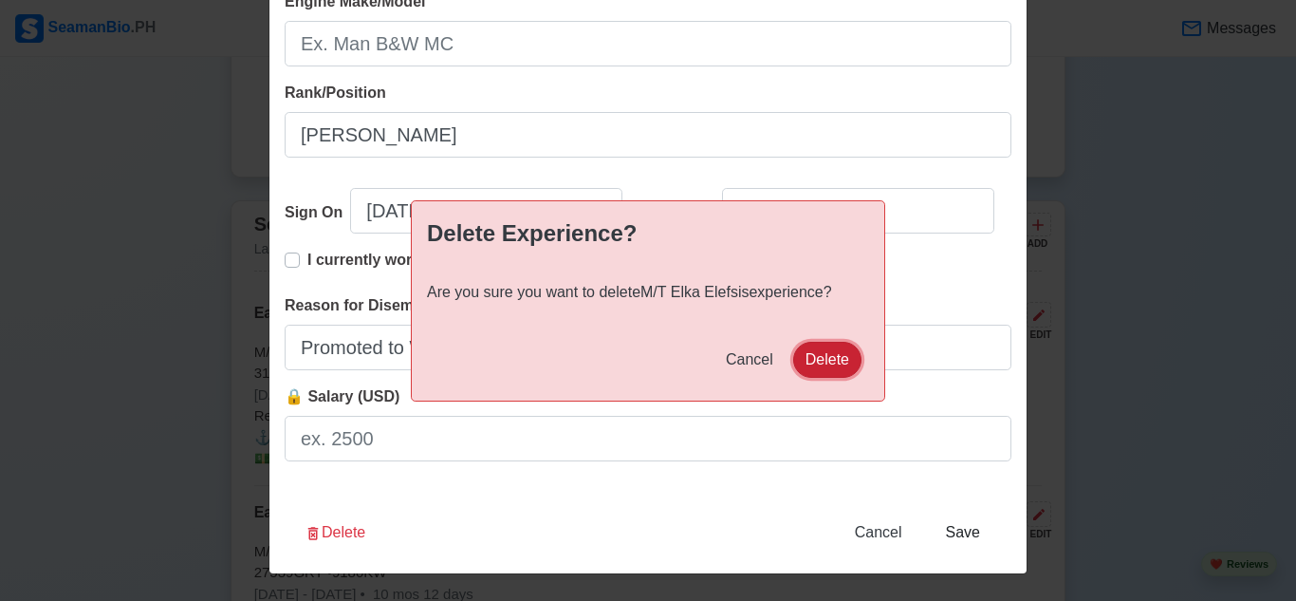
click at [819, 353] on button "Delete" at bounding box center [827, 360] width 68 height 36
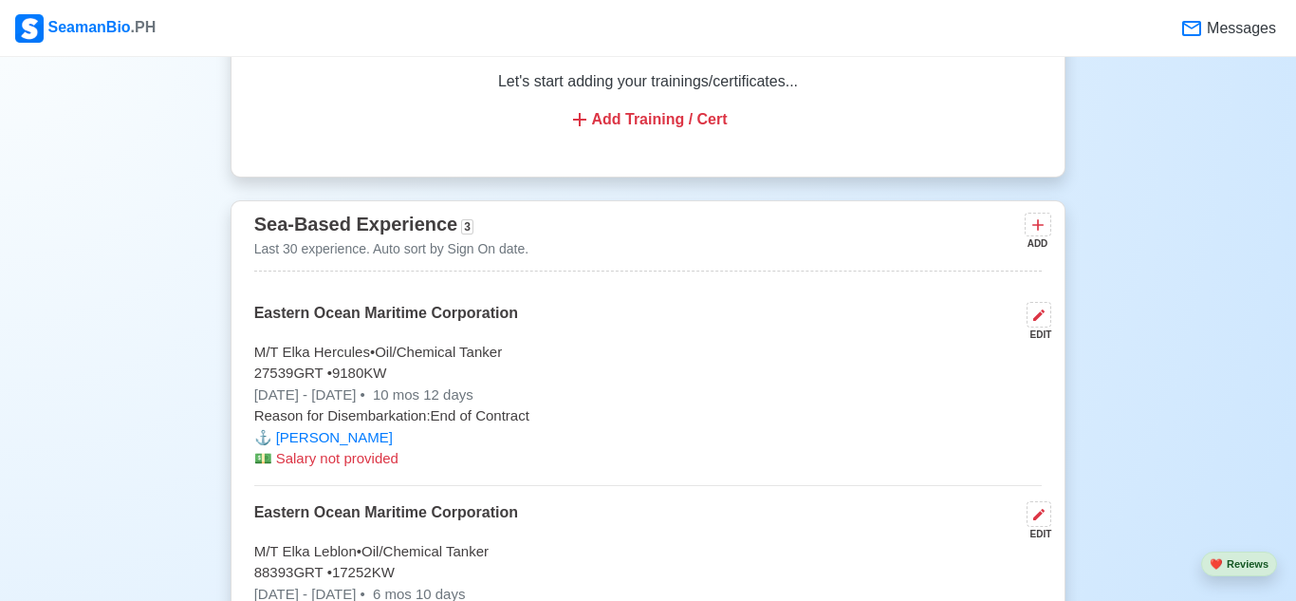
click at [1037, 327] on div "EDIT" at bounding box center [1035, 334] width 32 height 14
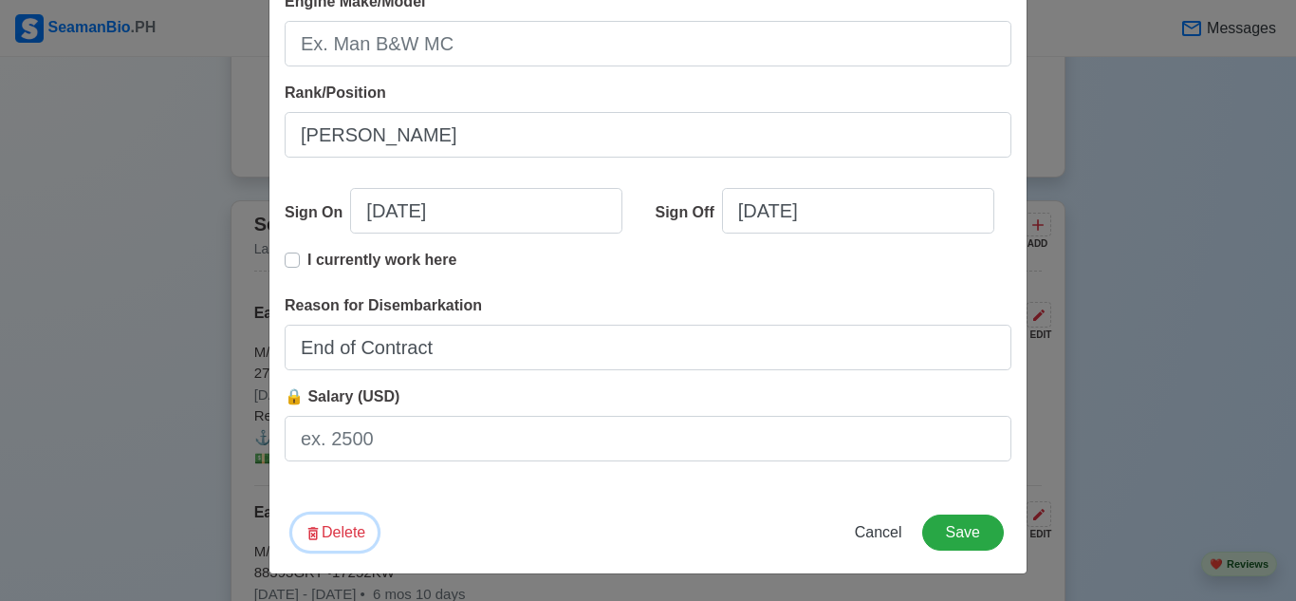
click at [332, 532] on button "Delete" at bounding box center [334, 532] width 85 height 36
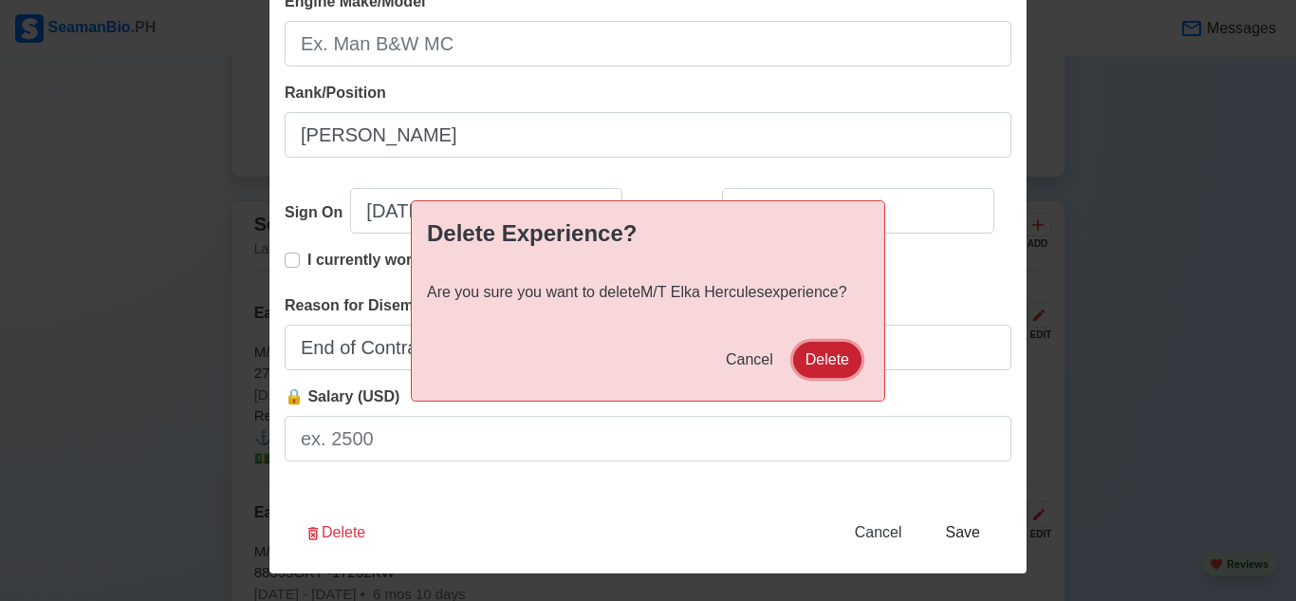
click at [850, 353] on button "Delete" at bounding box center [827, 360] width 68 height 36
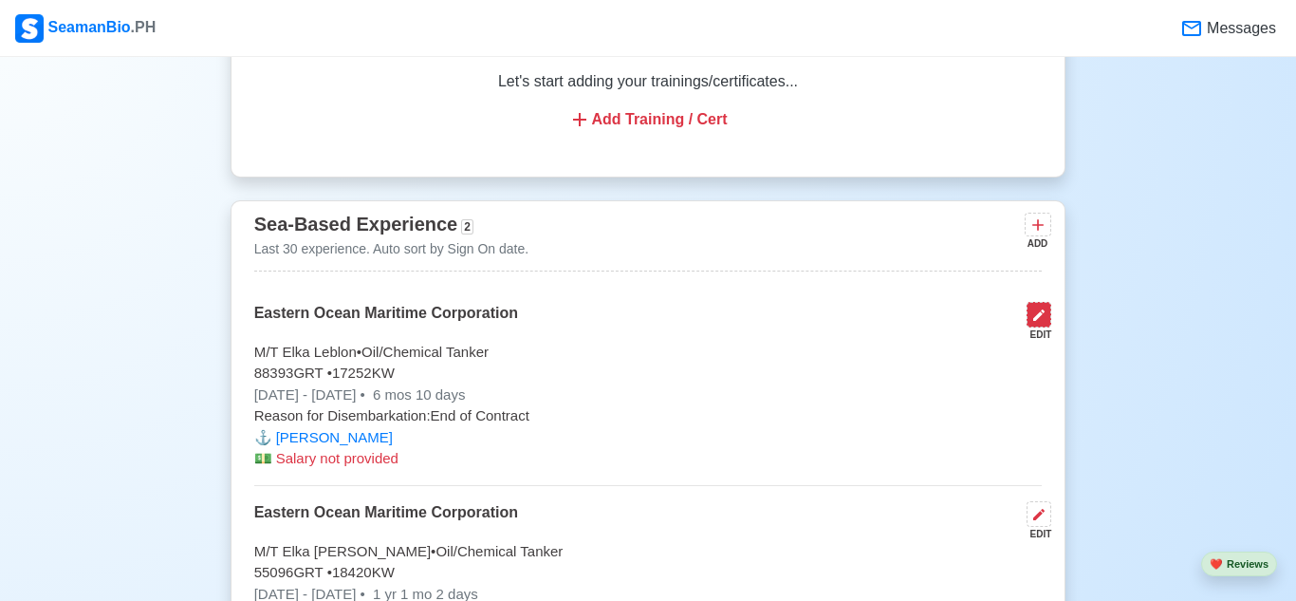
click at [1051, 317] on button at bounding box center [1039, 315] width 25 height 26
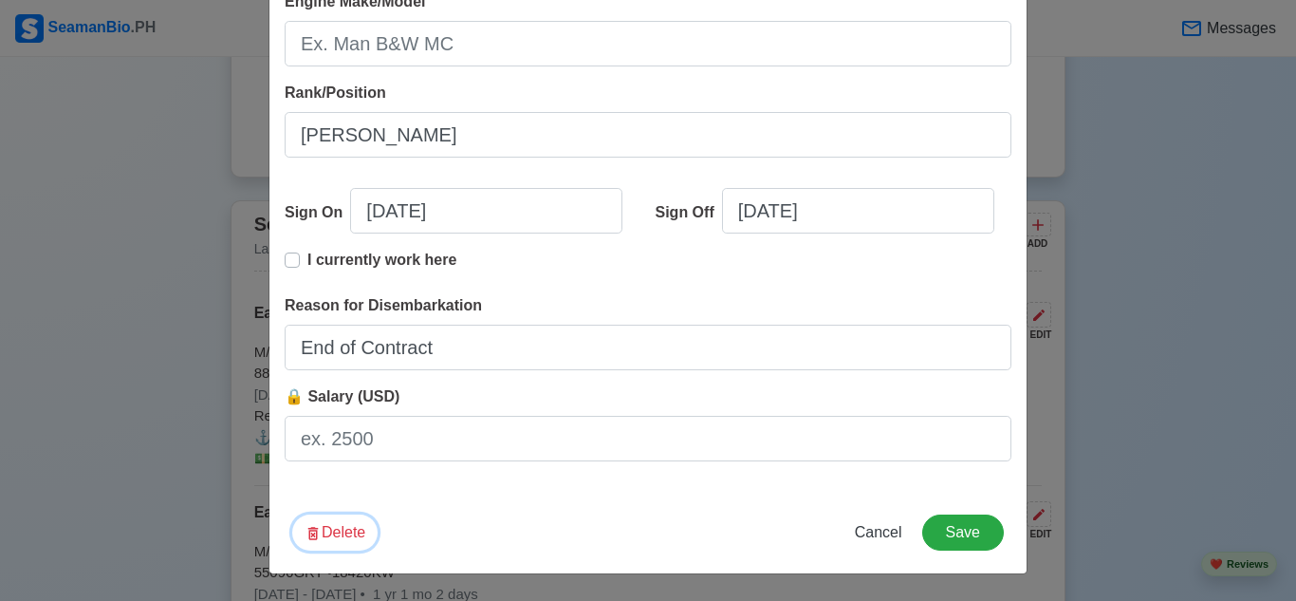
click at [338, 533] on button "Delete" at bounding box center [334, 532] width 85 height 36
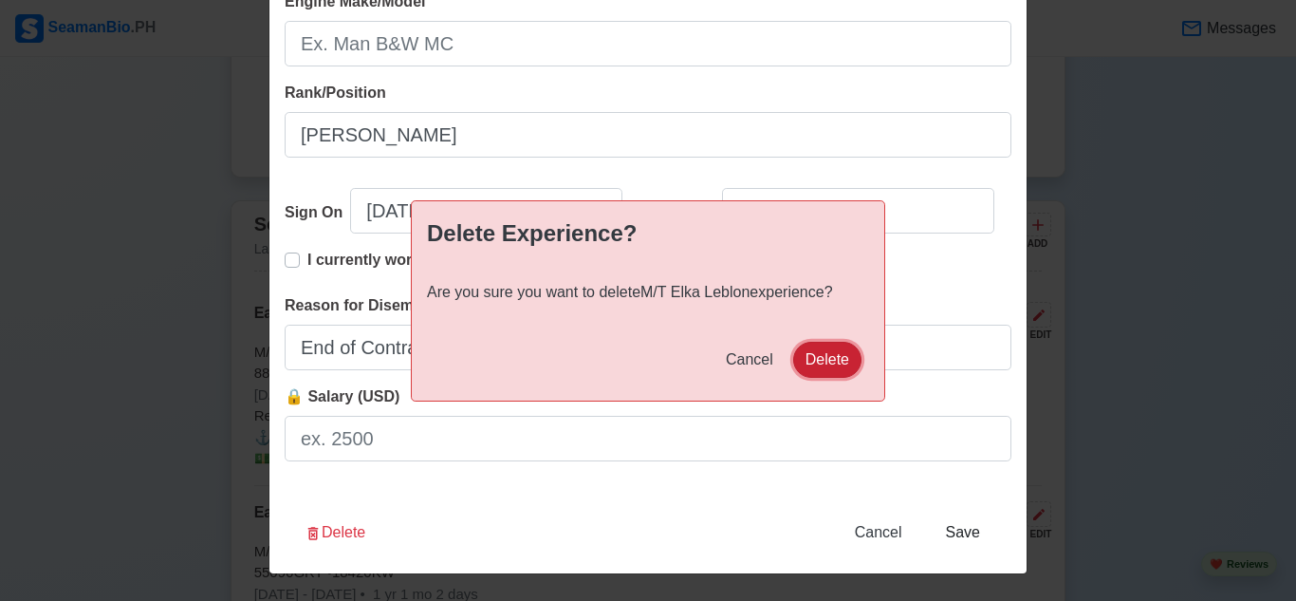
click at [825, 349] on button "Delete" at bounding box center [827, 360] width 68 height 36
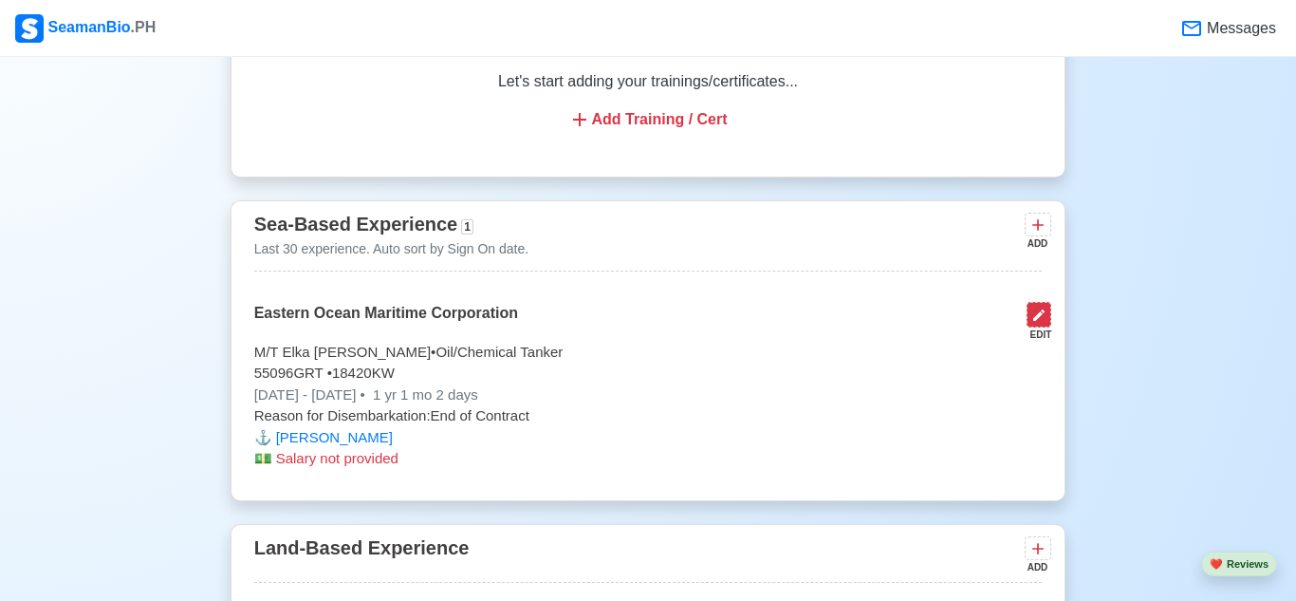
click at [1037, 316] on icon at bounding box center [1039, 314] width 11 height 11
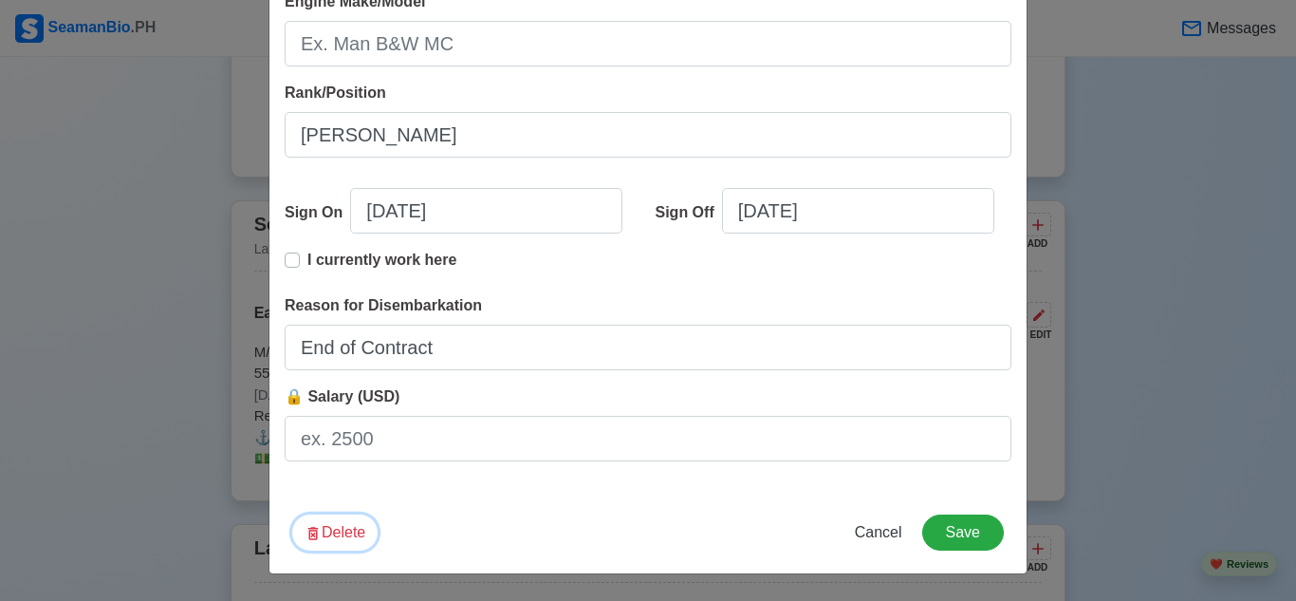
click at [353, 522] on button "Delete" at bounding box center [334, 532] width 85 height 36
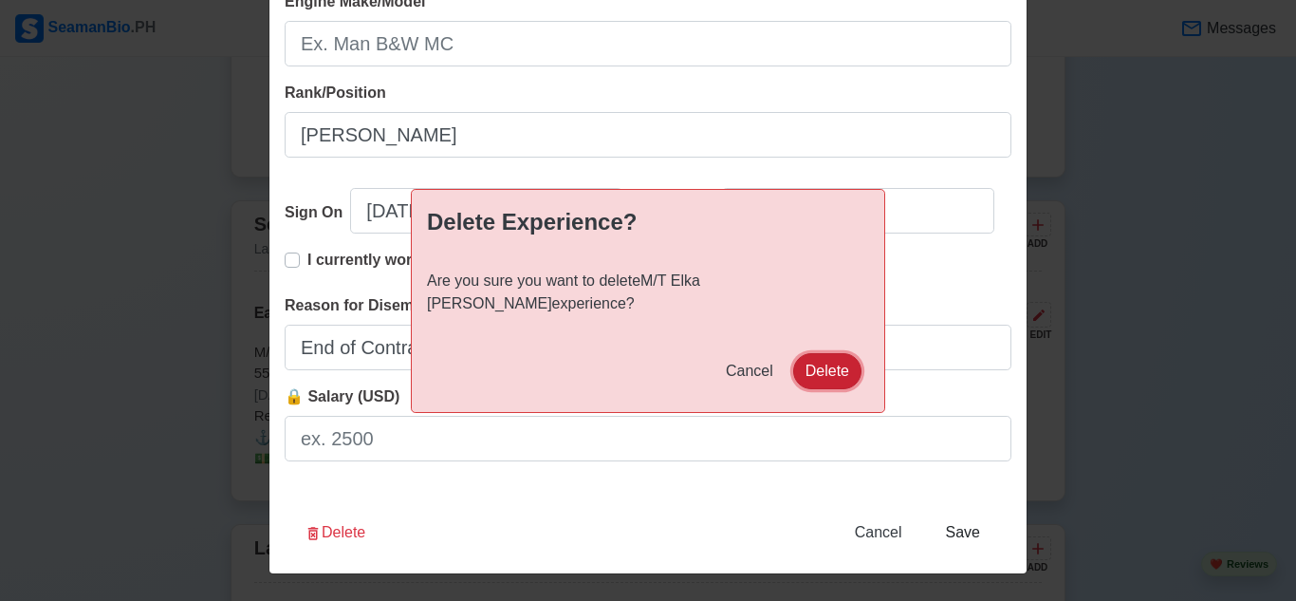
click at [848, 353] on button "Delete" at bounding box center [827, 371] width 68 height 36
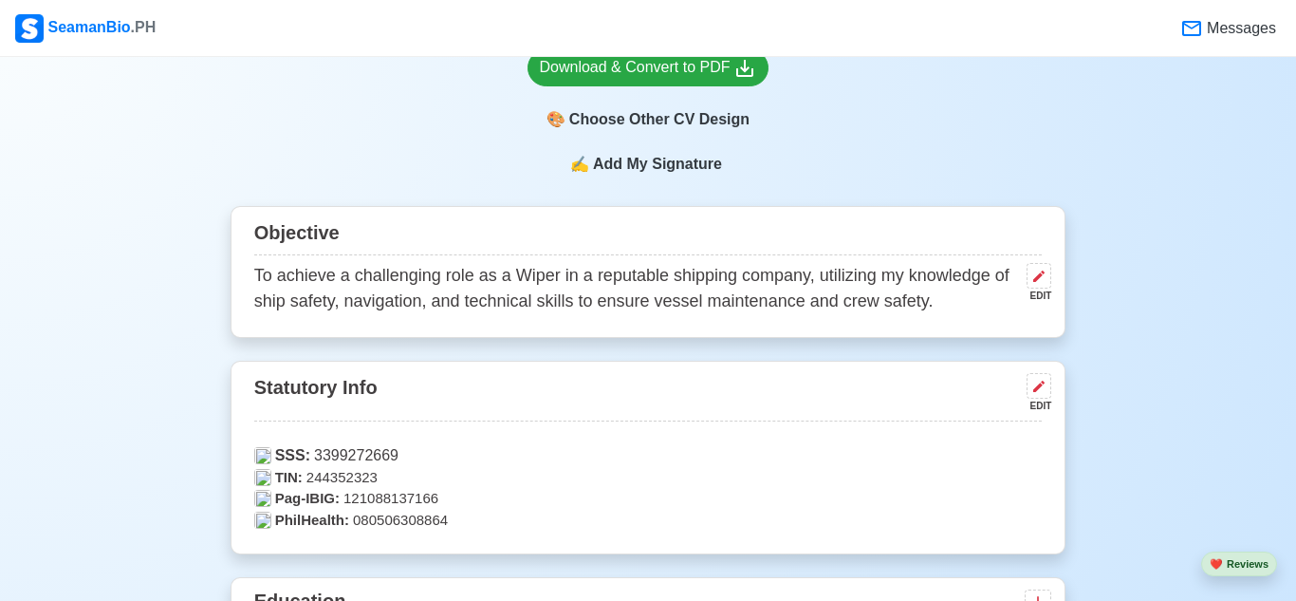
scroll to position [693, 0]
click at [1048, 377] on button at bounding box center [1039, 385] width 25 height 26
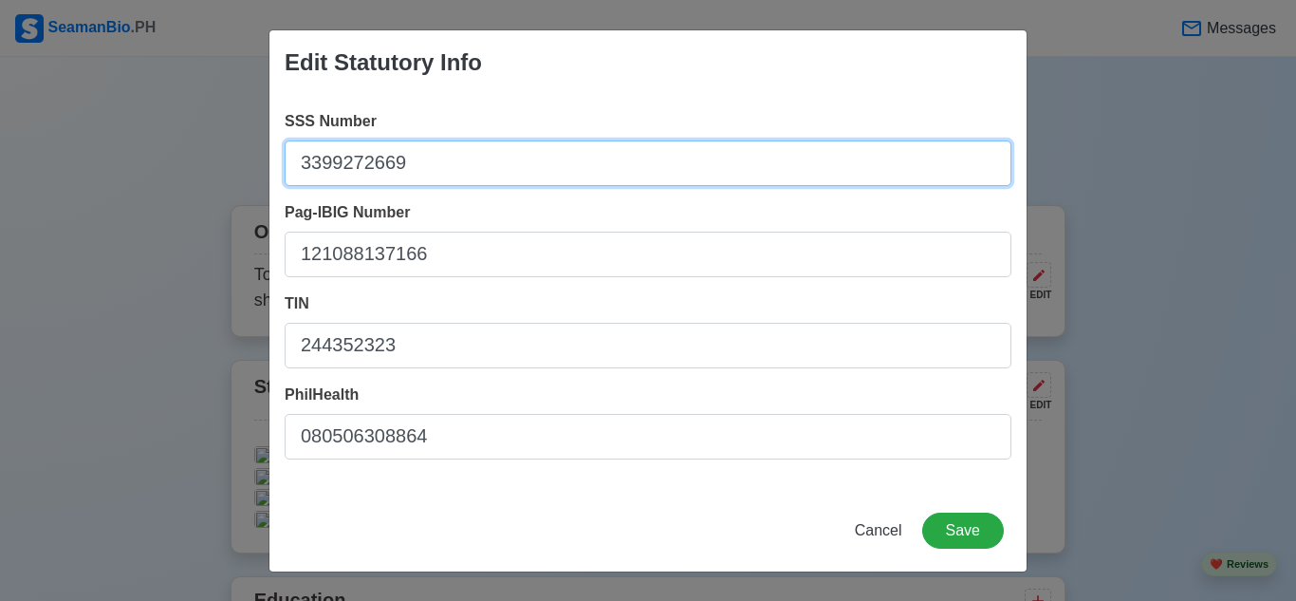
drag, startPoint x: 458, startPoint y: 151, endPoint x: 100, endPoint y: 165, distance: 359.0
click at [100, 165] on div "Edit Statutory Info SSS Number 3399272669 Pag-IBIG Number 121088137166 TIN 2443…" at bounding box center [648, 300] width 1296 height 601
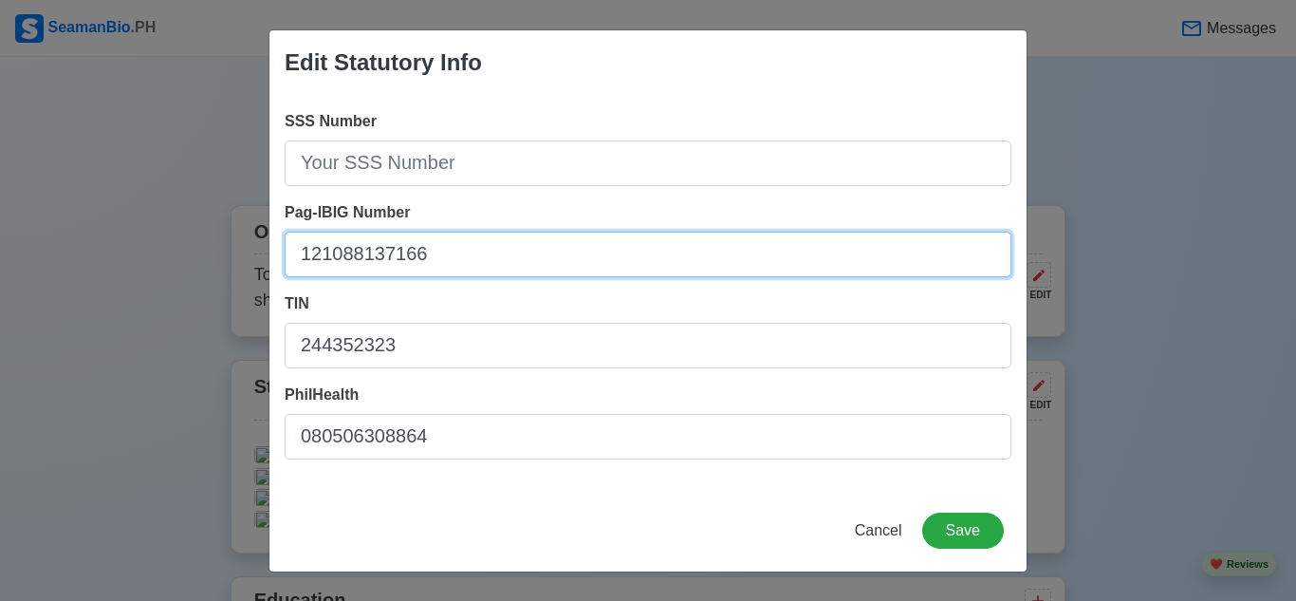
drag, startPoint x: 455, startPoint y: 257, endPoint x: 170, endPoint y: 232, distance: 285.9
click at [170, 232] on div "Edit Statutory Info SSS Number Pag-IBIG Number 121088137166 TIN 244352323 PhilH…" at bounding box center [648, 300] width 1296 height 601
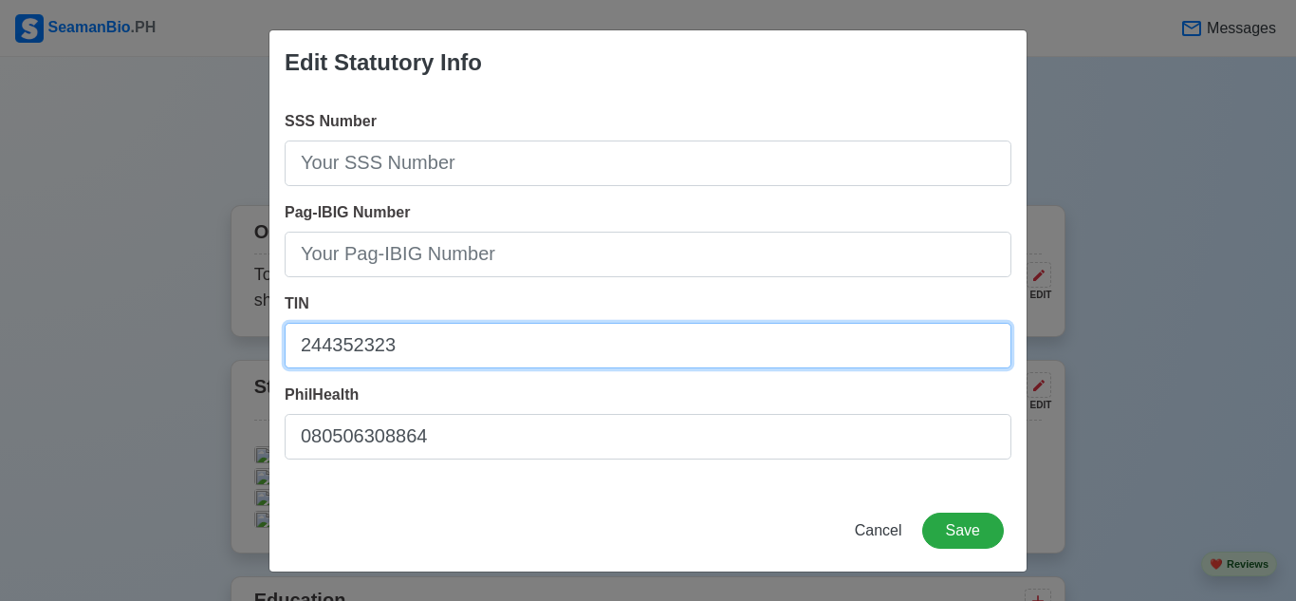
drag, startPoint x: 412, startPoint y: 340, endPoint x: 245, endPoint y: 329, distance: 167.4
click at [250, 329] on div "Edit Statutory Info SSS Number Pag-IBIG Number TIN 244352323 PhilHealth 0805063…" at bounding box center [648, 300] width 1296 height 601
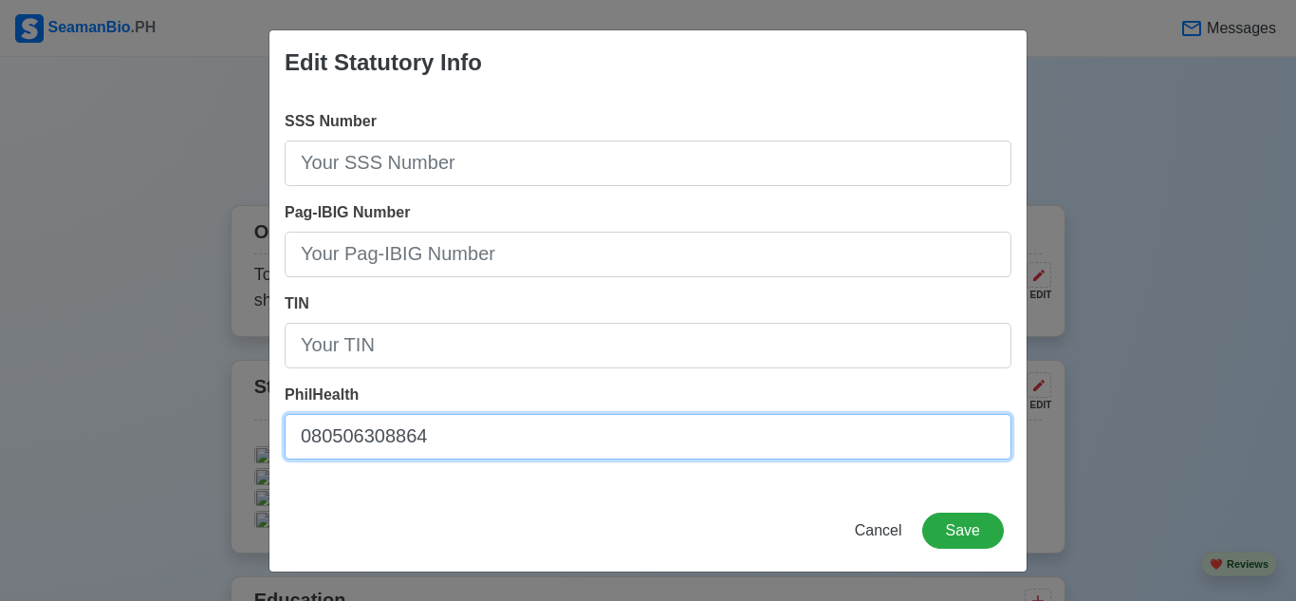
drag, startPoint x: 557, startPoint y: 419, endPoint x: 177, endPoint y: 419, distance: 379.6
click at [177, 419] on div "Edit Statutory Info SSS Number Pag-IBIG Number TIN PhilHealth 080506308864 Canc…" at bounding box center [648, 300] width 1296 height 601
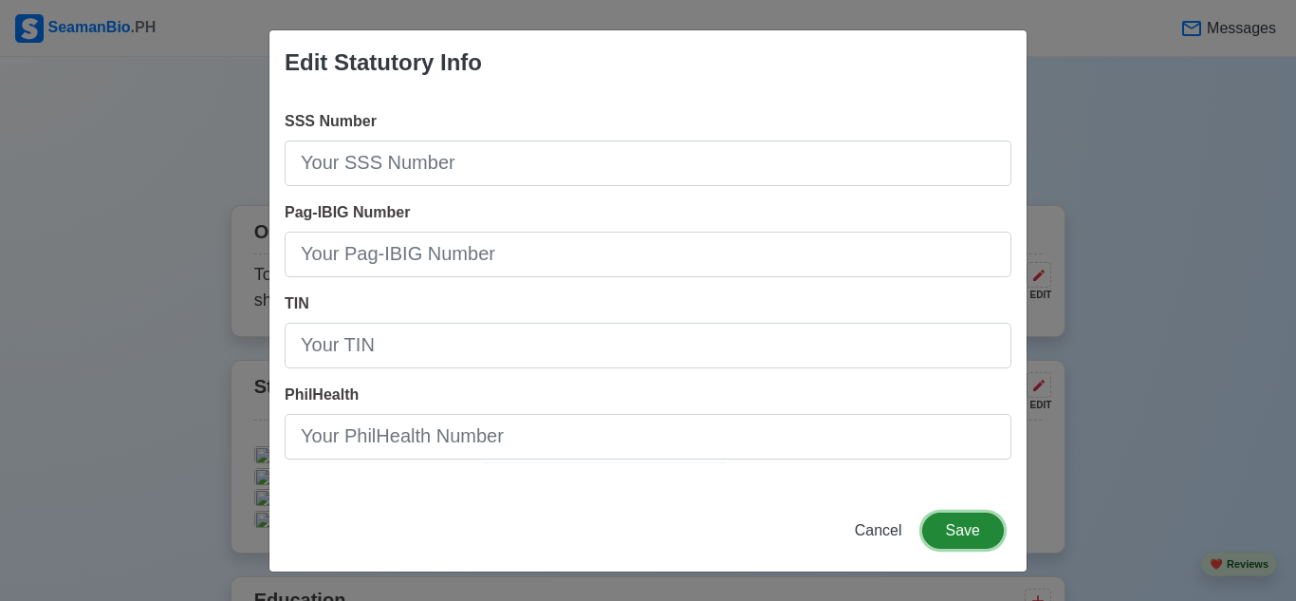
click at [977, 534] on button "Save" at bounding box center [964, 531] width 82 height 36
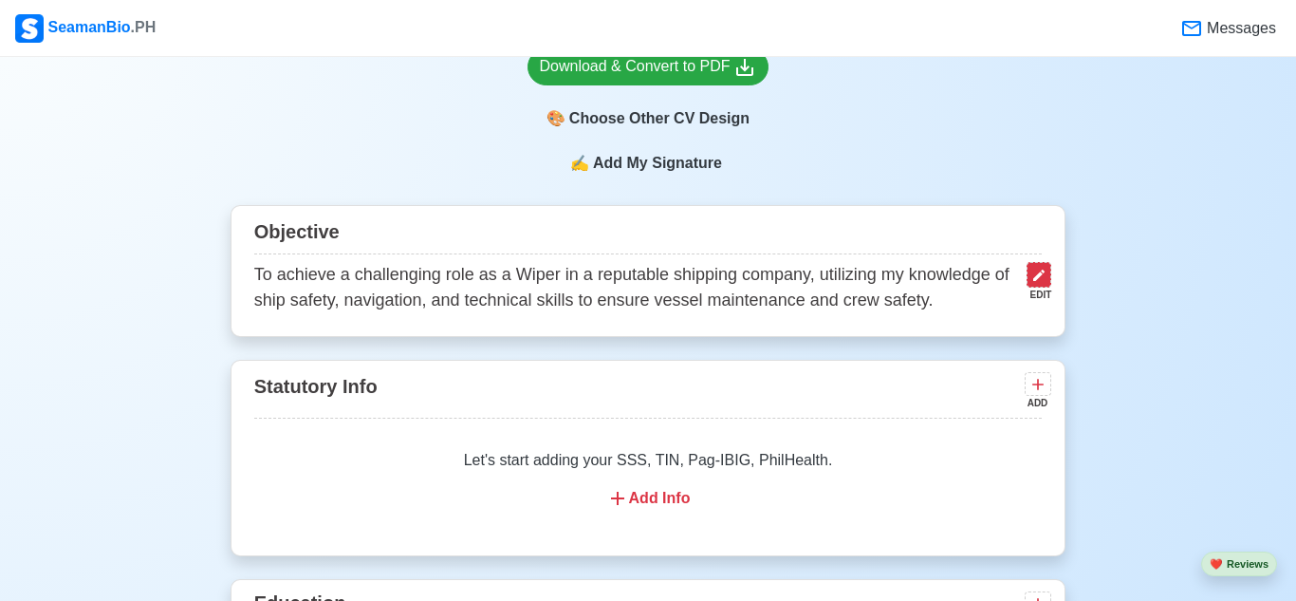
click at [1037, 278] on icon at bounding box center [1039, 275] width 15 height 15
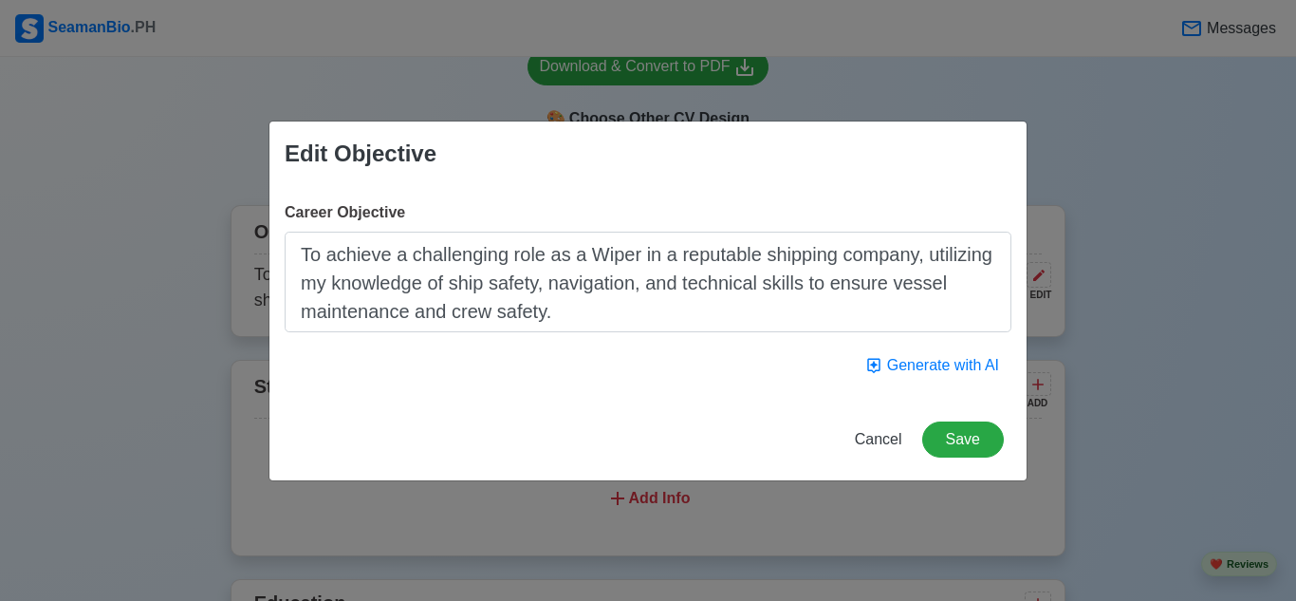
drag, startPoint x: 599, startPoint y: 311, endPoint x: 158, endPoint y: 221, distance: 449.5
click at [158, 221] on div "Edit Objective Career Objective To achieve a challenging role as a Wiper in a r…" at bounding box center [648, 300] width 1296 height 601
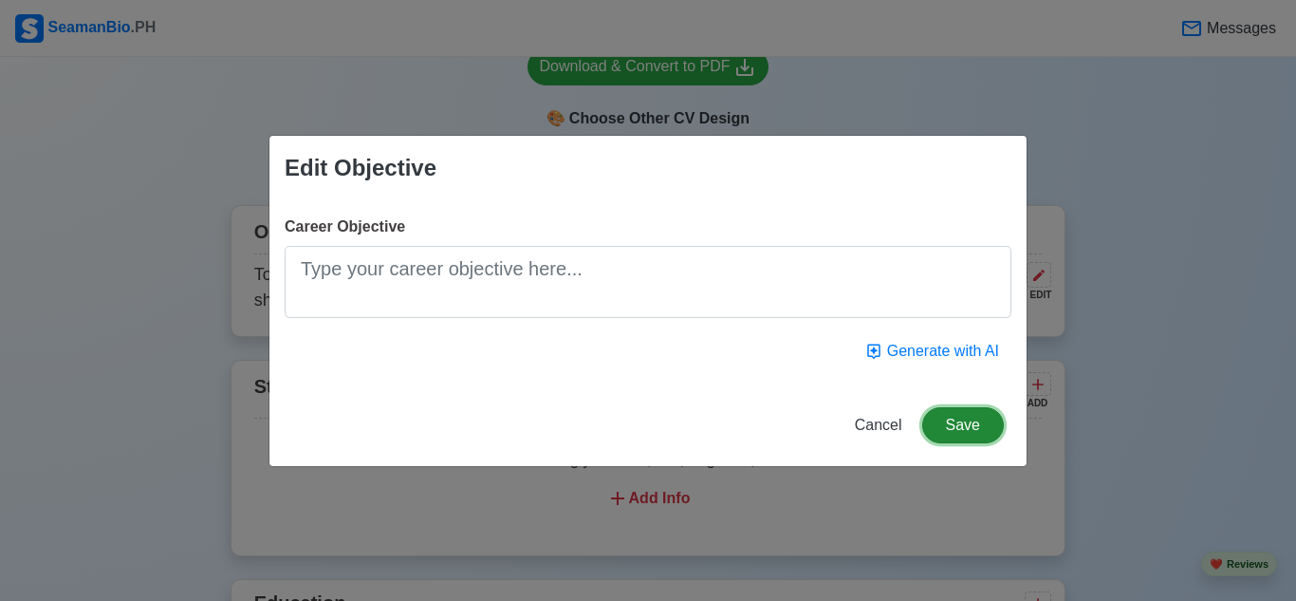
click at [969, 418] on button "Save" at bounding box center [964, 425] width 82 height 36
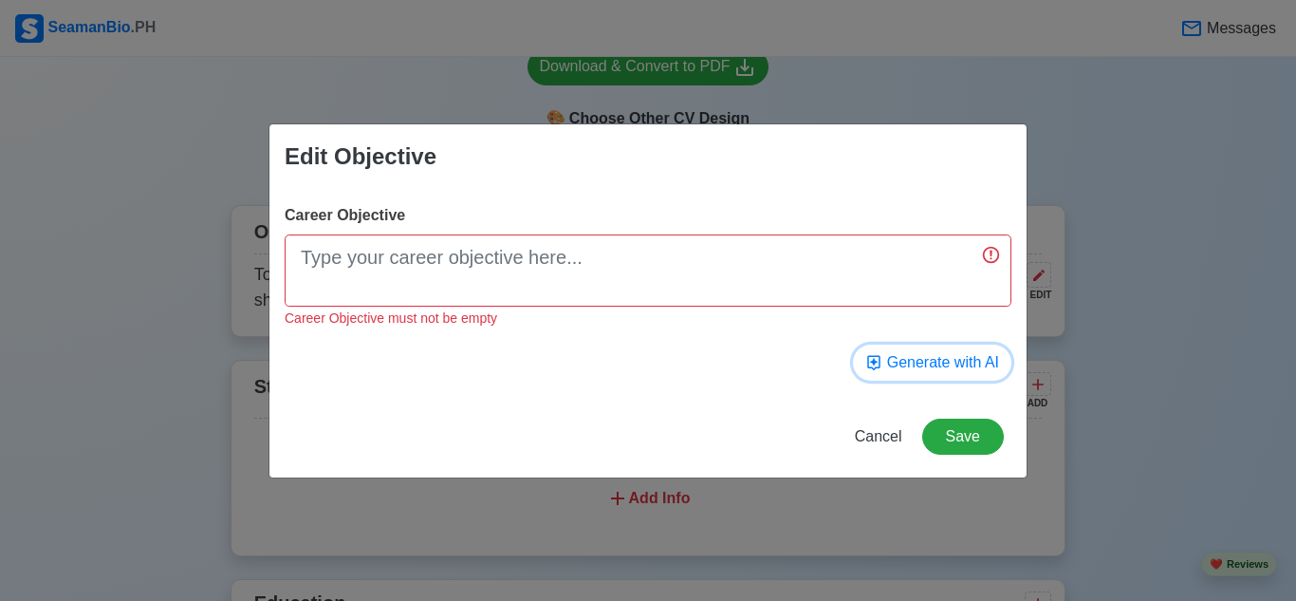
click at [979, 358] on button "Generate with AI" at bounding box center [932, 363] width 158 height 36
type textarea "To ensure safe and efficient ship operations, effectively operate and maintain …"
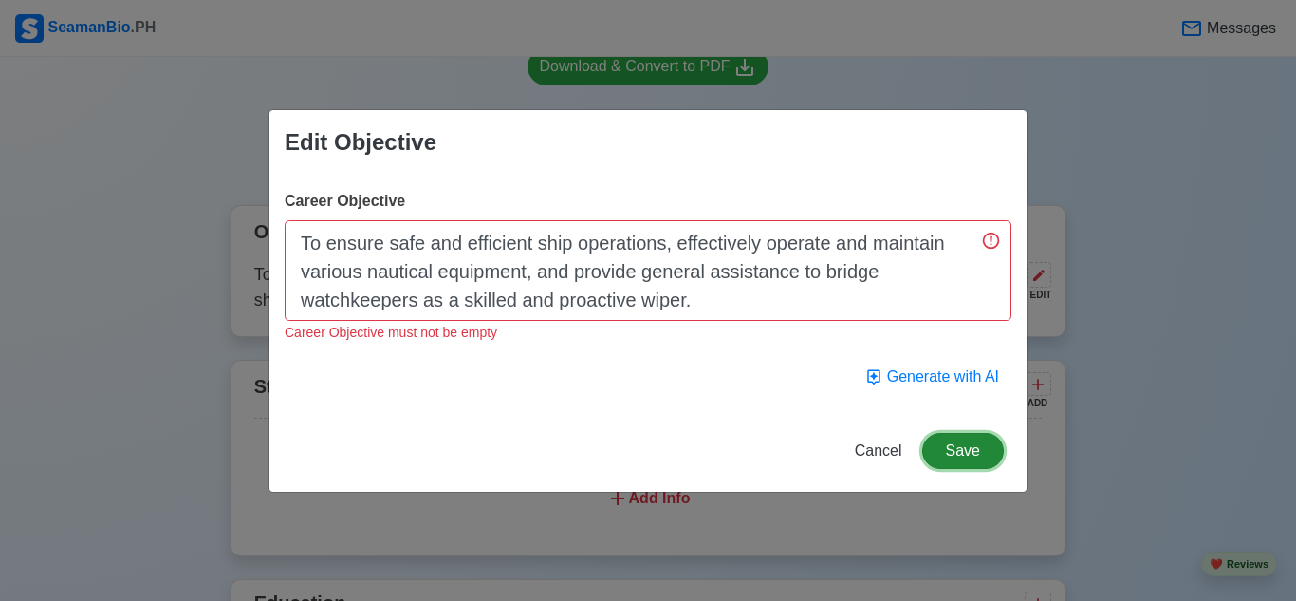
click at [978, 449] on button "Save" at bounding box center [964, 451] width 82 height 36
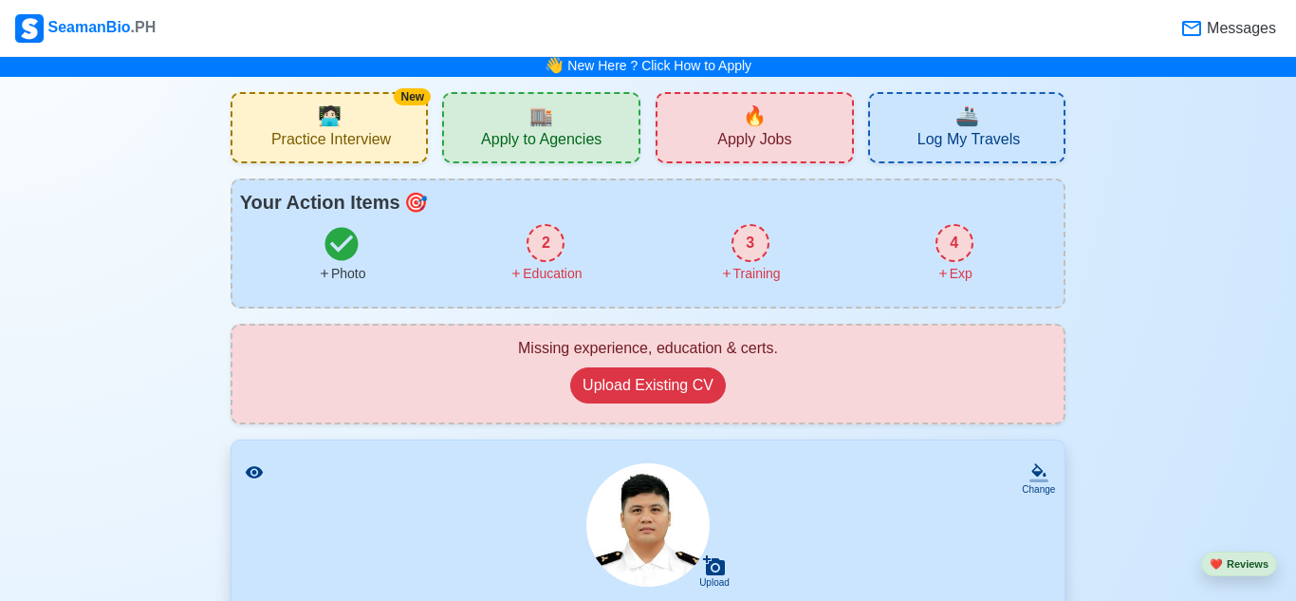
scroll to position [0, 0]
